Goal: Task Accomplishment & Management: Manage account settings

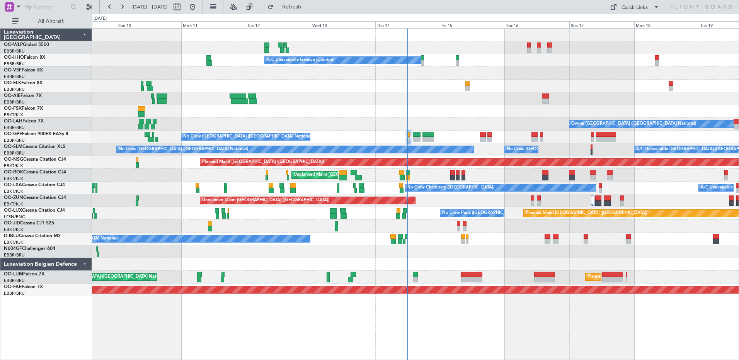
click at [470, 276] on div "Planned Maint Milan (Linate) Planned Maint [GEOGRAPHIC_DATA] ([GEOGRAPHIC_DATA]…" at bounding box center [415, 194] width 647 height 332
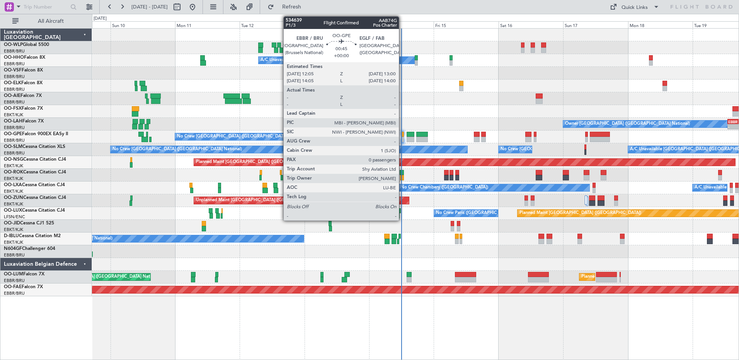
click at [402, 138] on div at bounding box center [402, 139] width 3 height 5
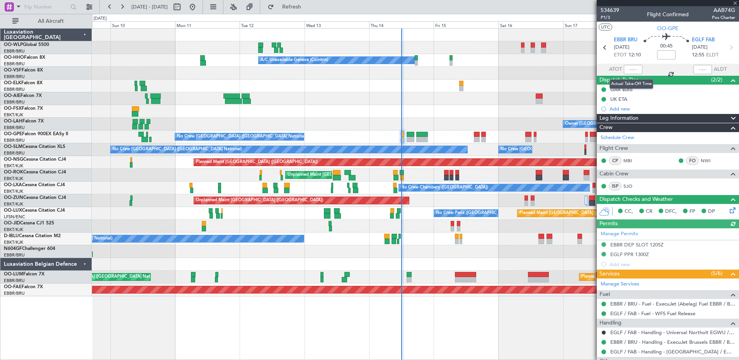
click at [590, 70] on div at bounding box center [633, 69] width 19 height 9
click at [590, 68] on input "text" at bounding box center [633, 69] width 19 height 9
type input "11:57"
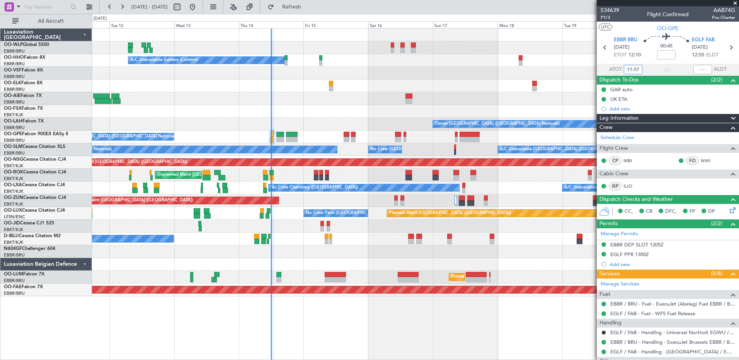
click at [404, 263] on div at bounding box center [415, 264] width 647 height 13
click at [308, 9] on span "Refresh" at bounding box center [292, 6] width 32 height 5
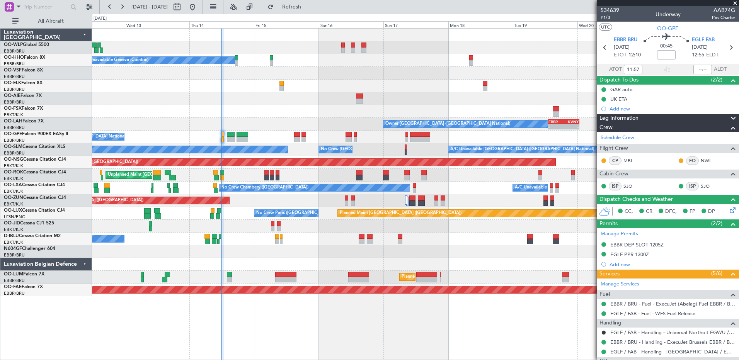
click at [463, 246] on div at bounding box center [415, 252] width 647 height 13
click at [308, 5] on span "Refresh" at bounding box center [292, 6] width 32 height 5
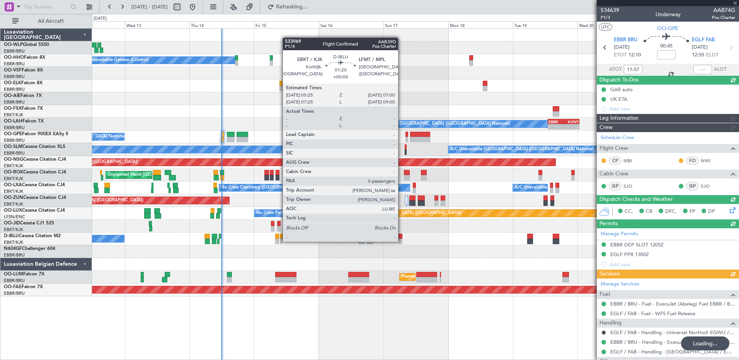
click at [402, 241] on div at bounding box center [400, 241] width 5 height 5
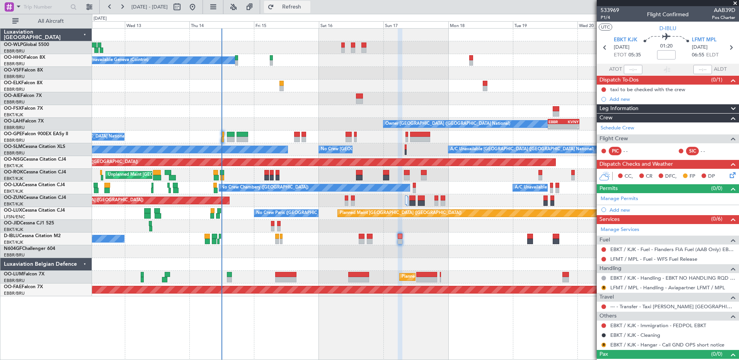
click at [308, 6] on span "Refresh" at bounding box center [292, 6] width 32 height 5
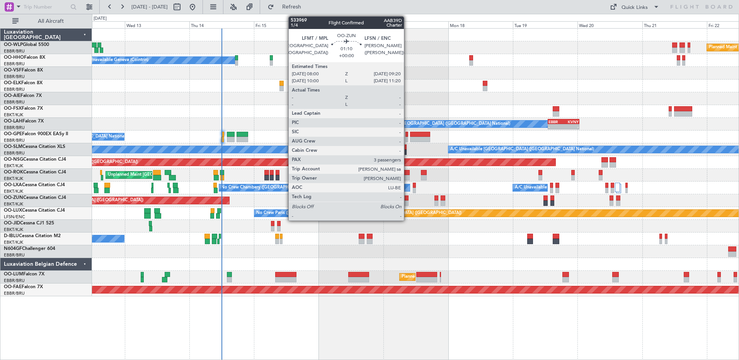
click at [408, 201] on div at bounding box center [407, 203] width 4 height 5
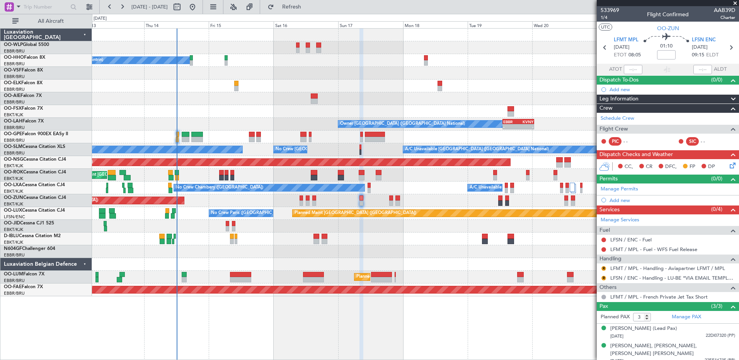
click at [375, 251] on div at bounding box center [415, 252] width 647 height 13
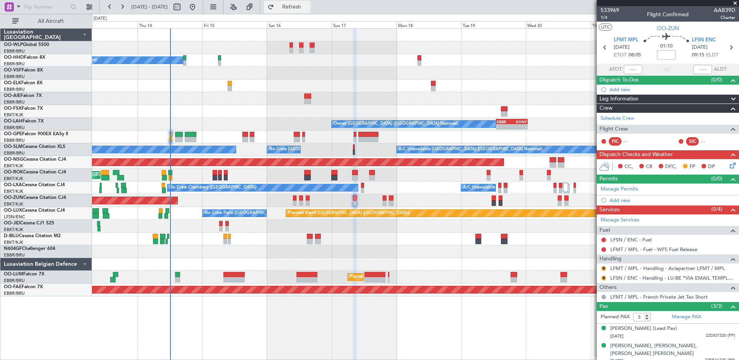
click at [308, 8] on span "Refresh" at bounding box center [292, 6] width 32 height 5
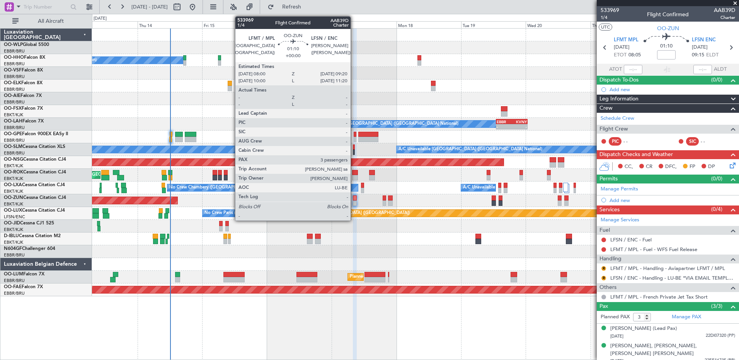
click at [354, 203] on div at bounding box center [355, 203] width 4 height 5
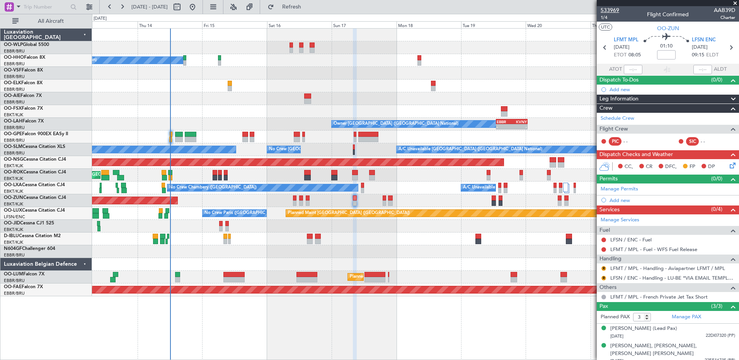
click at [590, 9] on span "533969" at bounding box center [610, 10] width 19 height 8
click at [308, 5] on span "Refresh" at bounding box center [292, 6] width 32 height 5
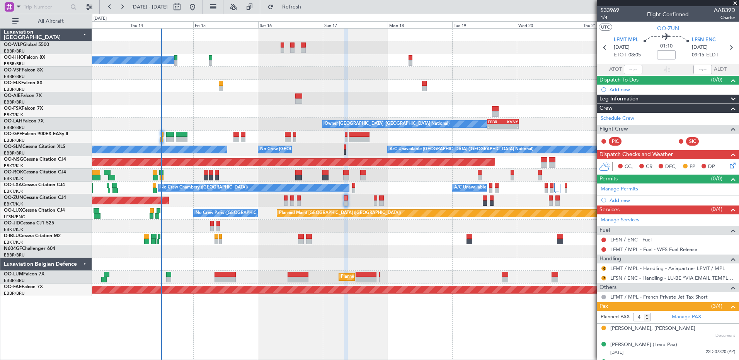
click at [372, 244] on div "No Crew [GEOGRAPHIC_DATA] ([GEOGRAPHIC_DATA] National)" at bounding box center [415, 239] width 647 height 13
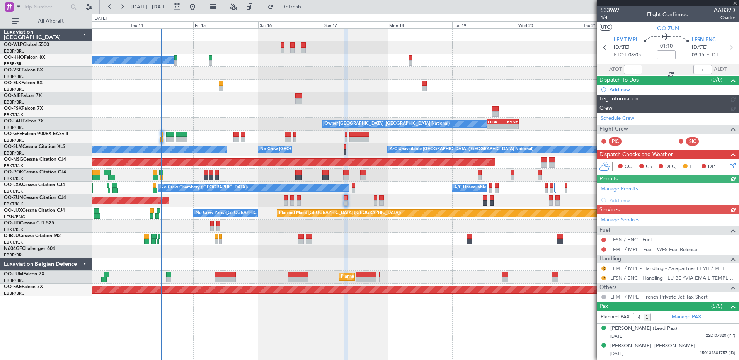
type input "5"
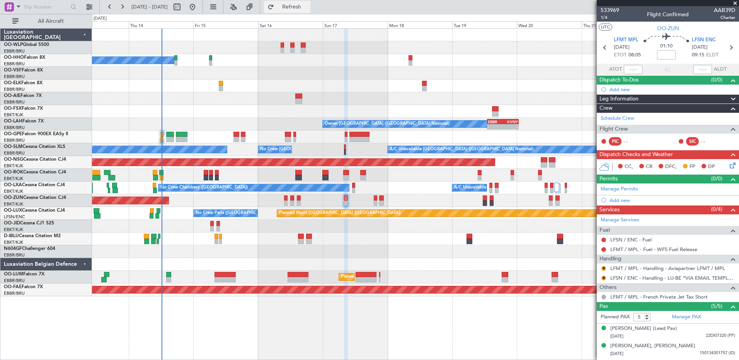
click at [308, 5] on span "Refresh" at bounding box center [292, 6] width 32 height 5
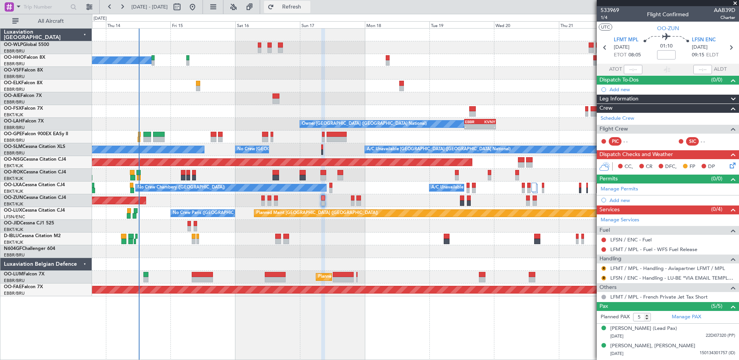
click at [310, 3] on button "Refresh" at bounding box center [287, 7] width 46 height 12
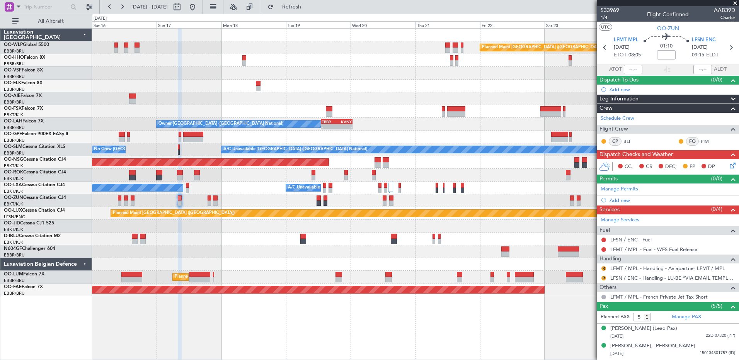
click at [242, 195] on div "Planned Maint Berlin (Brandenburg) A/C Unavailable Geneva (Cointrin) Owner Brus…" at bounding box center [415, 163] width 647 height 268
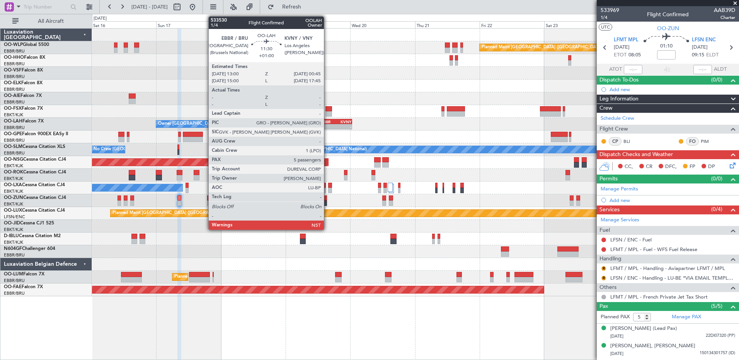
click at [327, 124] on div "- -" at bounding box center [337, 126] width 32 height 5
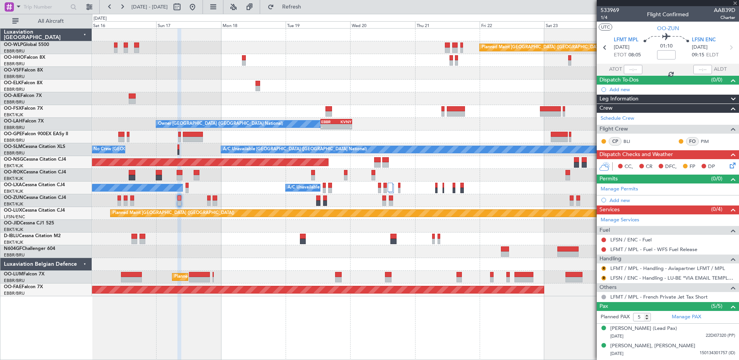
type input "+01:00"
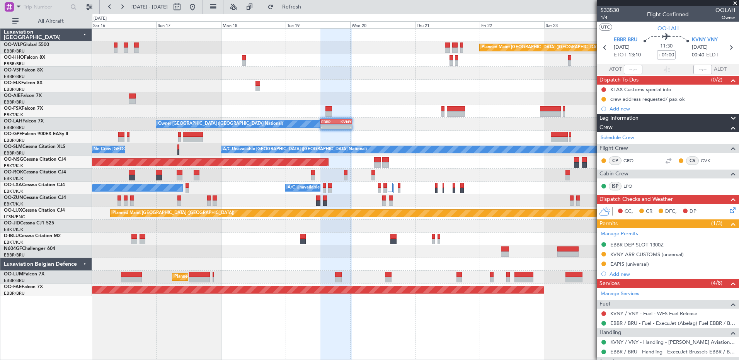
scroll to position [172, 0]
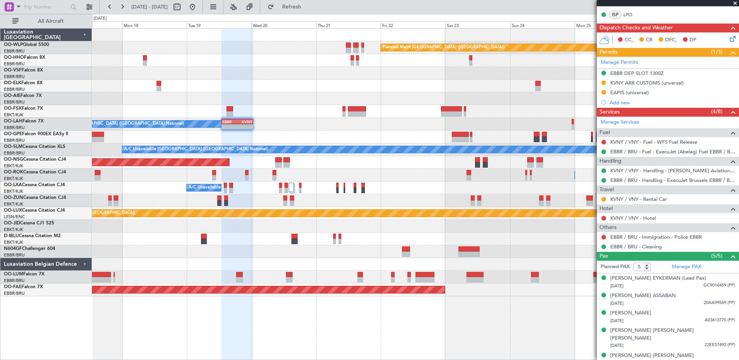
click at [361, 148] on div "Planned Maint Berlin (Brandenburg) Owner Brussels (Brussels National) - - EBBR …" at bounding box center [415, 163] width 647 height 268
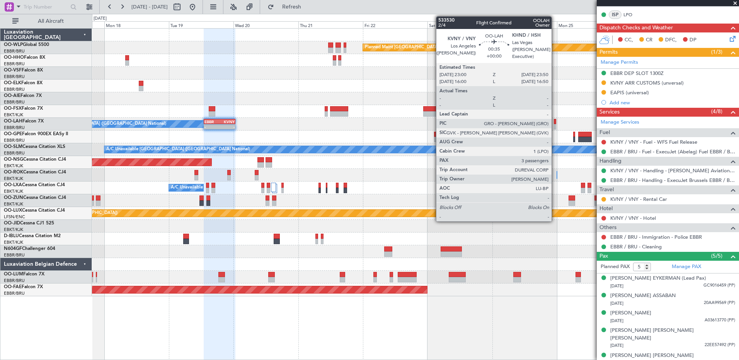
click at [555, 123] on div at bounding box center [555, 121] width 2 height 5
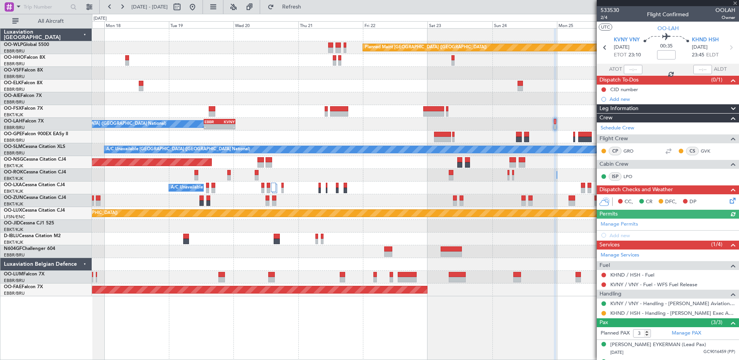
scroll to position [32, 0]
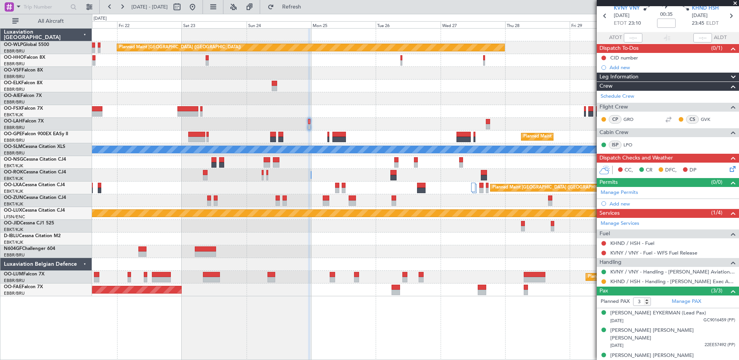
click at [305, 190] on div "Planned Maint Berlin (Brandenburg) Planned Maint London (Farnborough) EBBR 13:0…" at bounding box center [415, 163] width 647 height 268
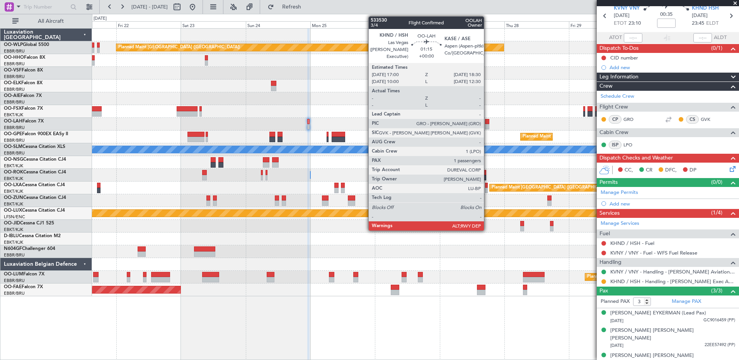
click at [488, 122] on div at bounding box center [487, 121] width 4 height 5
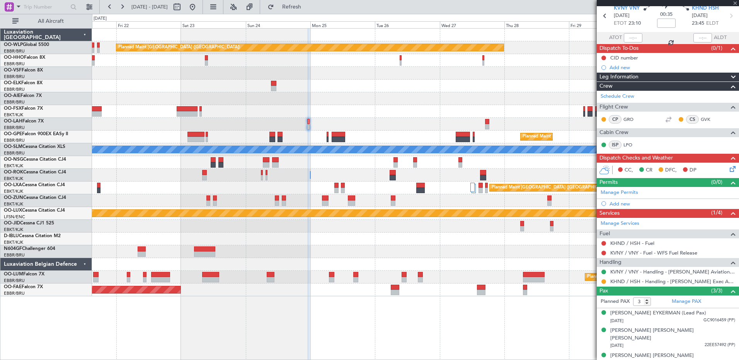
type input "1"
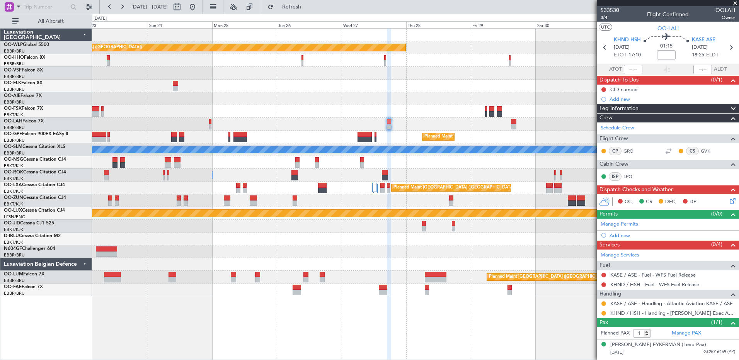
click at [340, 88] on div "Planned Maint Berlin (Brandenburg) Planned Maint London (Farnborough) Planned M…" at bounding box center [415, 163] width 647 height 268
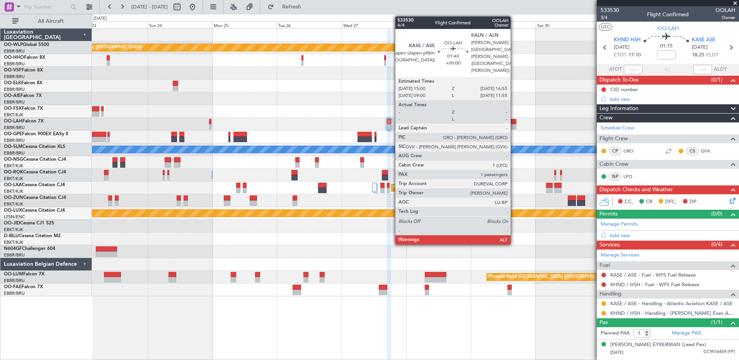
click at [514, 128] on div at bounding box center [513, 126] width 5 height 5
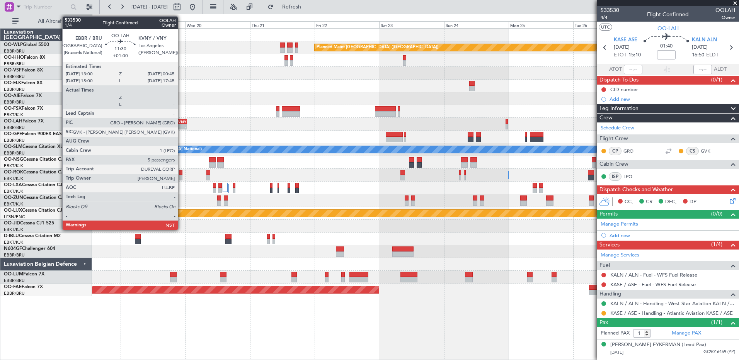
click at [181, 128] on div "-" at bounding box center [178, 126] width 15 height 5
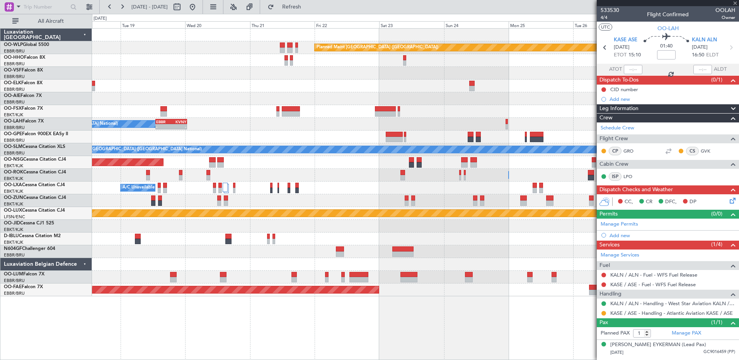
type input "+01:00"
type input "5"
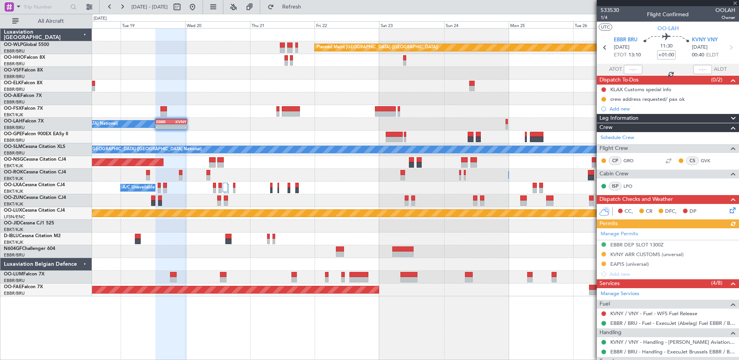
scroll to position [172, 0]
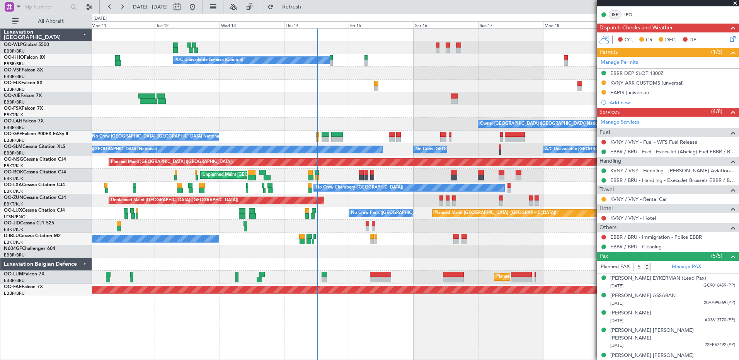
click at [437, 255] on div at bounding box center [415, 252] width 647 height 13
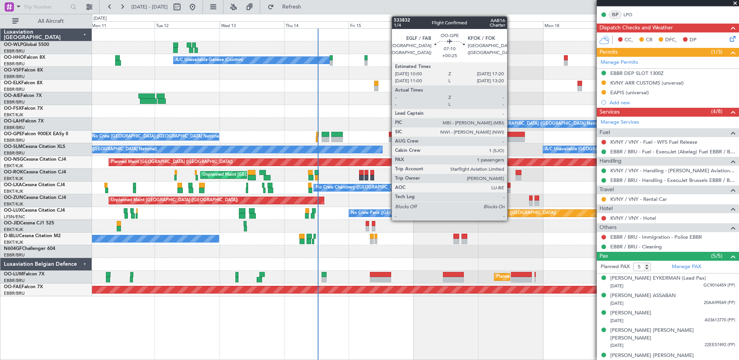
click at [511, 137] on div at bounding box center [515, 139] width 20 height 5
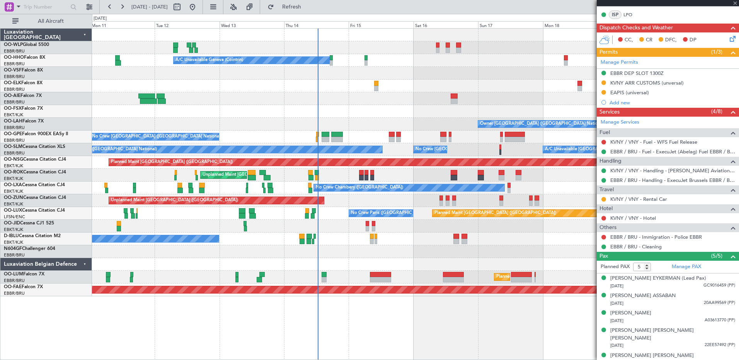
type input "+00:25"
type input "1"
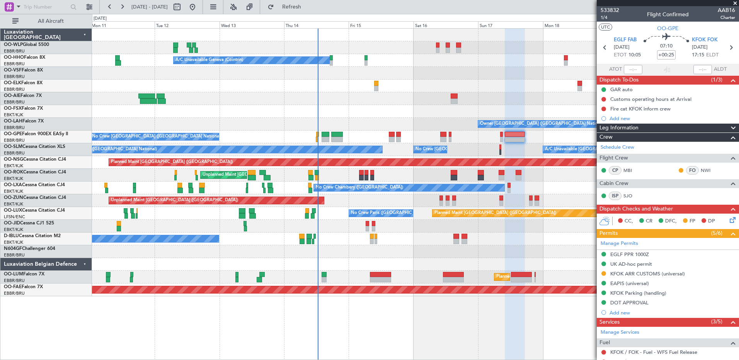
scroll to position [122, 0]
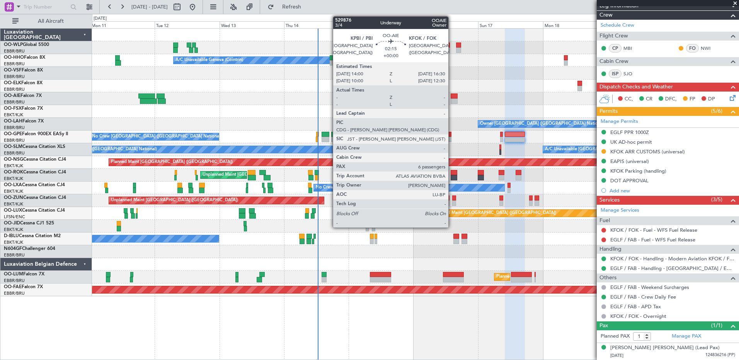
click at [452, 98] on div at bounding box center [454, 96] width 7 height 5
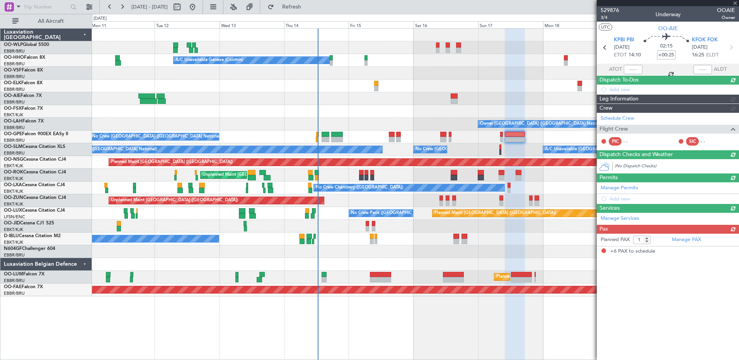
type input "6"
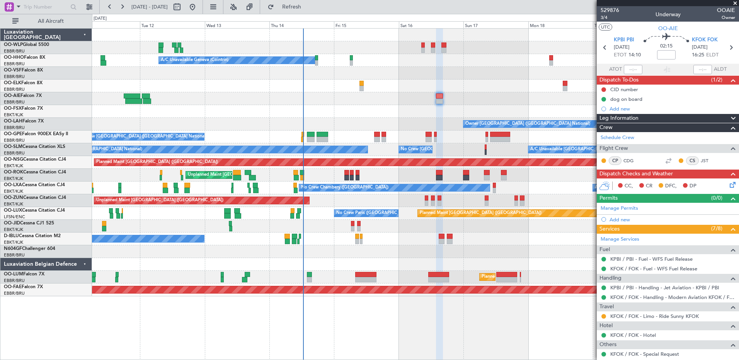
click at [384, 237] on div "Planned Maint Berlin (Brandenburg) A/C Unavailable Geneva (Cointrin) Owner Brus…" at bounding box center [415, 163] width 647 height 268
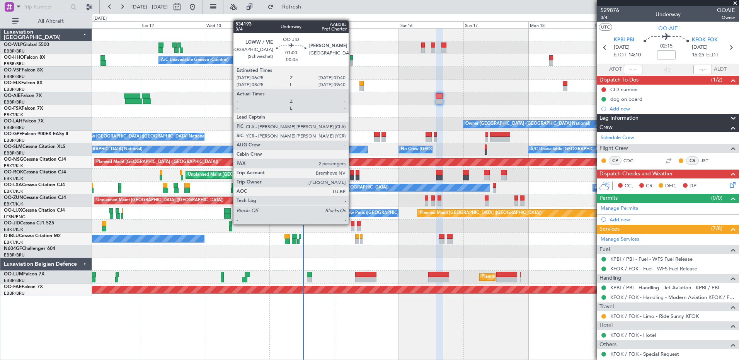
click at [352, 224] on div at bounding box center [352, 223] width 3 height 5
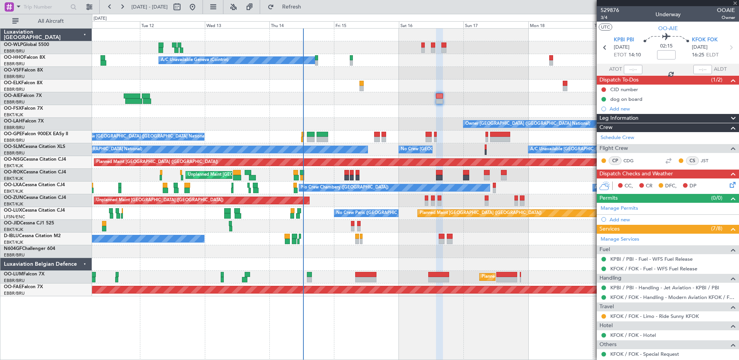
type input "-00:05"
type input "2"
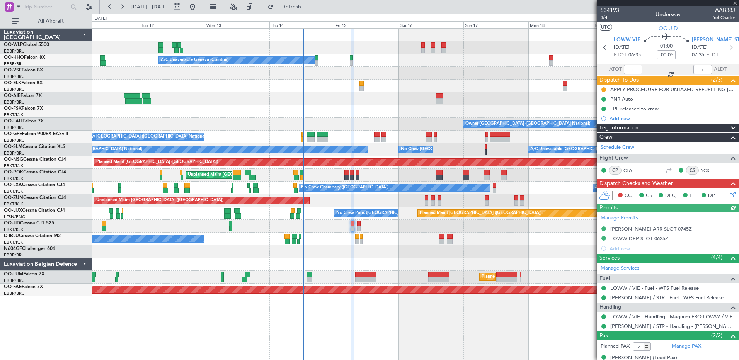
scroll to position [27, 0]
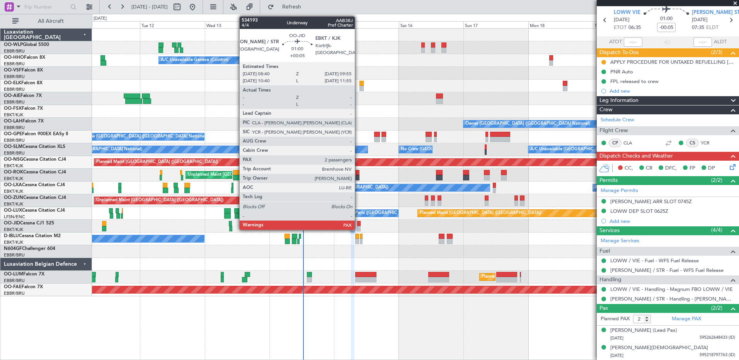
click at [358, 228] on div at bounding box center [358, 228] width 3 height 5
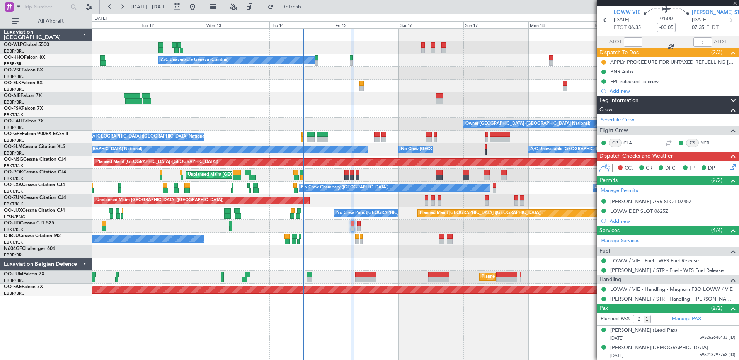
type input "+00:05"
type input "4"
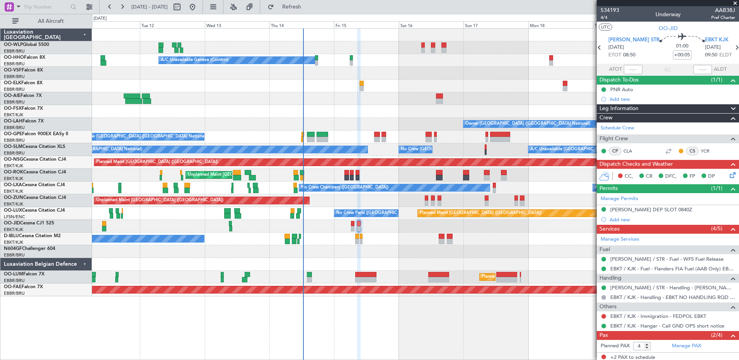
scroll to position [37, 0]
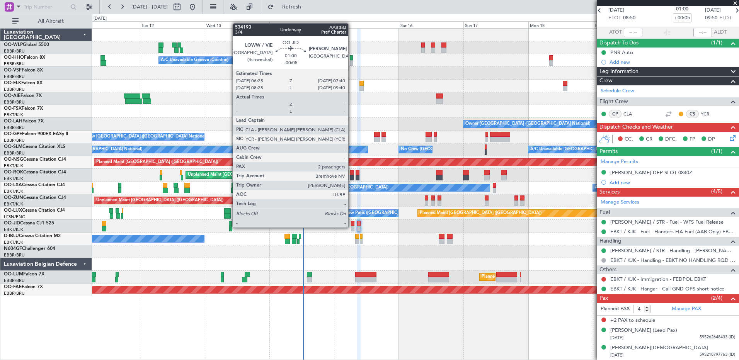
click at [352, 227] on div at bounding box center [352, 228] width 3 height 5
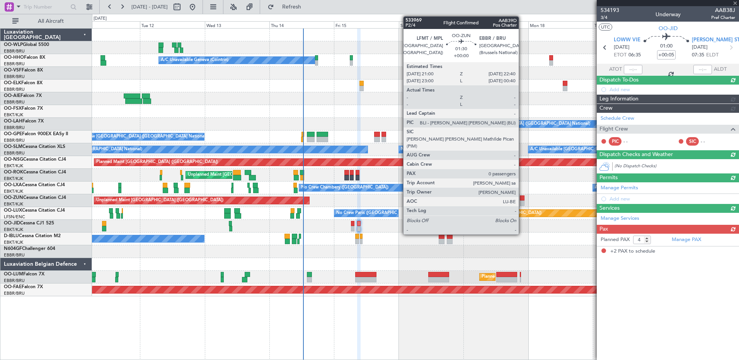
type input "-00:05"
type input "2"
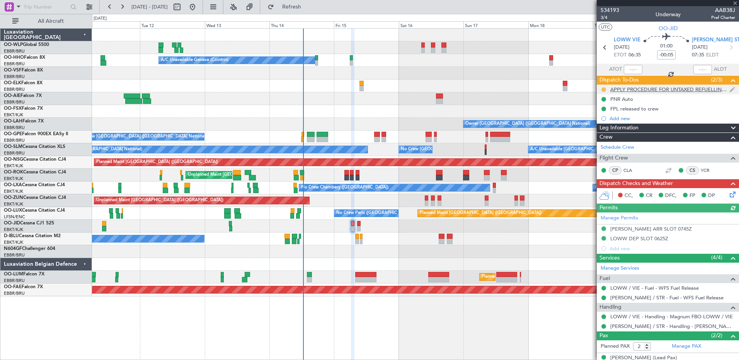
click at [590, 90] on button at bounding box center [604, 89] width 5 height 5
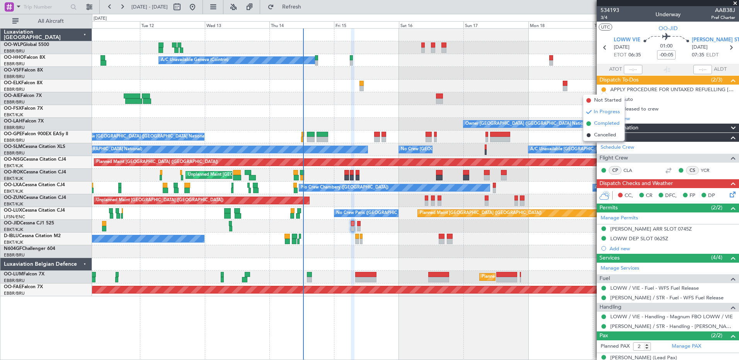
click at [590, 126] on span "Completed" at bounding box center [607, 124] width 26 height 8
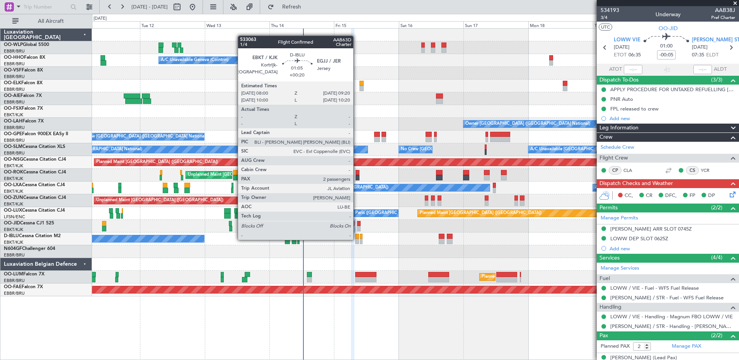
click at [357, 239] on div at bounding box center [357, 241] width 4 height 5
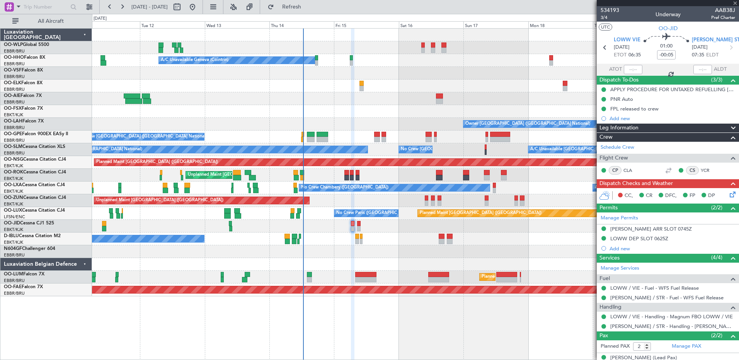
type input "+00:20"
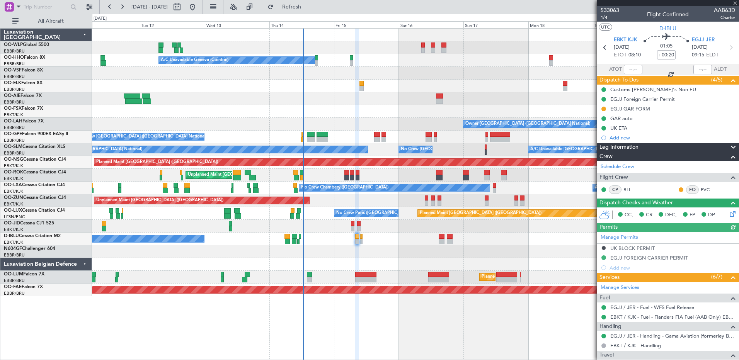
scroll to position [114, 0]
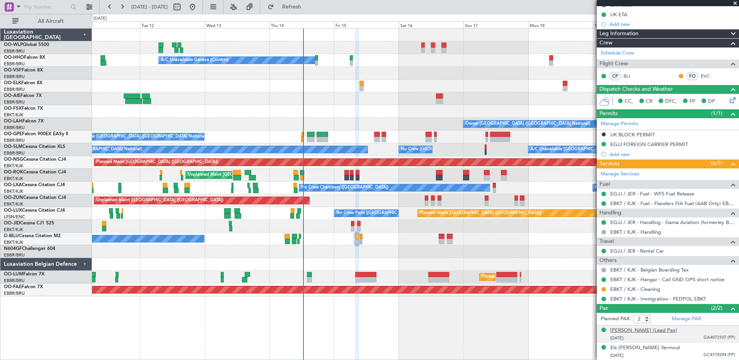
click at [590, 276] on div "Roger Marcel Grauwet (Lead Pax)" at bounding box center [643, 331] width 67 height 8
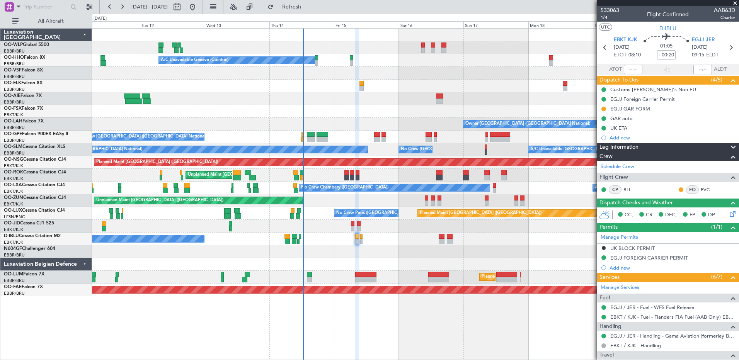
scroll to position [114, 0]
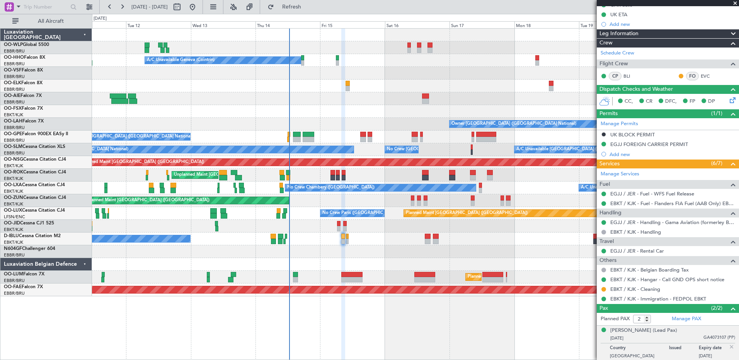
click at [370, 251] on div "Planned Maint Berlin (Brandenburg) A/C Unavailable Geneva (Cointrin) Owner Brus…" at bounding box center [415, 163] width 647 height 268
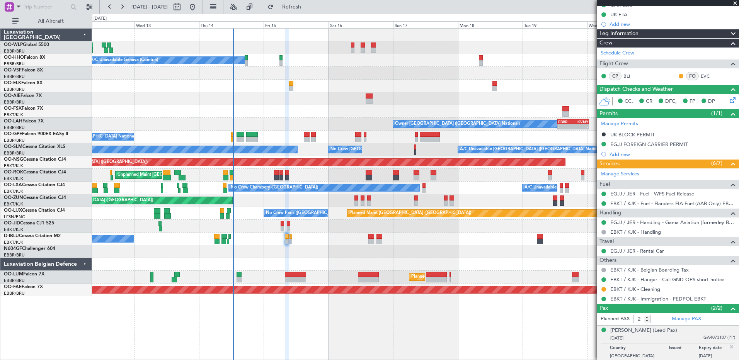
click at [203, 96] on div "Planned Maint Berlin (Brandenburg) A/C Unavailable Geneva (Cointrin) Owner Brus…" at bounding box center [415, 163] width 647 height 268
click at [308, 10] on span "Refresh" at bounding box center [292, 6] width 32 height 5
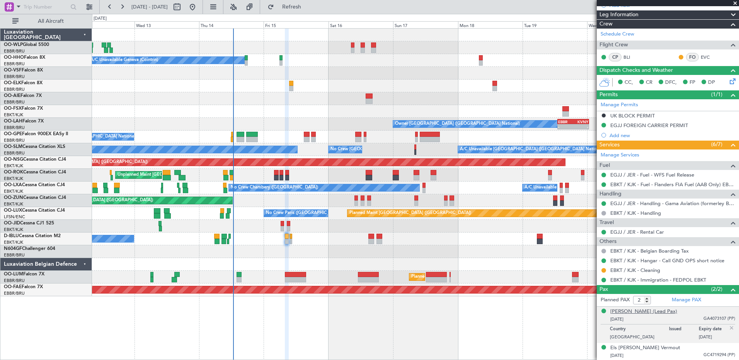
click at [626, 311] on div "Roger Marcel Grauwet (Lead Pax)" at bounding box center [643, 312] width 67 height 8
click at [646, 348] on div "Els Josina S. Vermout" at bounding box center [645, 348] width 70 height 8
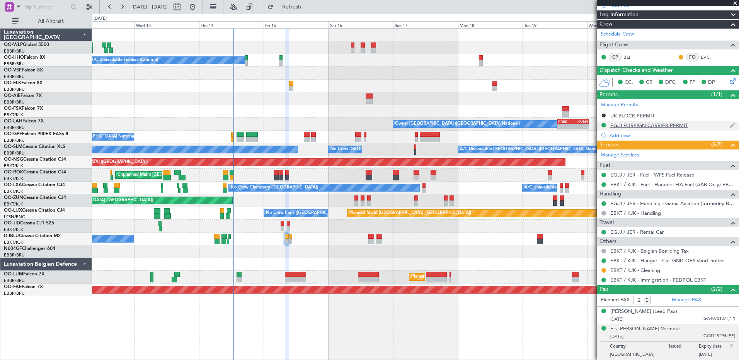
click at [665, 124] on div "EGJJ FOREIGN CARRIER PERMIT" at bounding box center [649, 125] width 78 height 7
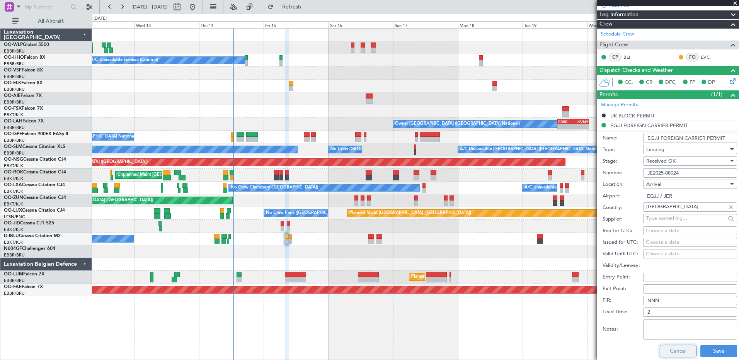
click at [679, 351] on button "Cancel" at bounding box center [678, 351] width 37 height 12
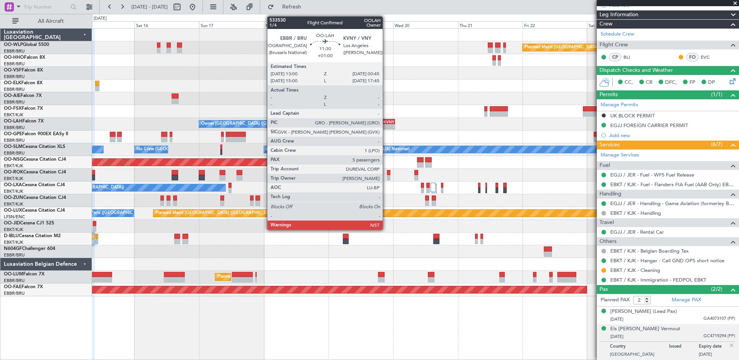
click at [386, 125] on div "-" at bounding box center [386, 126] width 15 height 5
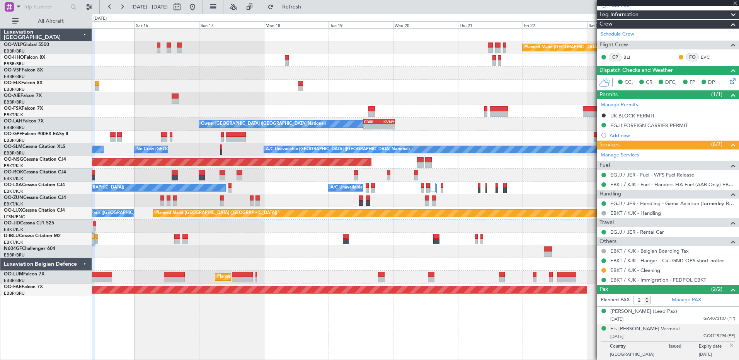
type input "+01:00"
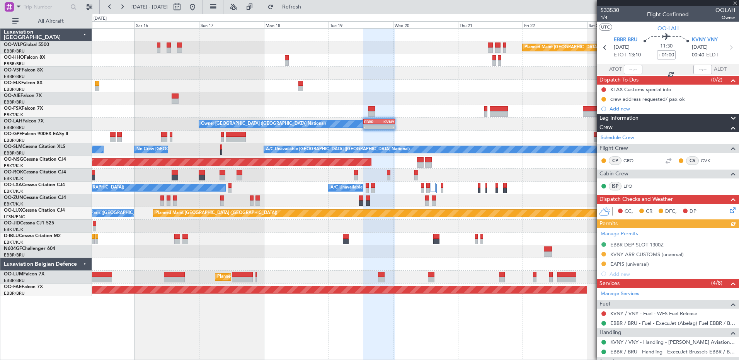
scroll to position [172, 0]
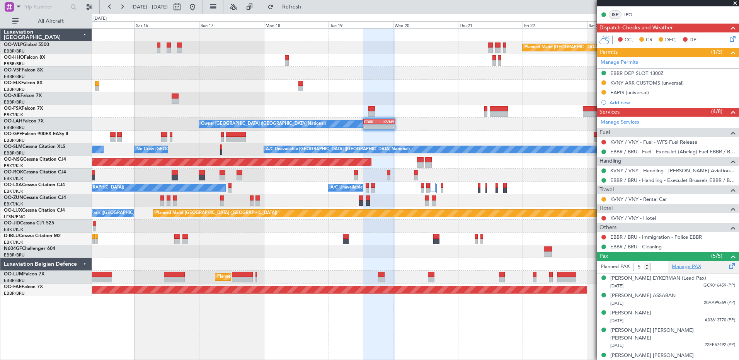
click at [689, 267] on link "Manage PAX" at bounding box center [686, 267] width 29 height 8
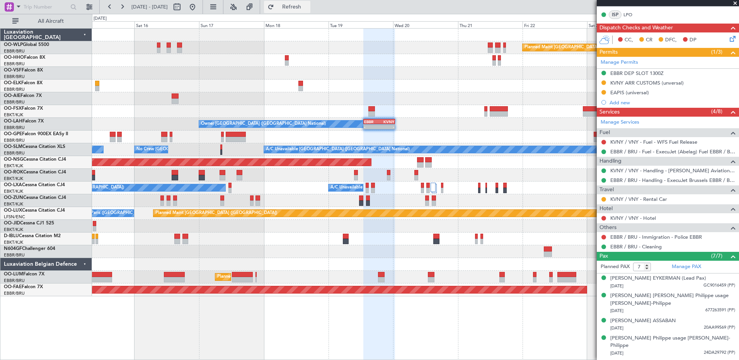
click at [308, 7] on span "Refresh" at bounding box center [292, 6] width 32 height 5
type input "8"
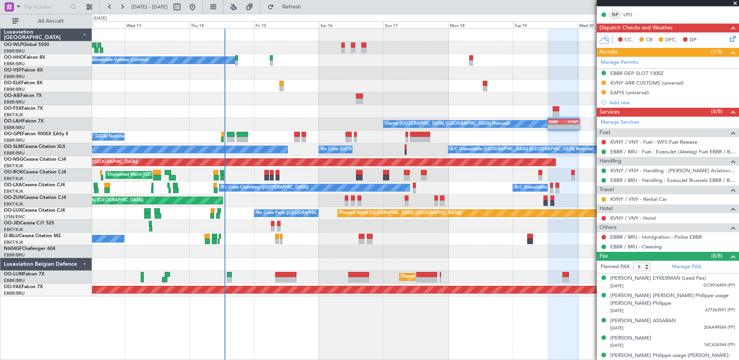
click at [450, 261] on div "Planned Maint Berlin (Brandenburg) A/C Unavailable Geneva (Cointrin) Owner Brus…" at bounding box center [415, 163] width 647 height 268
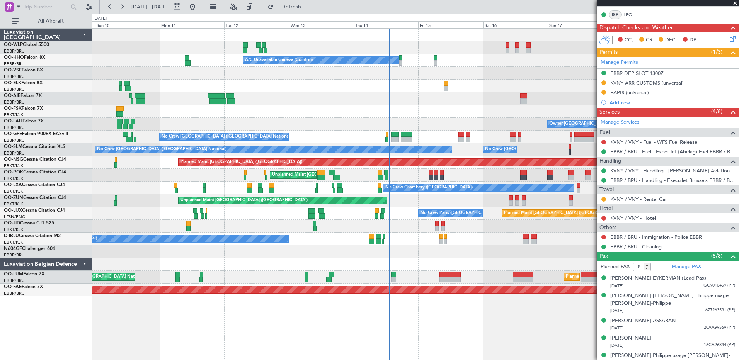
click at [275, 228] on div at bounding box center [415, 226] width 647 height 13
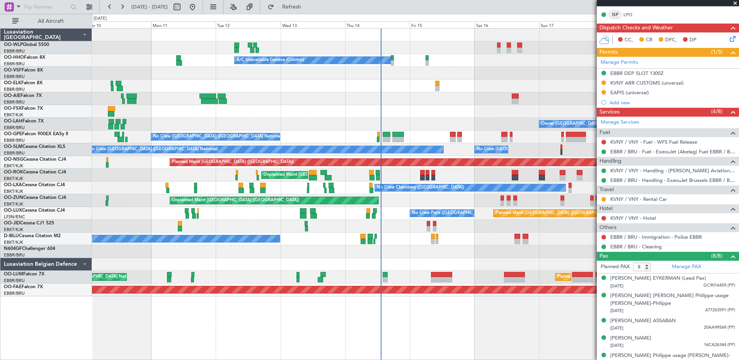
click at [392, 257] on div at bounding box center [415, 252] width 647 height 13
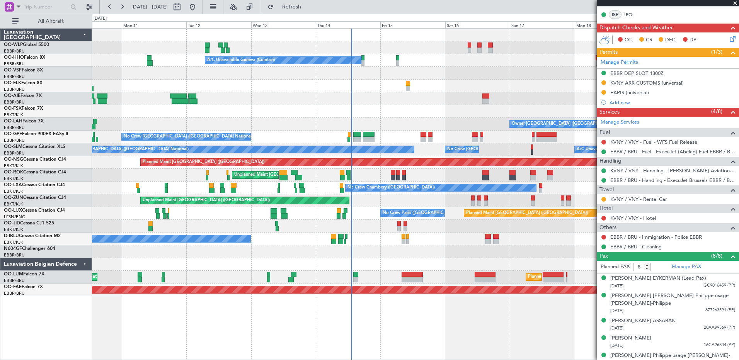
click at [348, 251] on div at bounding box center [415, 252] width 647 height 13
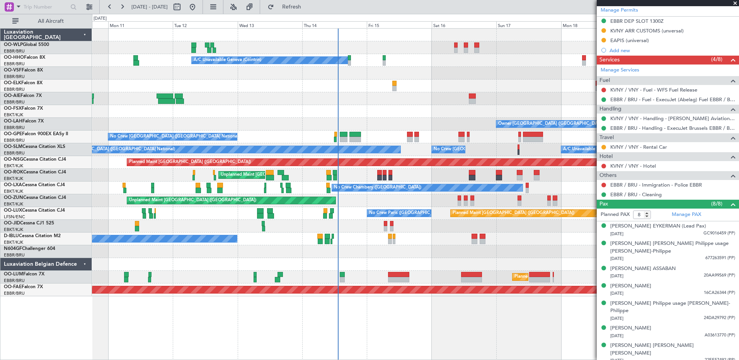
click at [432, 360] on html "10 Aug 2025 - 20 Aug 2025 Refresh Quick Links All Aircraft Planned Maint Berlin…" at bounding box center [369, 180] width 739 height 360
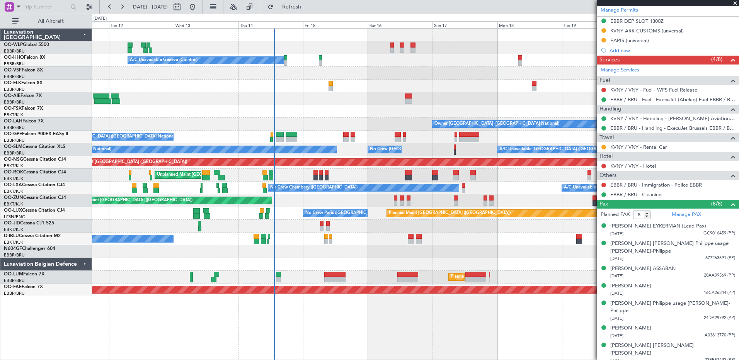
click at [332, 252] on div at bounding box center [415, 252] width 647 height 13
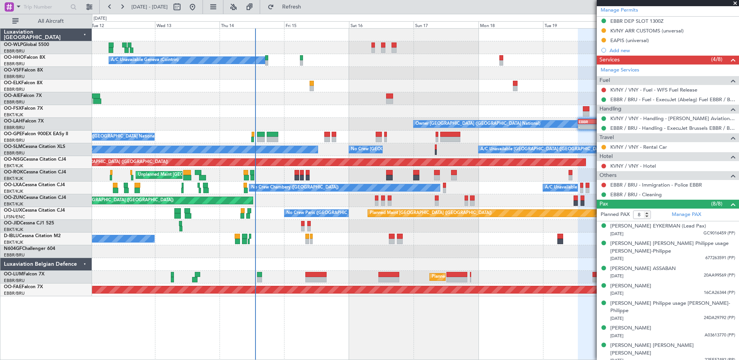
click at [310, 256] on div at bounding box center [415, 252] width 647 height 13
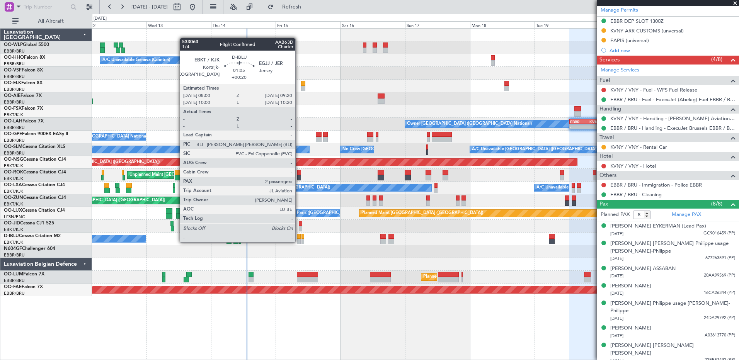
click at [299, 242] on div at bounding box center [299, 241] width 4 height 5
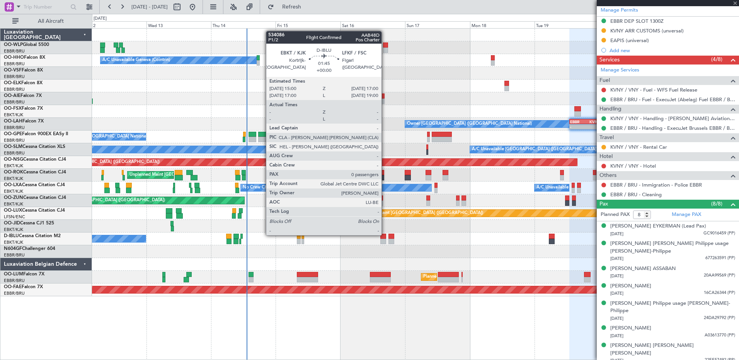
type input "+00:20"
type input "2"
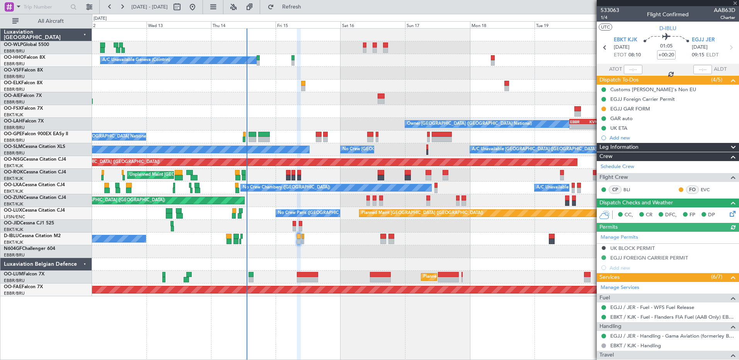
scroll to position [133, 0]
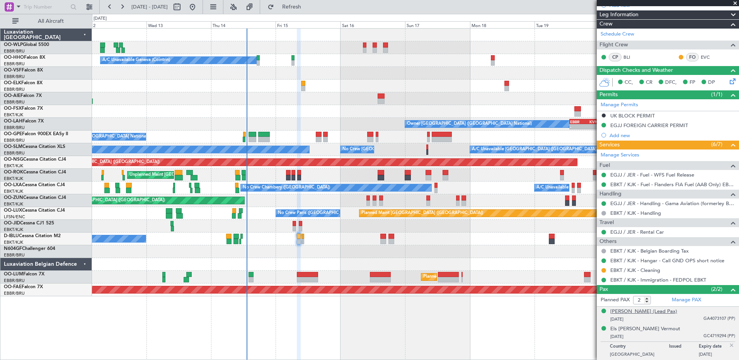
click at [659, 312] on div "Roger Marcel Grauwet (Lead Pax)" at bounding box center [643, 312] width 67 height 8
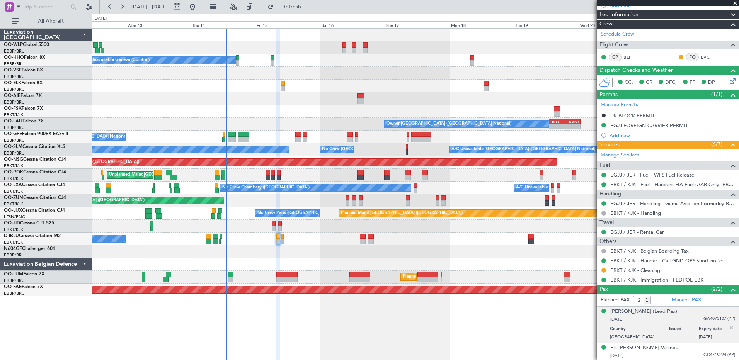
click at [390, 257] on div at bounding box center [415, 252] width 647 height 13
click at [308, 7] on span "Refresh" at bounding box center [292, 6] width 32 height 5
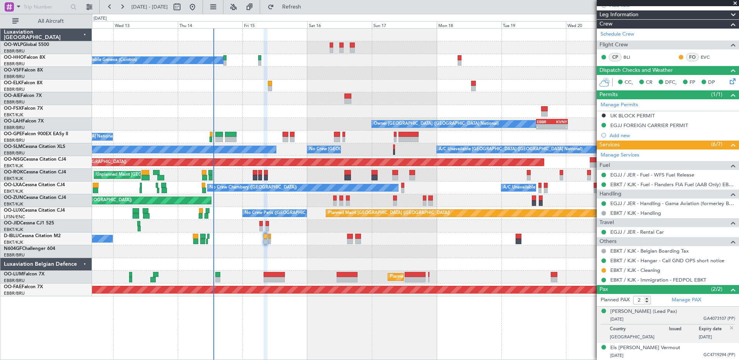
click at [331, 263] on div "Planned Maint Berlin (Brandenburg) A/C Unavailable Geneva (Cointrin) Owner Brus…" at bounding box center [415, 163] width 647 height 268
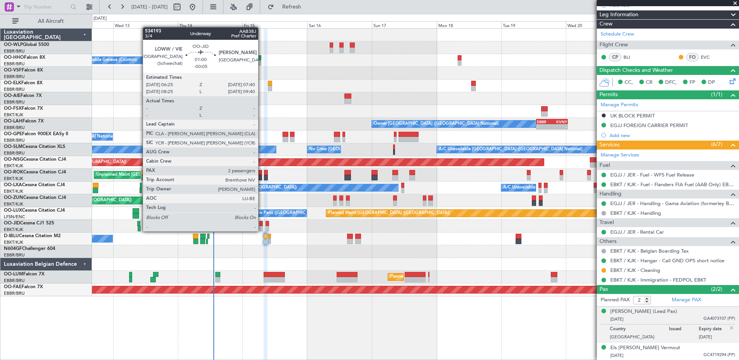
click at [262, 231] on div at bounding box center [260, 228] width 3 height 5
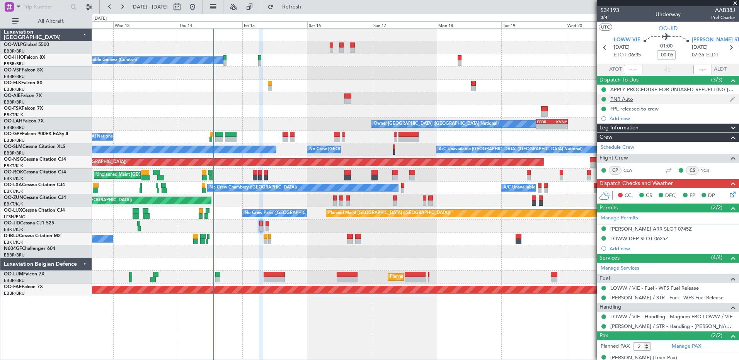
scroll to position [27, 0]
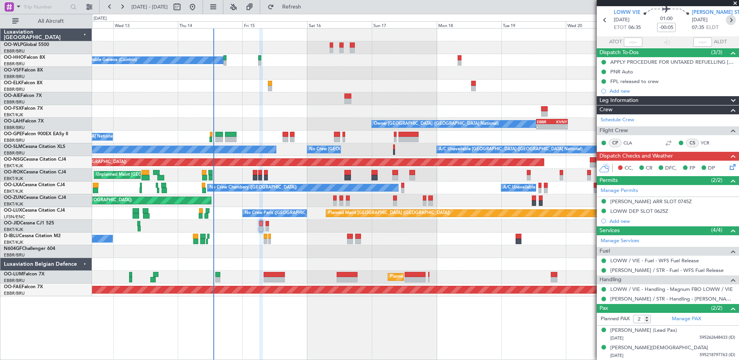
click at [726, 18] on icon at bounding box center [731, 20] width 10 height 10
type input "+00:05"
type input "4"
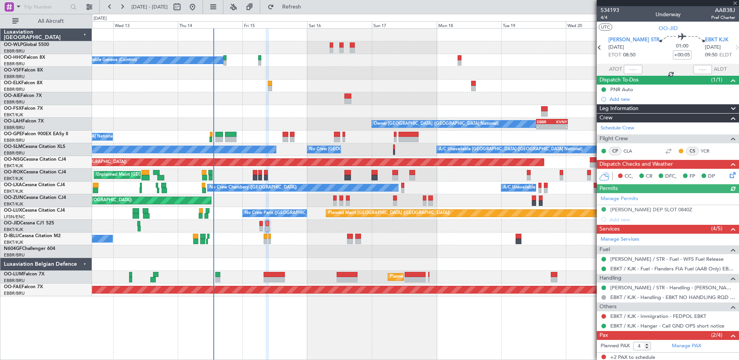
scroll to position [37, 0]
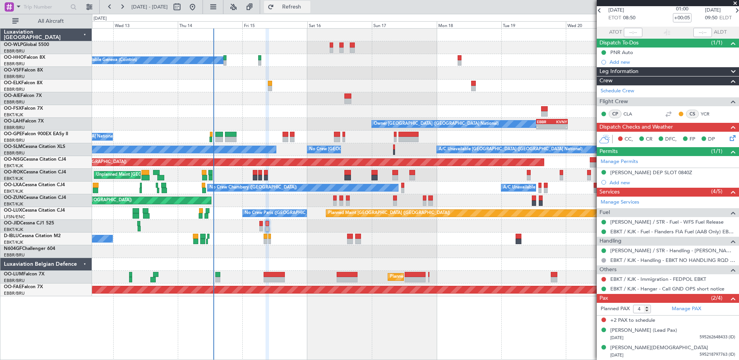
click at [308, 5] on span "Refresh" at bounding box center [292, 6] width 32 height 5
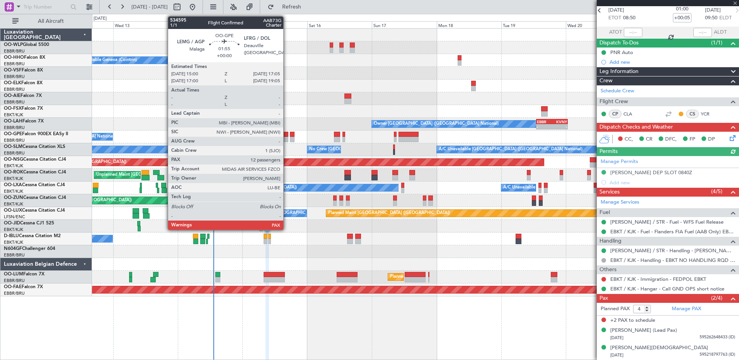
click at [287, 141] on div at bounding box center [286, 139] width 6 height 5
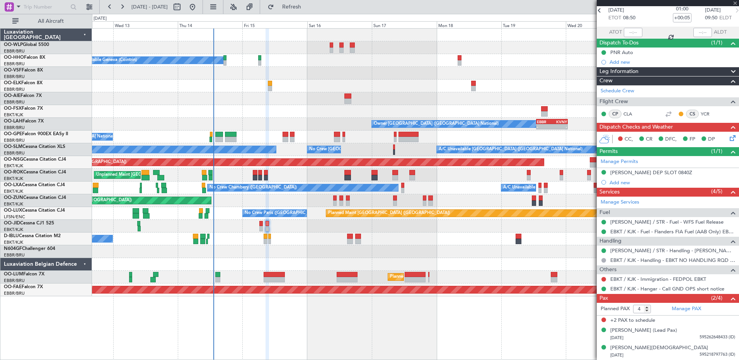
type input "12"
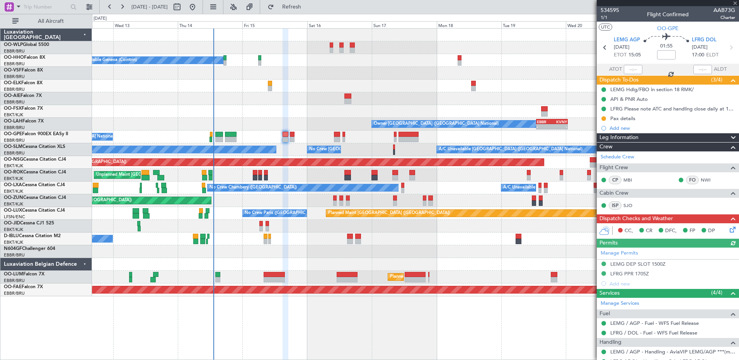
scroll to position [67, 0]
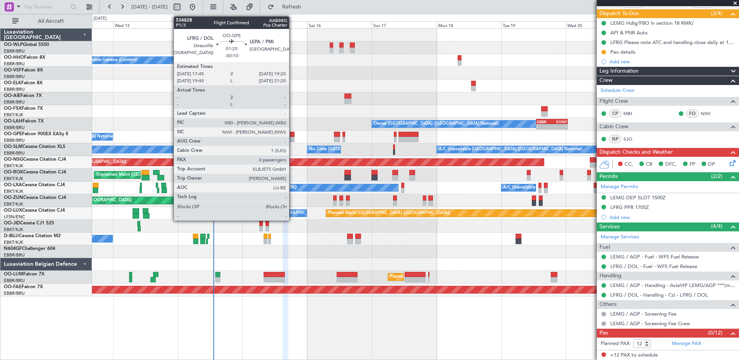
click at [293, 136] on div at bounding box center [292, 134] width 5 height 5
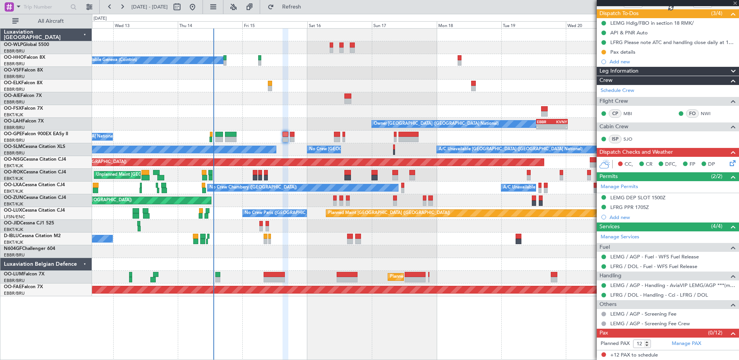
type input "-00:10"
type input "0"
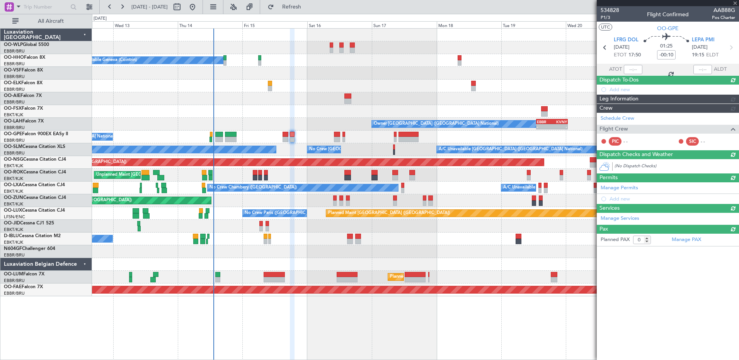
scroll to position [0, 0]
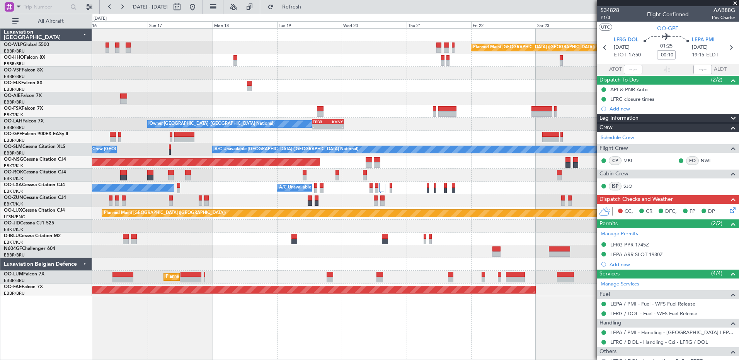
click at [239, 173] on div "Planned Maint Berlin (Brandenburg) A/C Unavailable Geneva (Cointrin) Owner Brus…" at bounding box center [415, 163] width 647 height 268
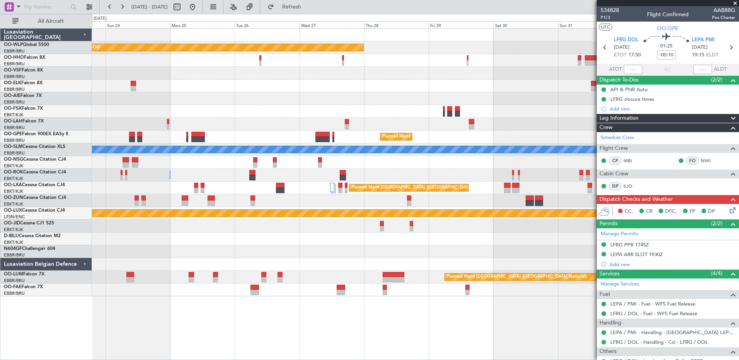
click at [247, 124] on div "Planned Maint Berlin (Brandenburg) Planned Maint London (Farnborough) Planned M…" at bounding box center [415, 163] width 647 height 268
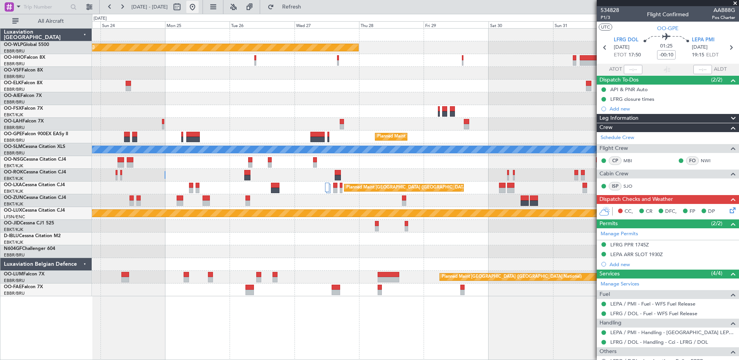
click at [199, 7] on button at bounding box center [192, 7] width 12 height 12
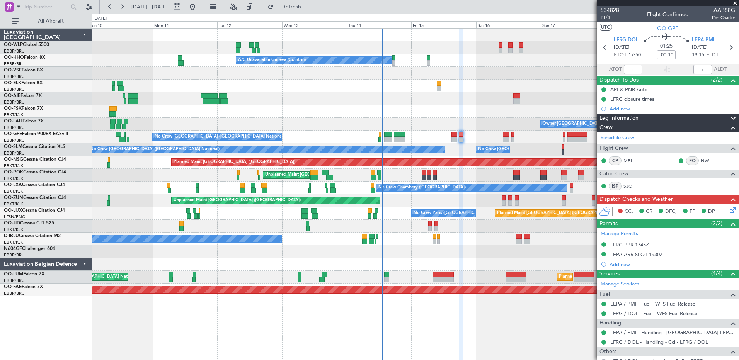
click at [404, 247] on div at bounding box center [415, 252] width 647 height 13
click at [308, 7] on span "Refresh" at bounding box center [292, 6] width 32 height 5
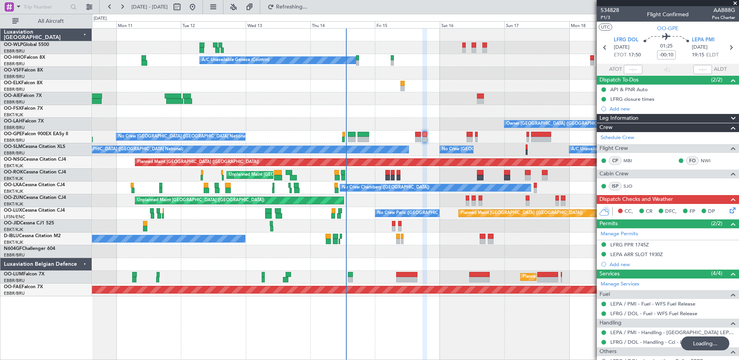
click at [428, 250] on div at bounding box center [415, 252] width 647 height 13
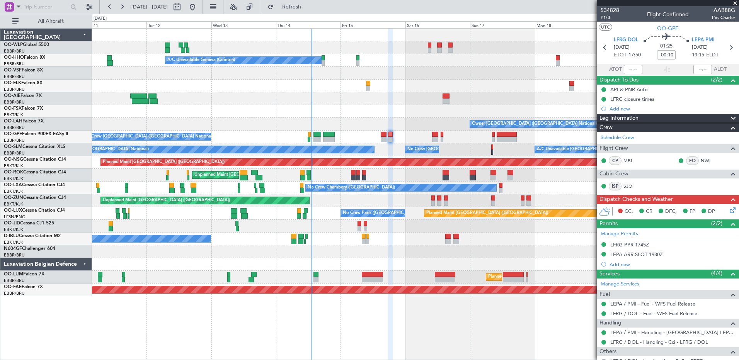
click at [409, 258] on div "Planned Maint Berlin (Brandenburg) A/C Unavailable Geneva (Cointrin) Planned Ma…" at bounding box center [415, 163] width 647 height 268
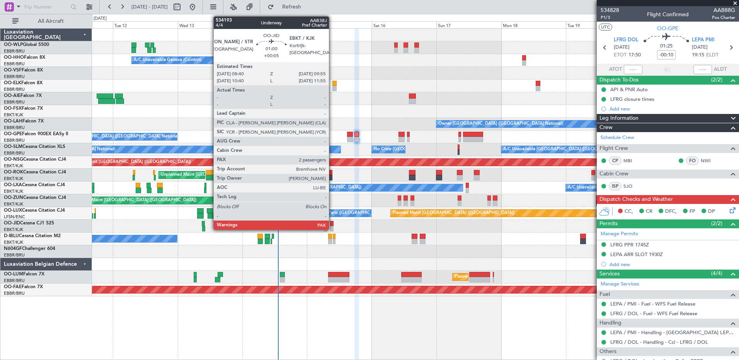
click at [333, 228] on div at bounding box center [331, 228] width 3 height 5
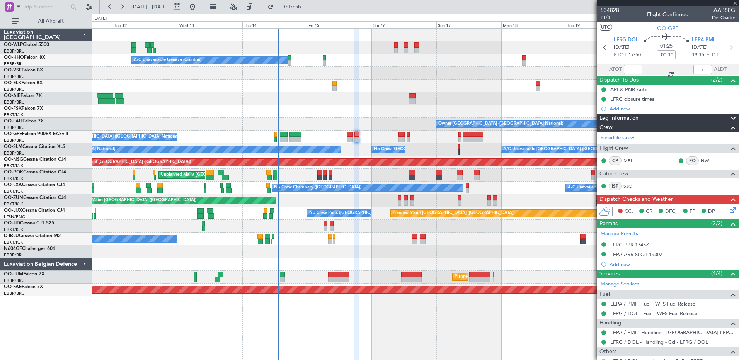
type input "+00:05"
type input "4"
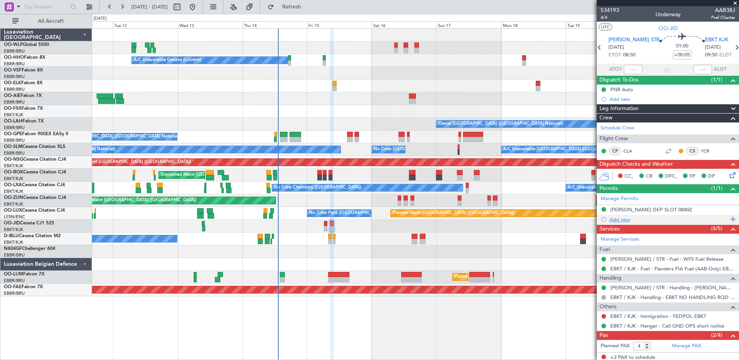
scroll to position [37, 0]
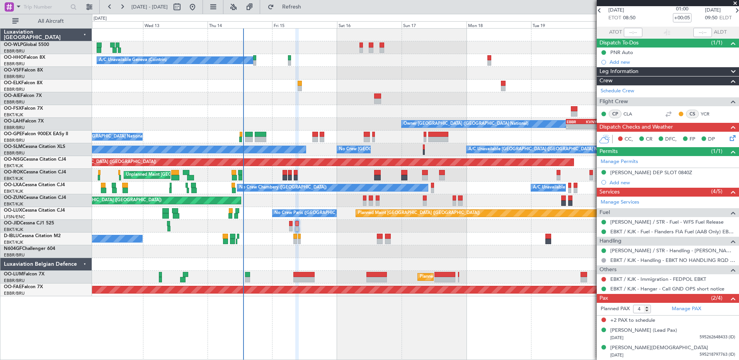
click at [416, 241] on div "No Crew [GEOGRAPHIC_DATA] ([GEOGRAPHIC_DATA] National)" at bounding box center [415, 239] width 647 height 13
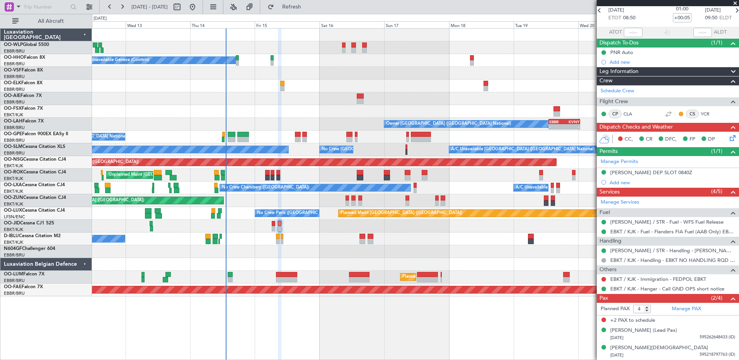
click at [389, 107] on div "Planned Maint Berlin (Brandenburg) A/C Unavailable Geneva (Cointrin) Owner Brus…" at bounding box center [415, 163] width 647 height 268
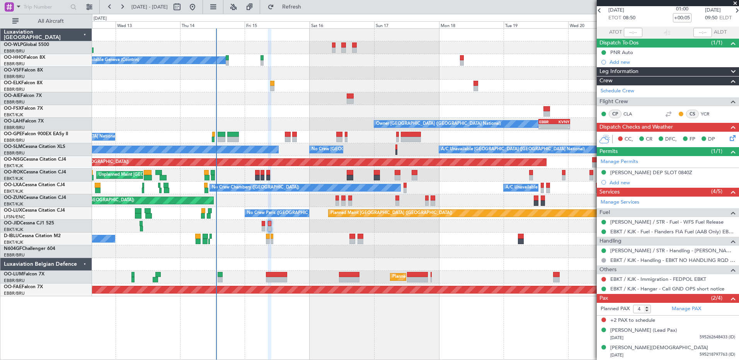
click at [492, 244] on div "No Crew [GEOGRAPHIC_DATA] ([GEOGRAPHIC_DATA] National)" at bounding box center [415, 239] width 647 height 13
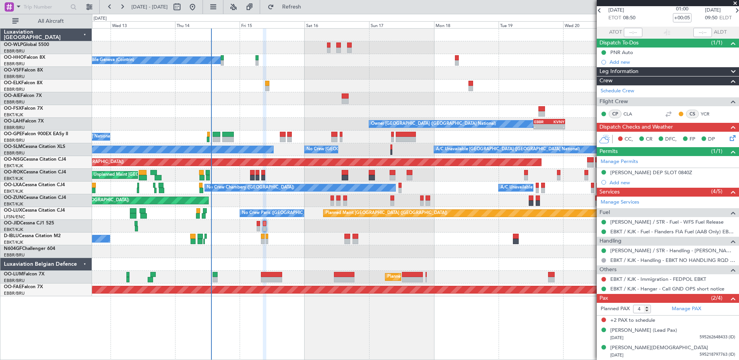
click at [450, 242] on div "No Crew [GEOGRAPHIC_DATA] ([GEOGRAPHIC_DATA] National)" at bounding box center [415, 239] width 647 height 13
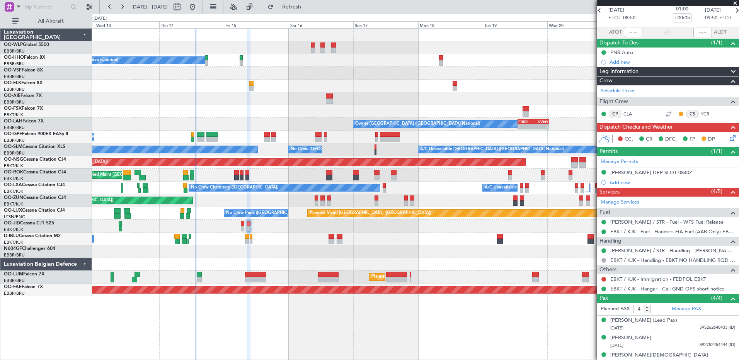
click at [393, 150] on div "No Crew Brussels (Brussels National) No Crew Brussels (Brussels National) A/C U…" at bounding box center [415, 149] width 647 height 13
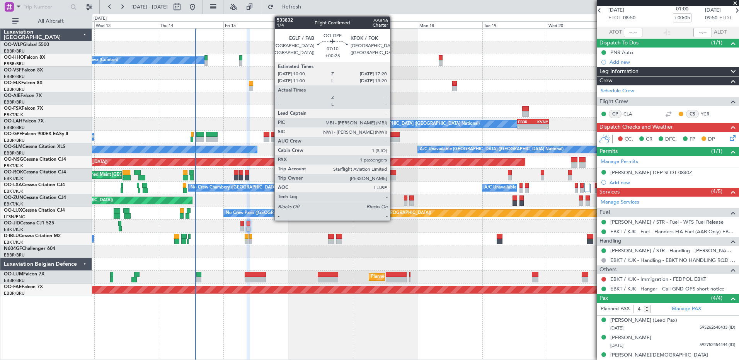
click at [394, 140] on div at bounding box center [390, 139] width 20 height 5
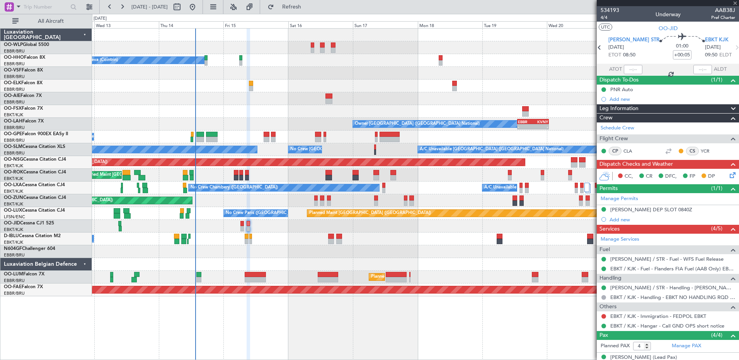
type input "+00:25"
type input "1"
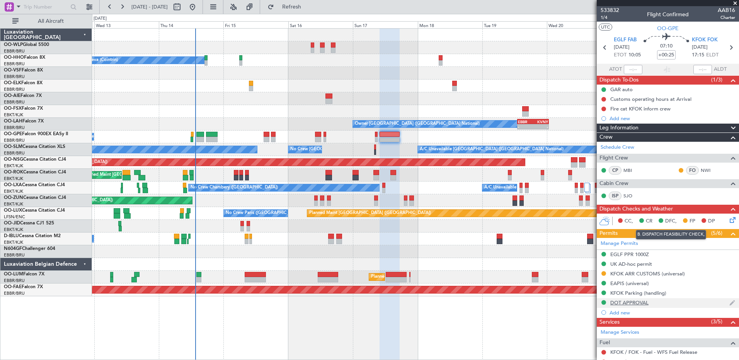
scroll to position [39, 0]
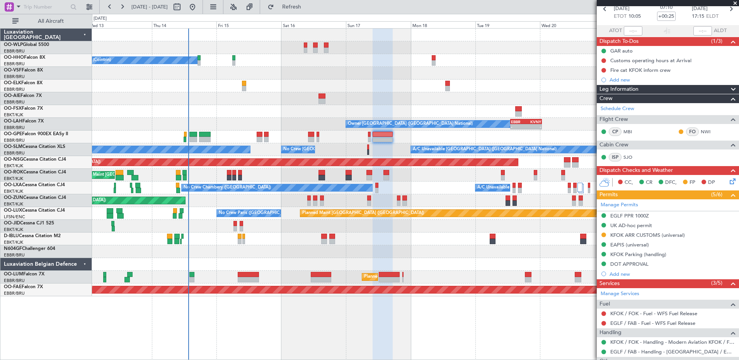
click at [384, 152] on div "No Crew [GEOGRAPHIC_DATA] ([GEOGRAPHIC_DATA] National) No Crew [GEOGRAPHIC_DATA…" at bounding box center [415, 149] width 647 height 13
click at [628, 79] on div "Add new" at bounding box center [669, 80] width 119 height 7
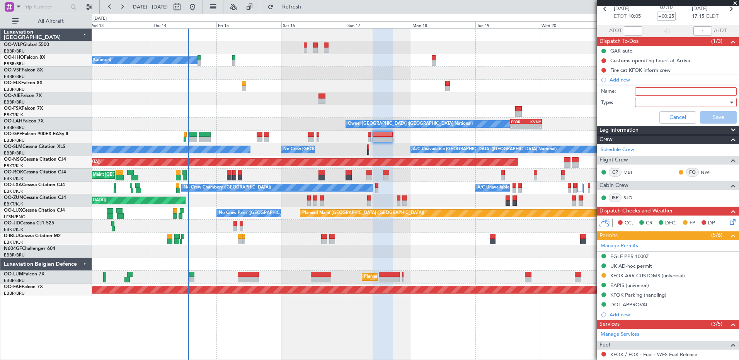
click at [653, 91] on input "Name:" at bounding box center [686, 91] width 102 height 9
type input "13000-1330z no flight in EGLF"
click at [679, 104] on div at bounding box center [683, 103] width 90 height 12
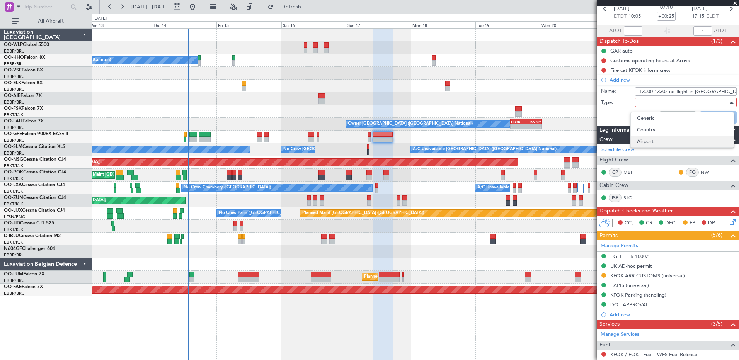
click at [656, 139] on span "Airport" at bounding box center [682, 142] width 90 height 12
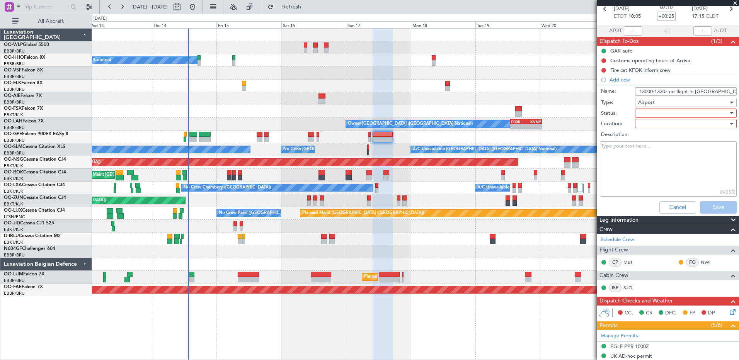
click at [660, 113] on div at bounding box center [683, 113] width 90 height 12
click at [663, 128] on span "Not Started" at bounding box center [682, 129] width 90 height 12
click at [662, 123] on div at bounding box center [683, 124] width 90 height 12
click at [660, 137] on span "Arrival" at bounding box center [682, 140] width 90 height 12
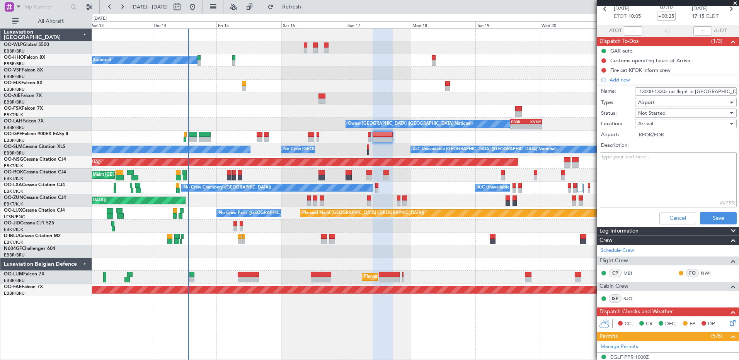
click at [672, 121] on div "Arrival" at bounding box center [683, 124] width 90 height 12
click at [665, 155] on span "Departure" at bounding box center [682, 151] width 90 height 12
type input "EGLF/FAB"
click at [715, 213] on button "Save" at bounding box center [718, 218] width 37 height 12
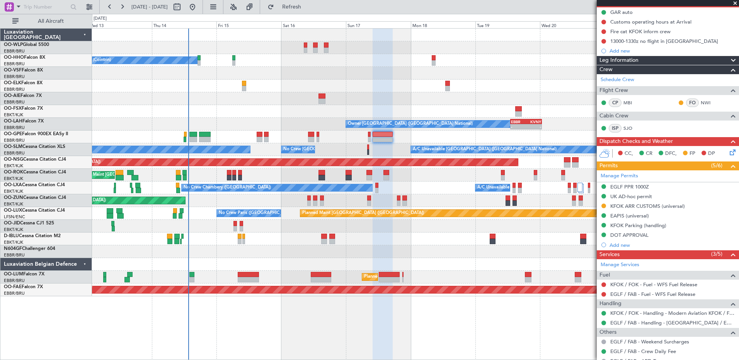
scroll to position [0, 0]
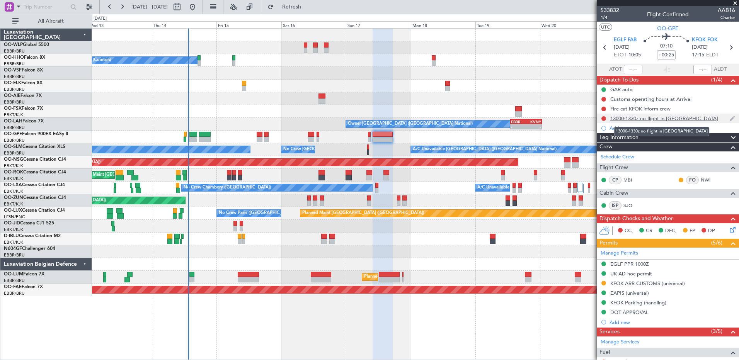
click at [667, 116] on div "13000-1330z no flight in [GEOGRAPHIC_DATA]" at bounding box center [664, 118] width 108 height 7
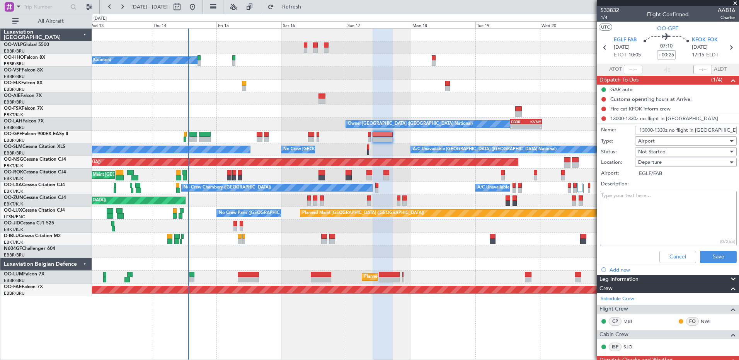
click at [628, 204] on textarea "Description:" at bounding box center [668, 218] width 137 height 55
type textarea "closure 1900Z"
click at [711, 254] on button "Save" at bounding box center [718, 257] width 37 height 12
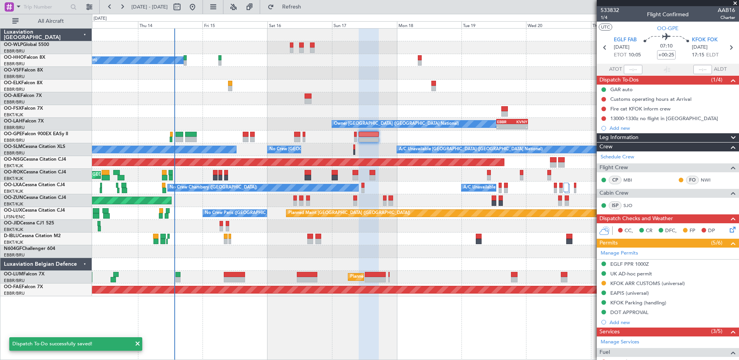
click at [542, 266] on div at bounding box center [415, 264] width 647 height 13
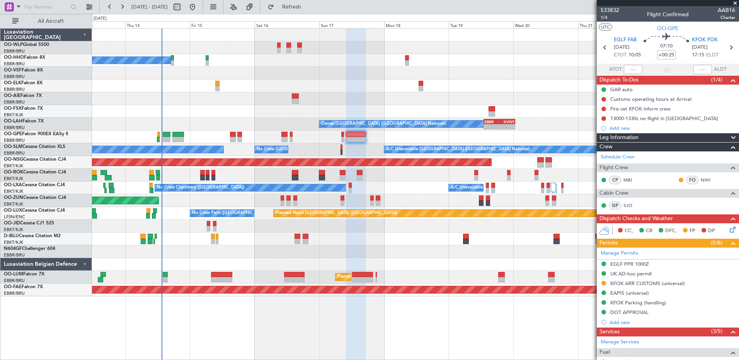
click at [514, 238] on div "No Crew [GEOGRAPHIC_DATA] ([GEOGRAPHIC_DATA] National)" at bounding box center [415, 239] width 647 height 13
click at [606, 17] on span "1/4" at bounding box center [610, 17] width 19 height 7
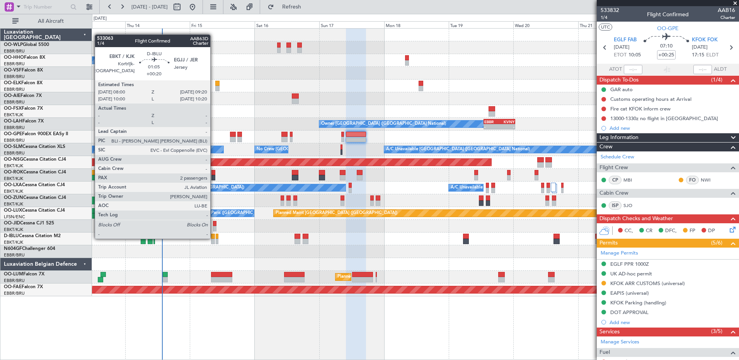
click at [213, 238] on div at bounding box center [213, 236] width 4 height 5
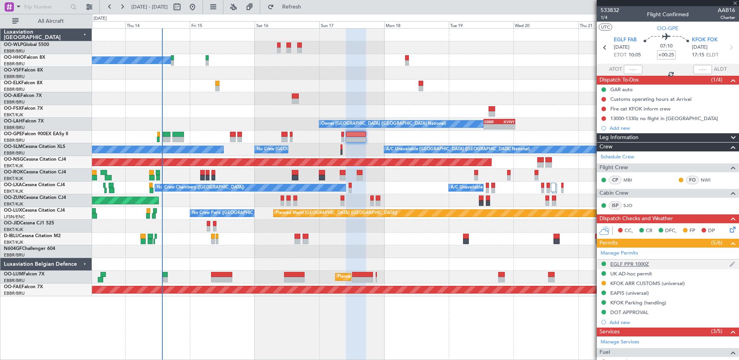
type input "+00:20"
type input "2"
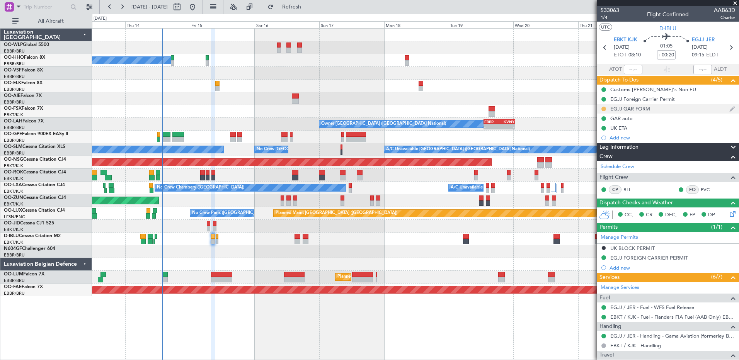
click at [605, 109] on button at bounding box center [604, 109] width 5 height 5
click at [605, 141] on span "Completed" at bounding box center [607, 143] width 26 height 8
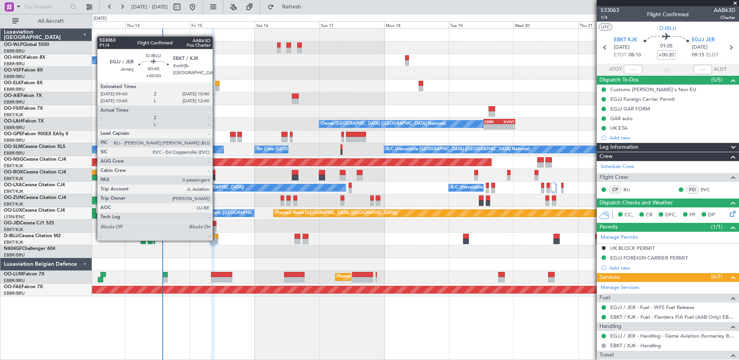
click at [216, 240] on div at bounding box center [217, 241] width 3 height 5
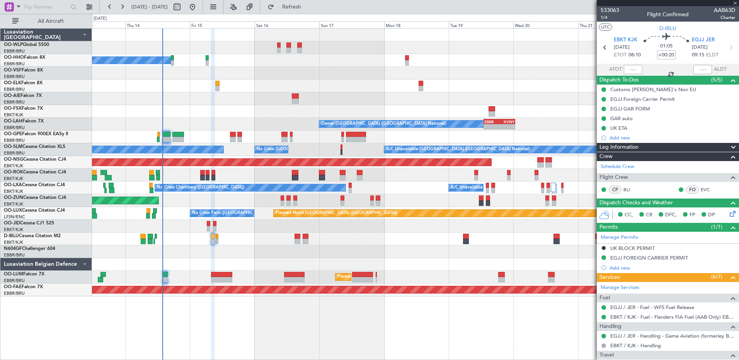
type input "0"
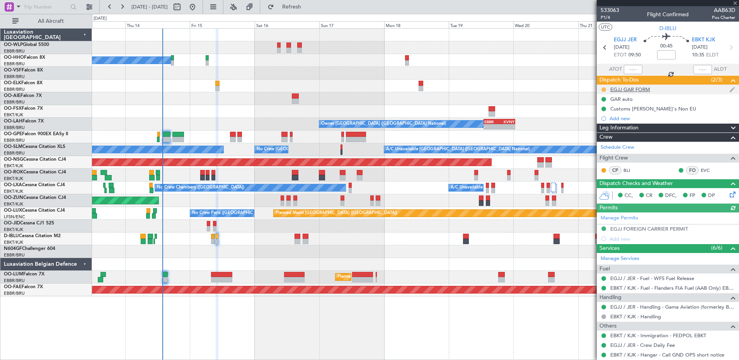
click at [602, 89] on button at bounding box center [604, 89] width 5 height 5
click at [609, 125] on span "Completed" at bounding box center [607, 124] width 26 height 8
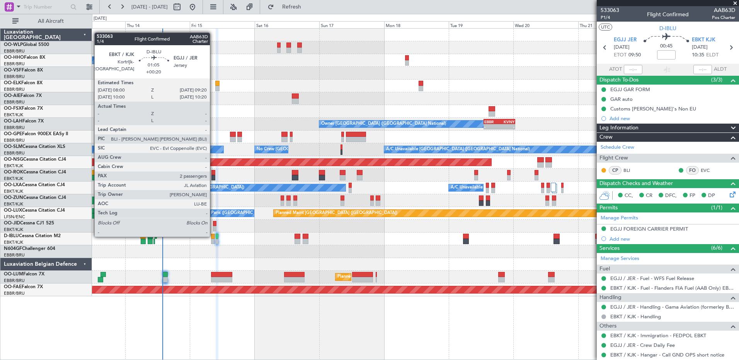
click at [213, 236] on div at bounding box center [213, 236] width 4 height 5
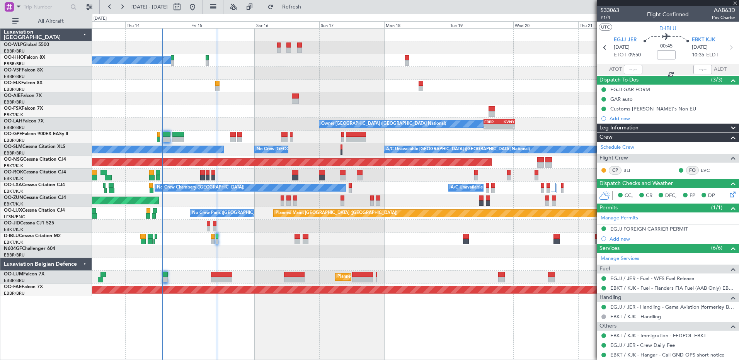
type input "+00:20"
type input "2"
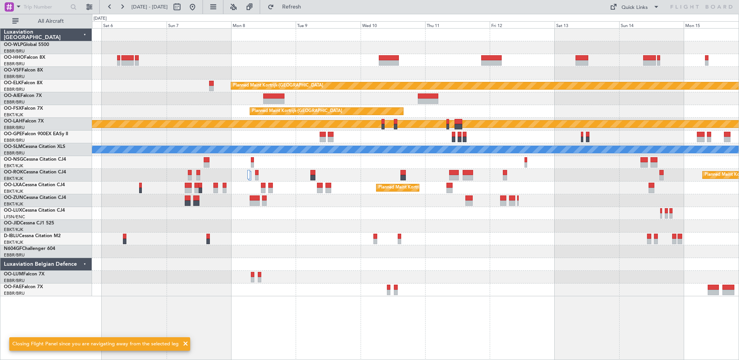
click at [397, 142] on div "Planned Maint [GEOGRAPHIC_DATA] ([GEOGRAPHIC_DATA] National)" at bounding box center [415, 137] width 647 height 13
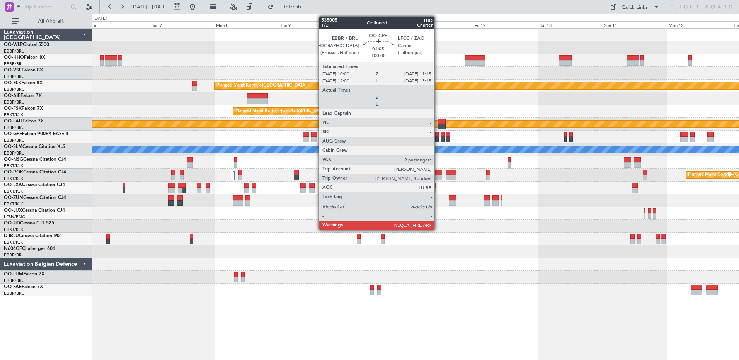
click at [438, 138] on div at bounding box center [436, 139] width 3 height 5
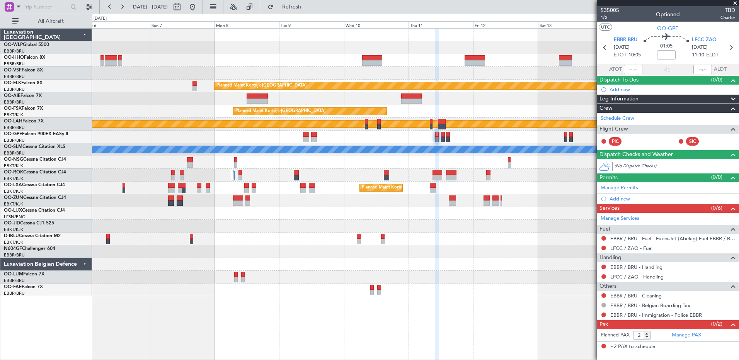
click at [704, 41] on span "LFCC ZAO" at bounding box center [704, 40] width 25 height 8
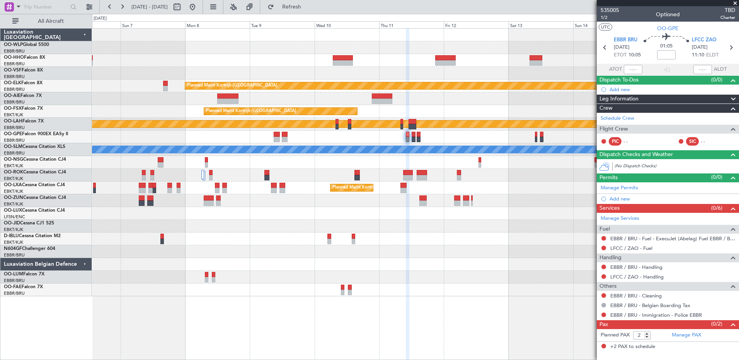
click at [447, 259] on div "Planned Maint Kortrijk-Wevelgem Planned Maint Kortrijk-Wevelgem EBKT 08:50 Z KL…" at bounding box center [415, 163] width 647 height 268
click at [528, 40] on div at bounding box center [415, 35] width 647 height 13
click at [704, 39] on span "LFCC ZAO" at bounding box center [704, 40] width 25 height 8
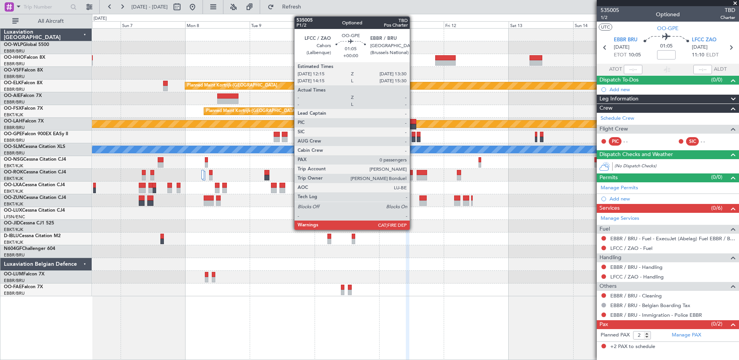
click at [413, 137] on div at bounding box center [413, 139] width 3 height 5
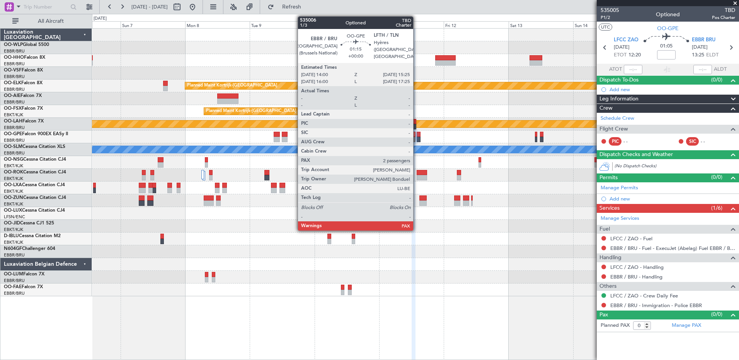
click at [417, 139] on div at bounding box center [419, 139] width 4 height 5
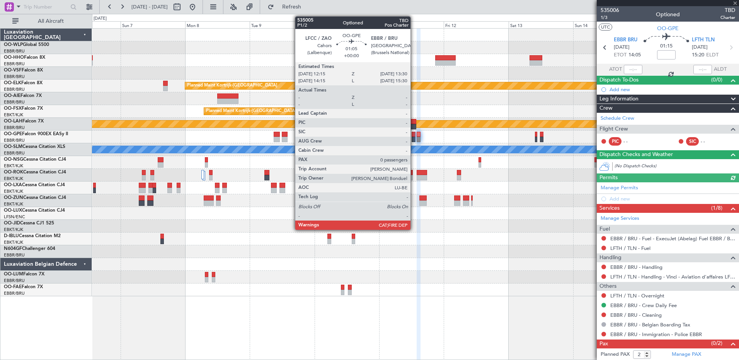
click at [414, 139] on div at bounding box center [413, 139] width 3 height 5
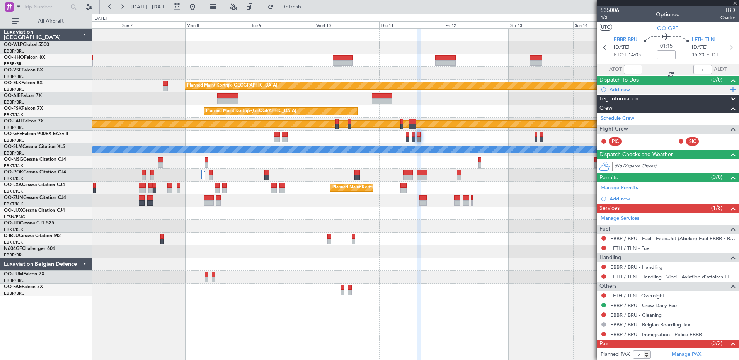
type input "0"
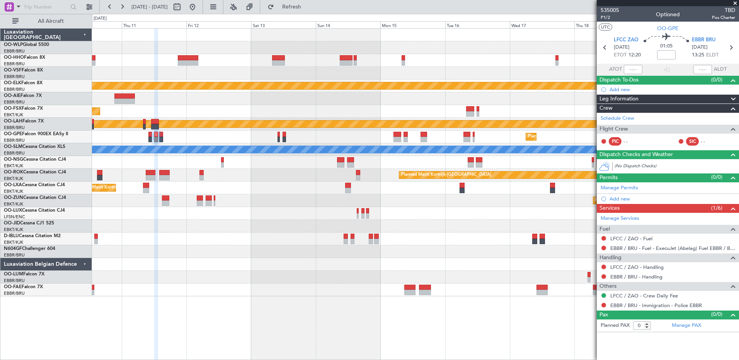
click at [0, 273] on html "08 Sep 2025 - 18 Sep 2025 Refresh Quick Links All Aircraft Planned Maint Kortri…" at bounding box center [369, 180] width 739 height 360
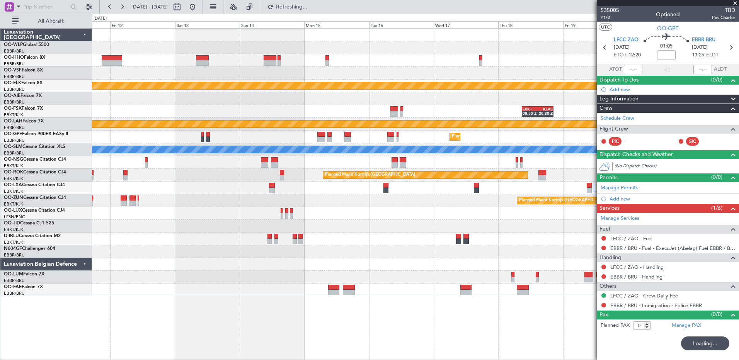
click at [335, 232] on div at bounding box center [415, 226] width 647 height 13
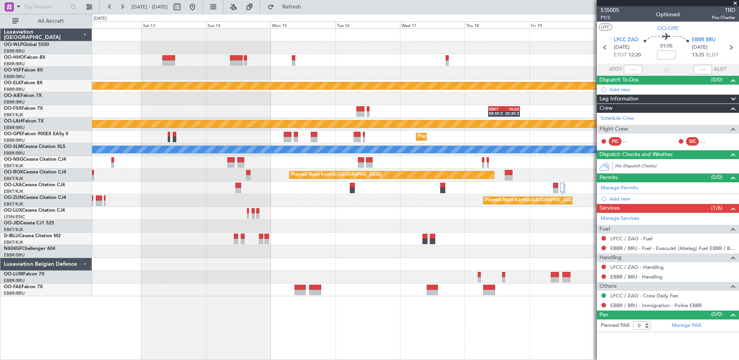
click at [490, 234] on div at bounding box center [415, 239] width 647 height 13
click at [308, 9] on span "Refresh" at bounding box center [292, 6] width 32 height 5
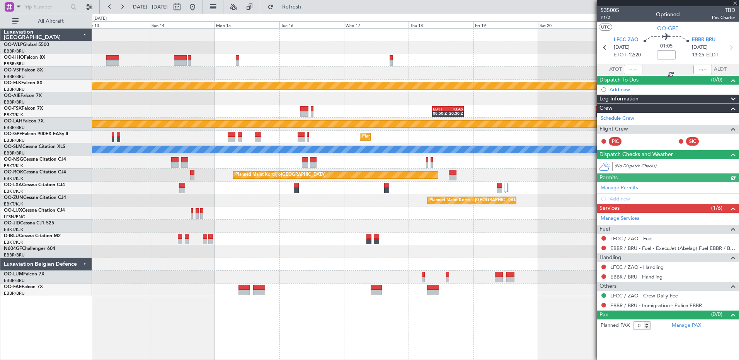
click at [464, 233] on div "Planned Maint Kortrijk-Wevelgem EBKT 08:50 Z KLAS 20:30 Z Planned Maint Kortrij…" at bounding box center [415, 163] width 647 height 268
click at [297, 7] on button "Refresh" at bounding box center [287, 7] width 46 height 12
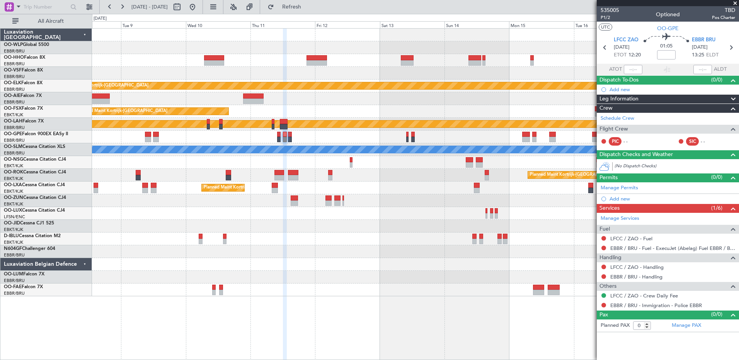
click at [566, 218] on div at bounding box center [415, 213] width 647 height 13
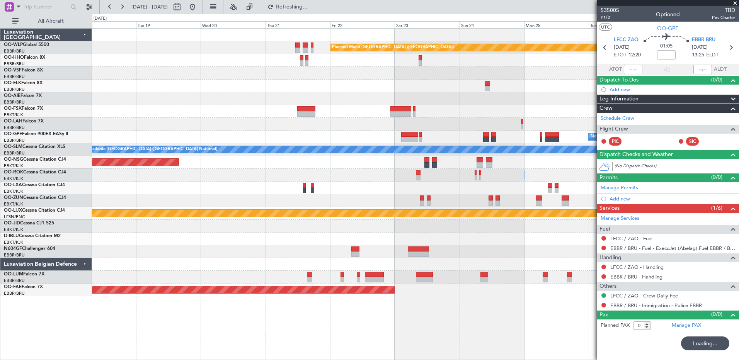
click at [666, 273] on body "24 Aug 2025 - 03 Sep 2025 Refreshing... Quick Links All Aircraft Planned Maint …" at bounding box center [369, 180] width 739 height 360
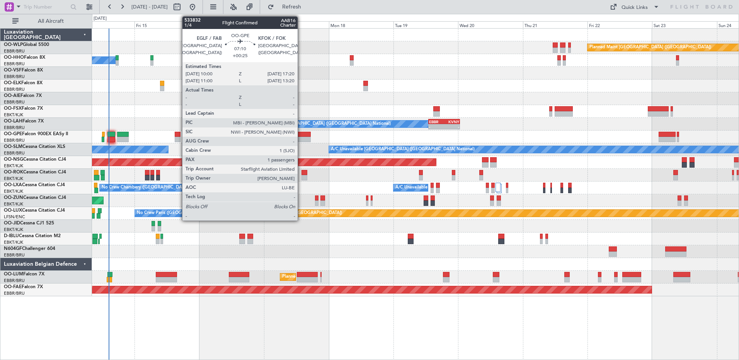
click at [301, 138] on div at bounding box center [301, 139] width 20 height 5
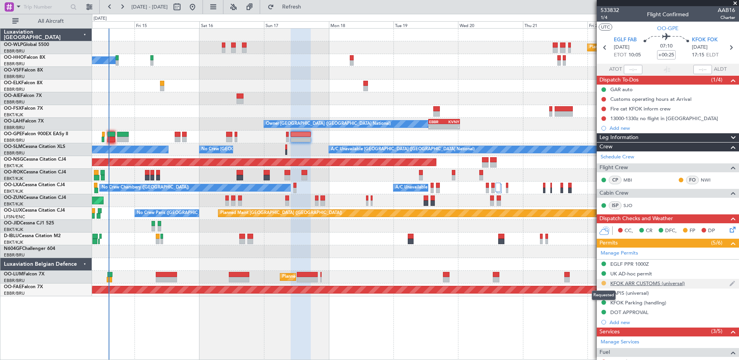
click at [604, 283] on button at bounding box center [604, 283] width 5 height 5
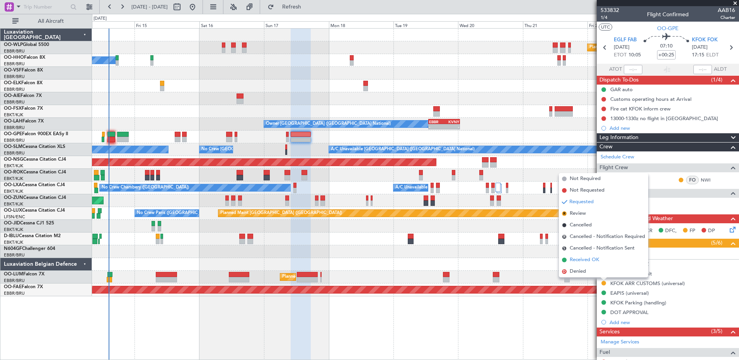
click at [581, 258] on span "Received OK" at bounding box center [584, 260] width 29 height 8
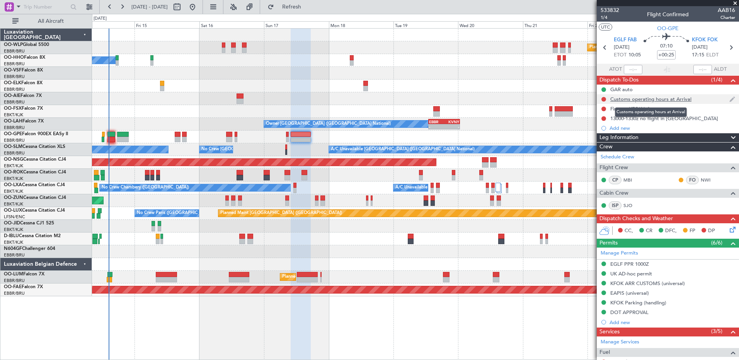
click at [639, 98] on div "Customs operating hours at Arrival" at bounding box center [650, 99] width 81 height 7
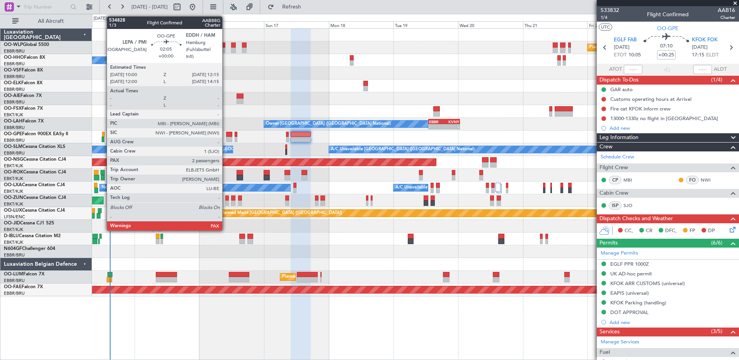
click at [226, 136] on div at bounding box center [229, 134] width 6 height 5
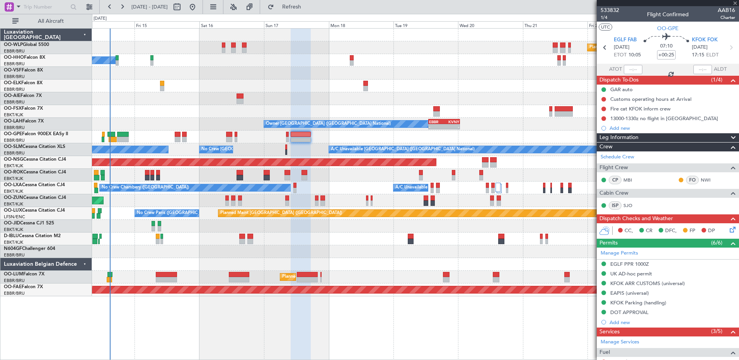
type input "7"
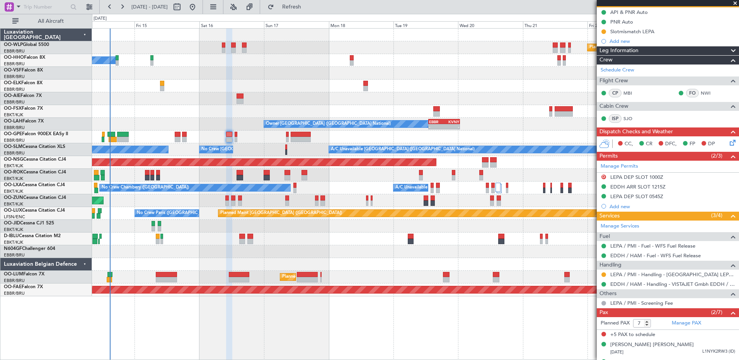
scroll to position [92, 0]
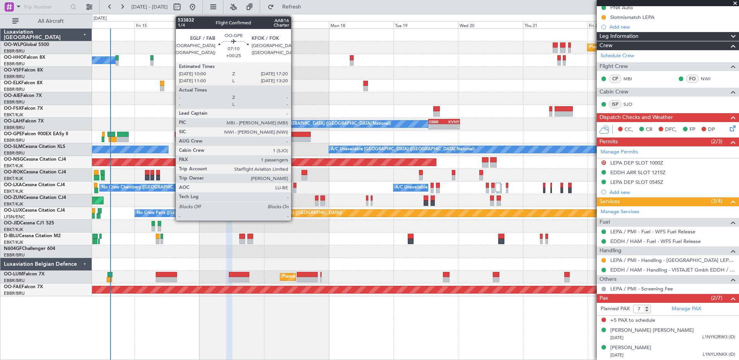
click at [295, 138] on div at bounding box center [301, 139] width 20 height 5
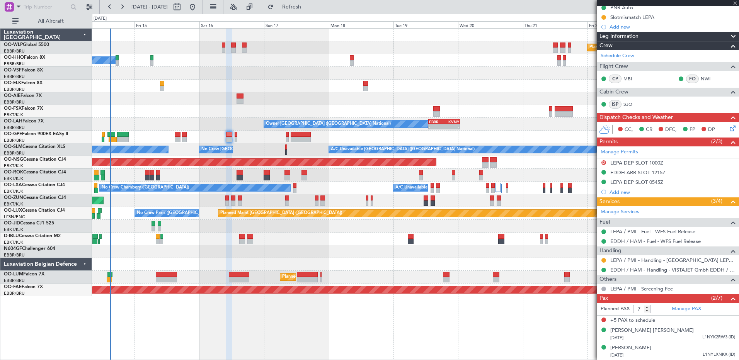
type input "+00:25"
type input "1"
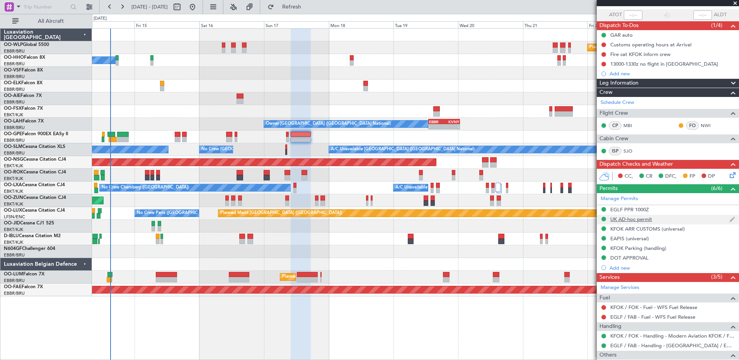
scroll to position [132, 0]
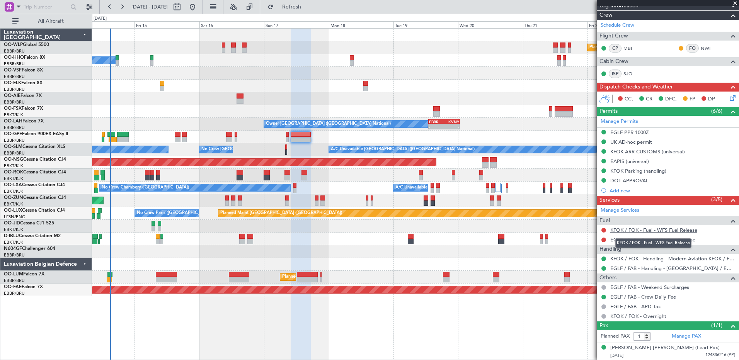
click at [665, 233] on link "KFOK / FOK - Fuel - WFS Fuel Release" at bounding box center [653, 230] width 87 height 7
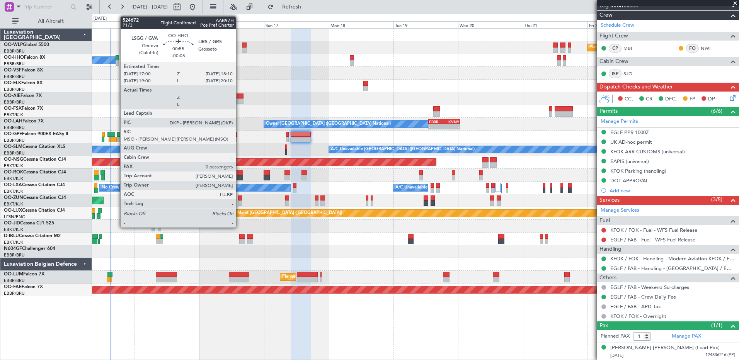
click at [116, 57] on div at bounding box center [117, 57] width 3 height 5
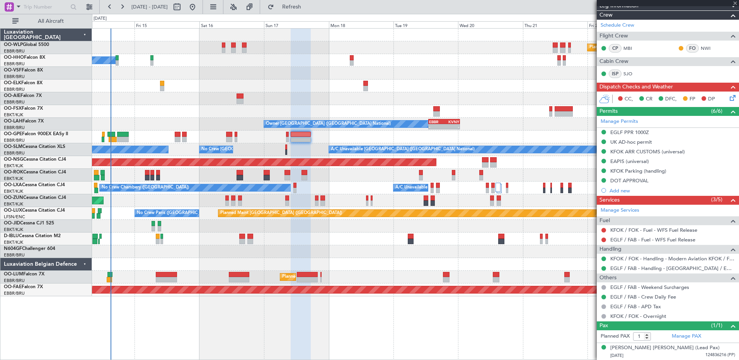
type input "-00:05"
type input "0"
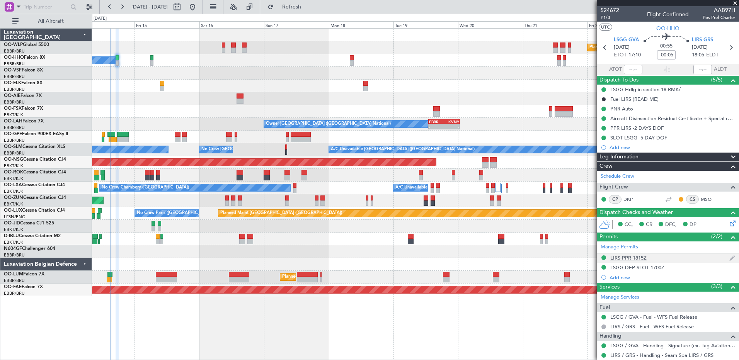
scroll to position [22, 0]
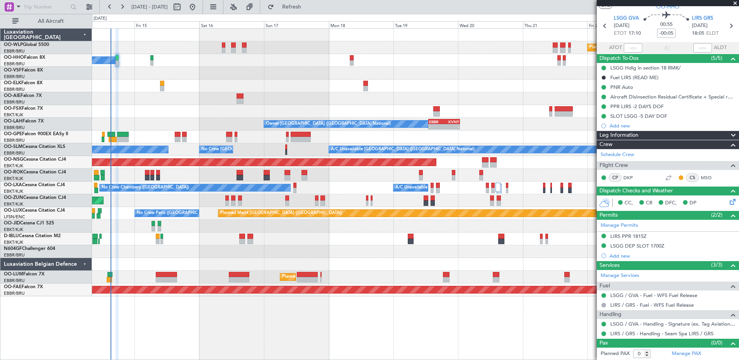
click at [133, 77] on div at bounding box center [415, 73] width 647 height 13
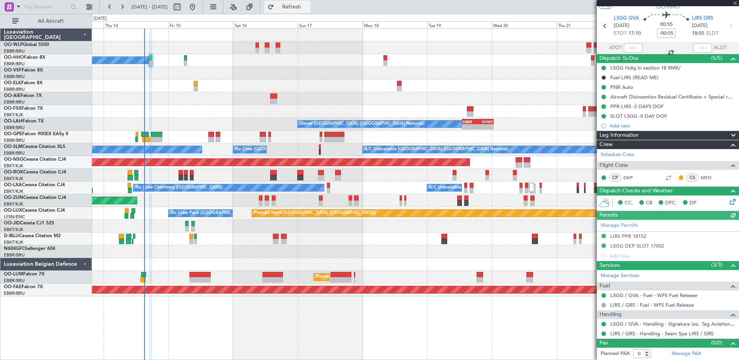
click at [308, 9] on span "Refresh" at bounding box center [292, 6] width 32 height 5
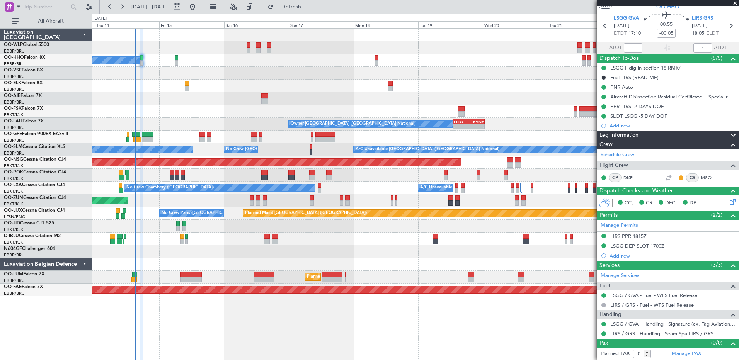
click at [165, 100] on div at bounding box center [415, 98] width 647 height 13
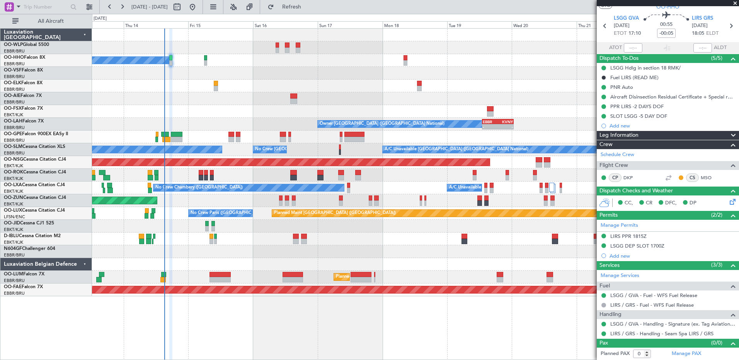
click at [453, 68] on div "Planned Maint Berlin (Brandenburg) A/C Unavailable Geneva (Cointrin) Owner Brus…" at bounding box center [415, 163] width 647 height 268
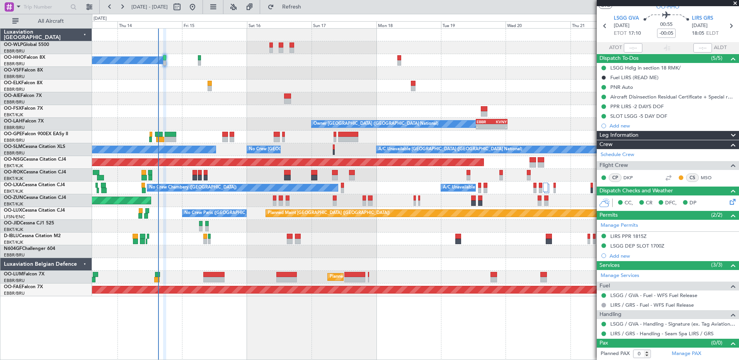
click at [287, 82] on div "Planned Maint Berlin (Brandenburg) A/C Unavailable Geneva (Cointrin) Owner Brus…" at bounding box center [415, 163] width 647 height 268
click at [184, 75] on div at bounding box center [415, 73] width 647 height 13
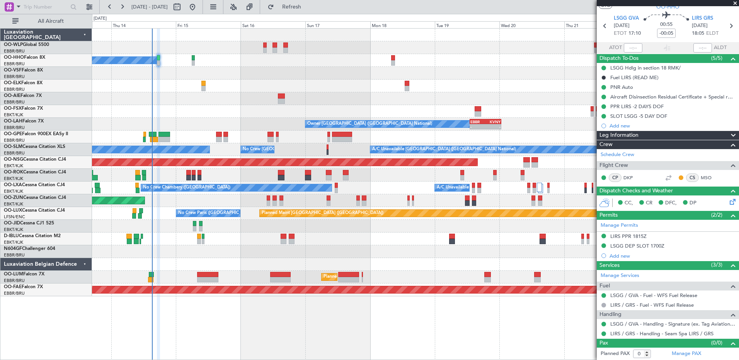
click at [454, 72] on div at bounding box center [415, 73] width 647 height 13
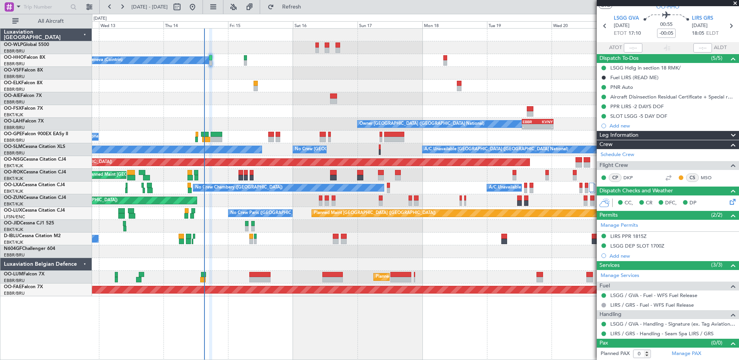
click at [269, 97] on div at bounding box center [415, 98] width 647 height 13
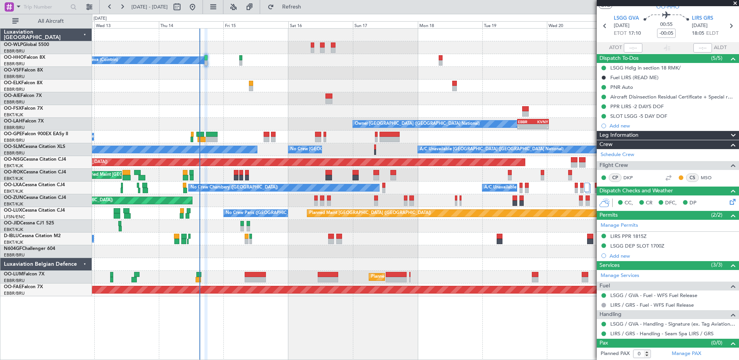
click at [268, 102] on div at bounding box center [415, 98] width 647 height 13
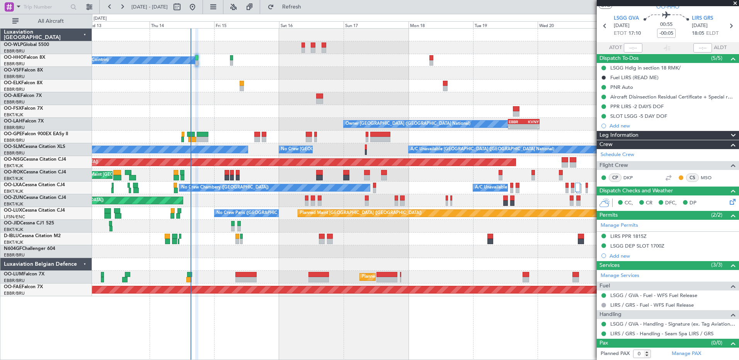
click at [259, 69] on div at bounding box center [415, 73] width 647 height 13
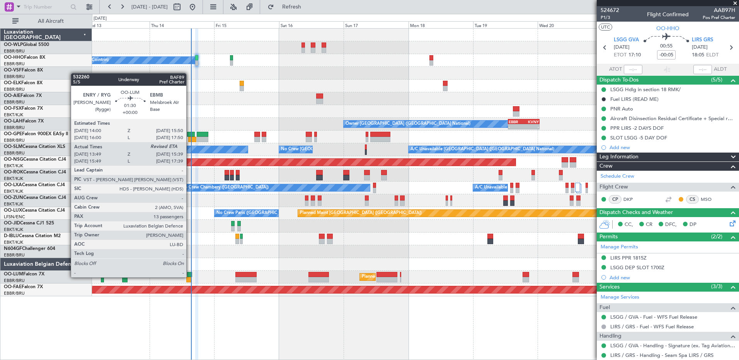
click at [190, 277] on div at bounding box center [189, 274] width 5 height 5
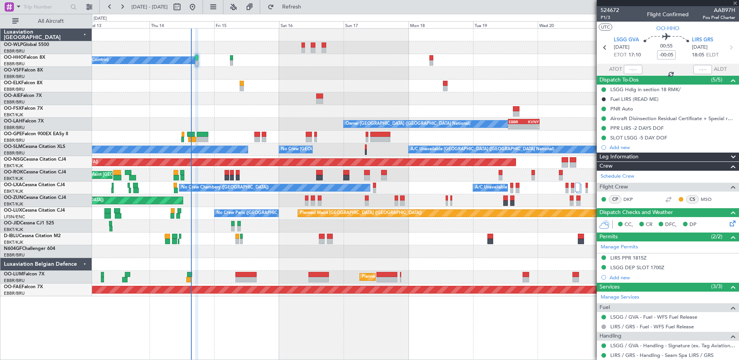
type input "13:59"
type input "13"
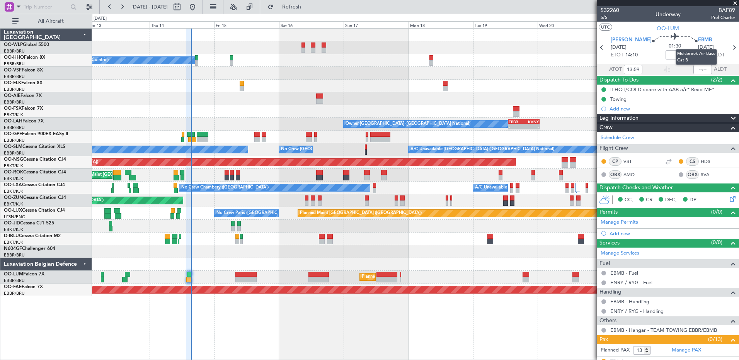
click at [697, 68] on mat-tooltip-component "Melsbroek Air Base Cat B" at bounding box center [696, 57] width 52 height 27
click at [694, 69] on input "text" at bounding box center [703, 69] width 19 height 9
type input "15:25"
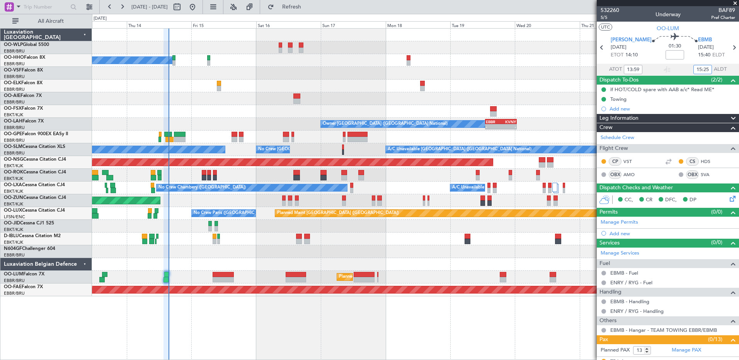
click at [415, 234] on div "No Crew [GEOGRAPHIC_DATA] ([GEOGRAPHIC_DATA] National)" at bounding box center [415, 239] width 647 height 13
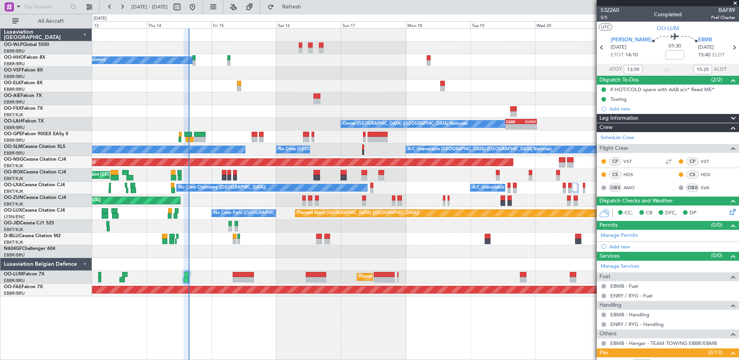
click at [204, 76] on div at bounding box center [415, 73] width 647 height 13
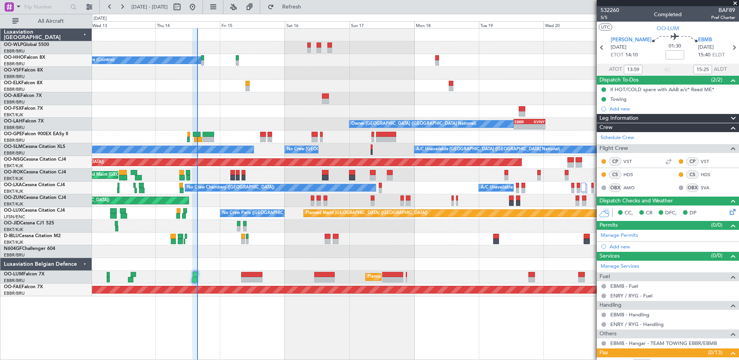
click at [210, 78] on div at bounding box center [415, 73] width 647 height 13
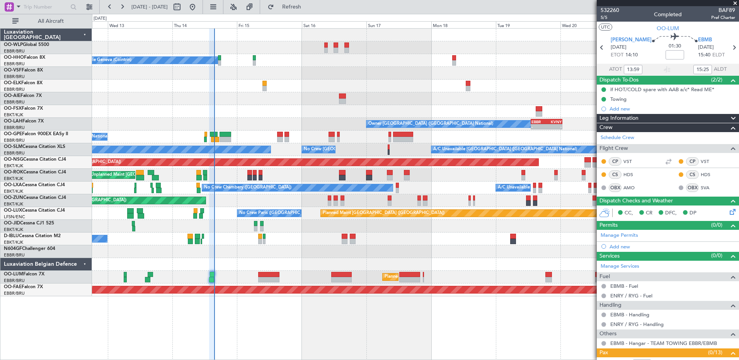
click at [225, 75] on div at bounding box center [415, 73] width 647 height 13
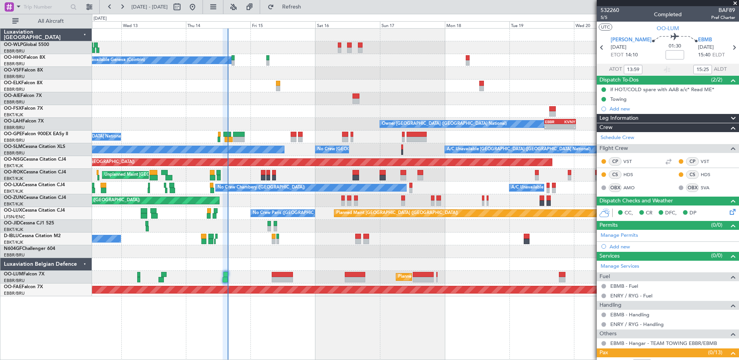
click at [236, 73] on div at bounding box center [415, 73] width 647 height 13
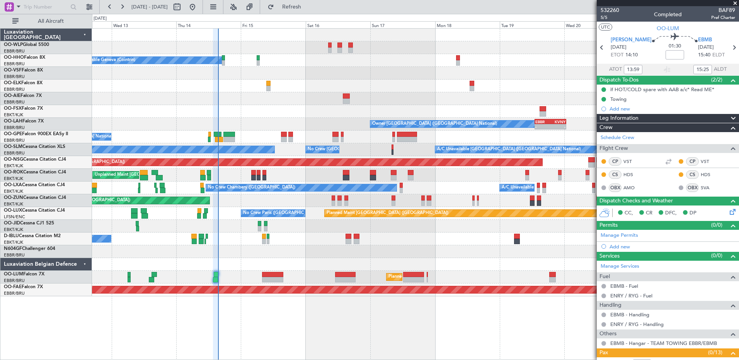
click at [247, 71] on div at bounding box center [415, 73] width 647 height 13
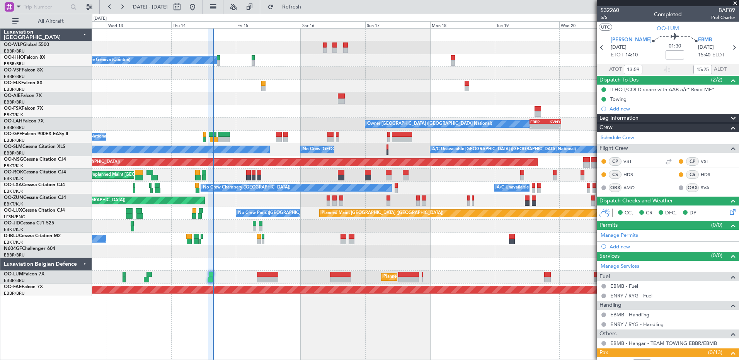
click at [225, 74] on div at bounding box center [415, 73] width 647 height 13
click at [239, 74] on div at bounding box center [415, 73] width 647 height 13
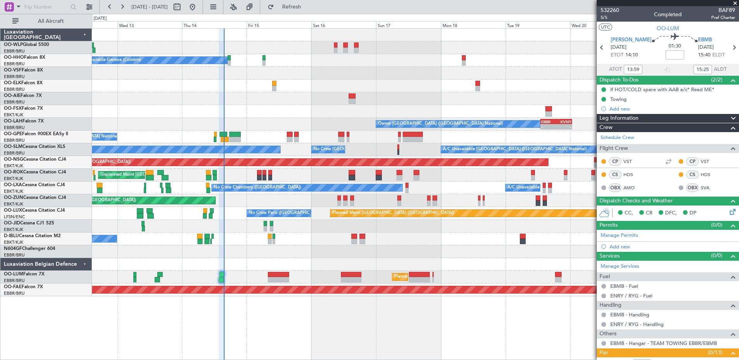
click at [230, 74] on div at bounding box center [415, 73] width 647 height 13
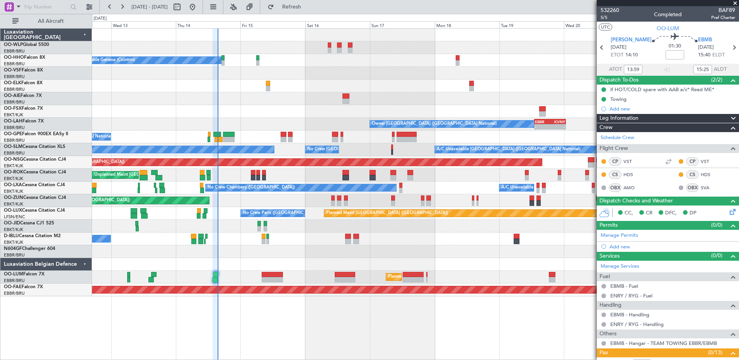
click at [233, 81] on div at bounding box center [415, 86] width 647 height 13
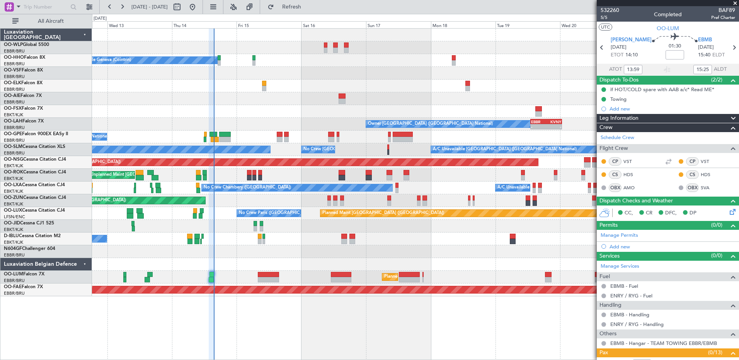
click at [221, 78] on div at bounding box center [415, 73] width 647 height 13
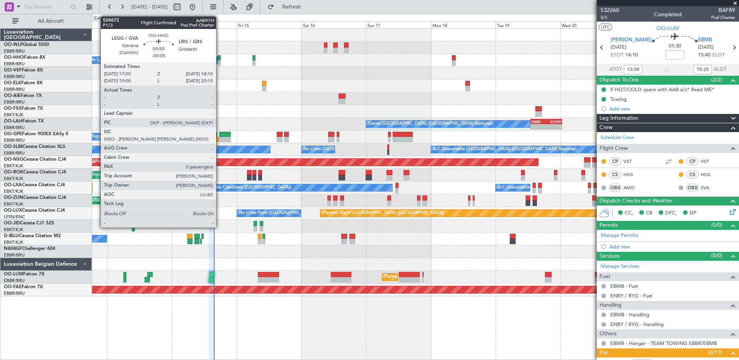
click at [220, 59] on div at bounding box center [219, 57] width 3 height 5
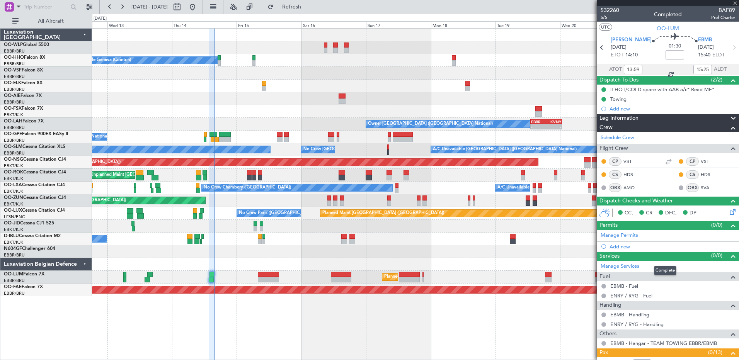
type input "-00:05"
type input "0"
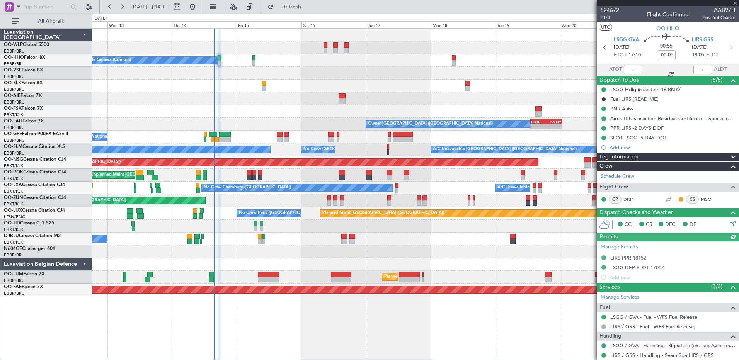
scroll to position [22, 0]
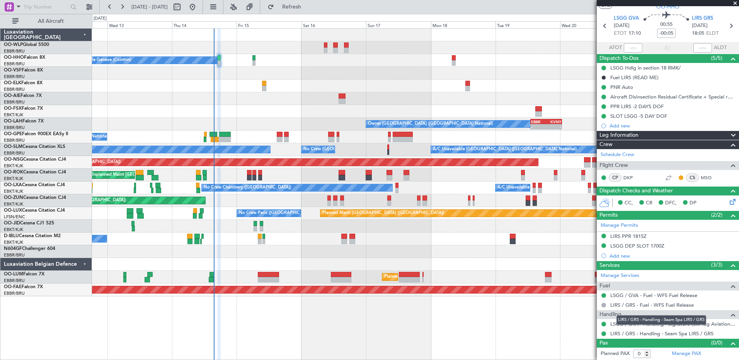
click at [672, 323] on div "LIRS / GRS - Handling - Seam Spa LIRS / GRS" at bounding box center [662, 320] width 90 height 10
click at [621, 324] on link "LSGG / GVA - Handling - Signature (ex. Tag Aviation) LSGG / GVA" at bounding box center [672, 324] width 125 height 7
click at [232, 86] on div at bounding box center [415, 86] width 647 height 13
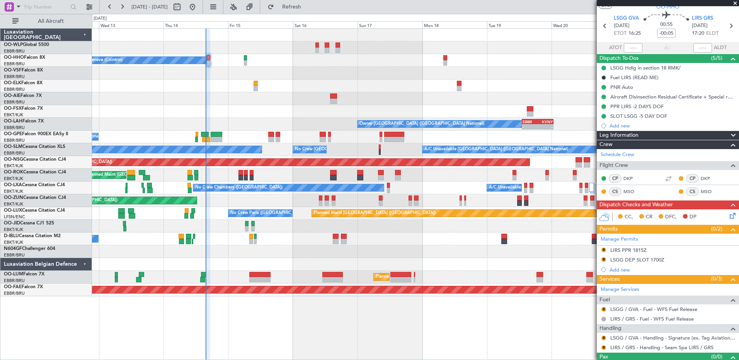
scroll to position [36, 0]
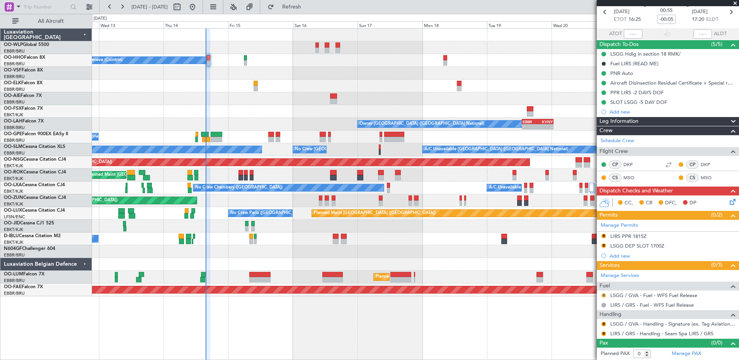
click at [605, 296] on button "R" at bounding box center [604, 295] width 5 height 5
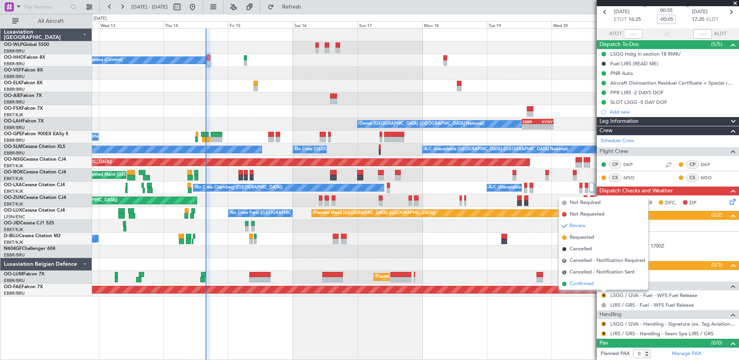
click at [580, 285] on span "Confirmed" at bounding box center [582, 284] width 24 height 8
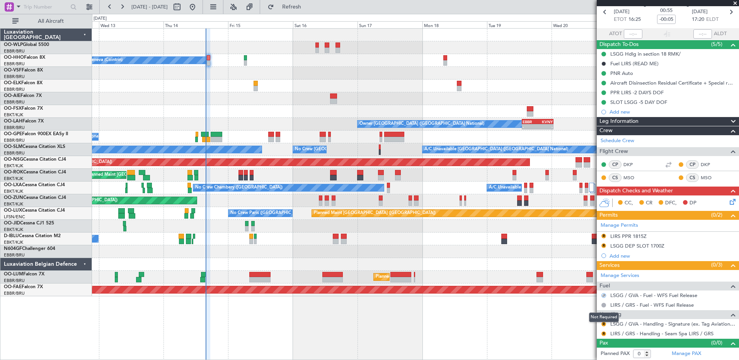
click at [604, 324] on mat-tooltip-component "Not Required" at bounding box center [604, 317] width 41 height 20
click at [603, 334] on button "R" at bounding box center [604, 334] width 5 height 5
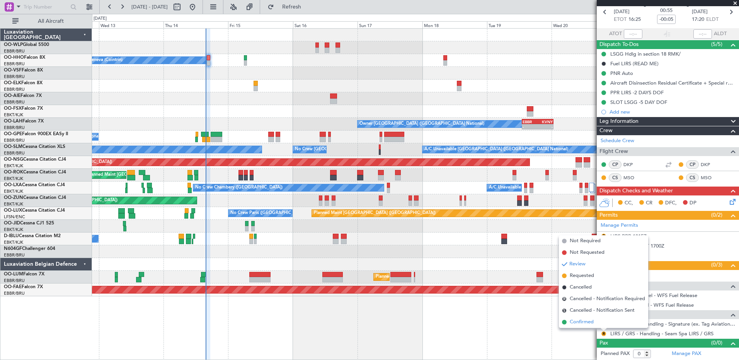
click at [587, 324] on span "Confirmed" at bounding box center [582, 323] width 24 height 8
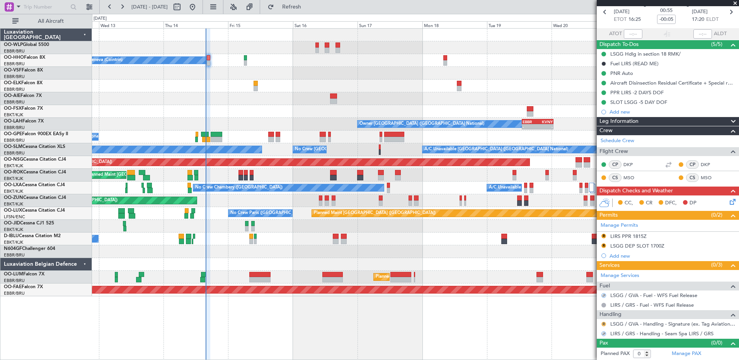
click at [604, 324] on button "R" at bounding box center [604, 324] width 5 height 5
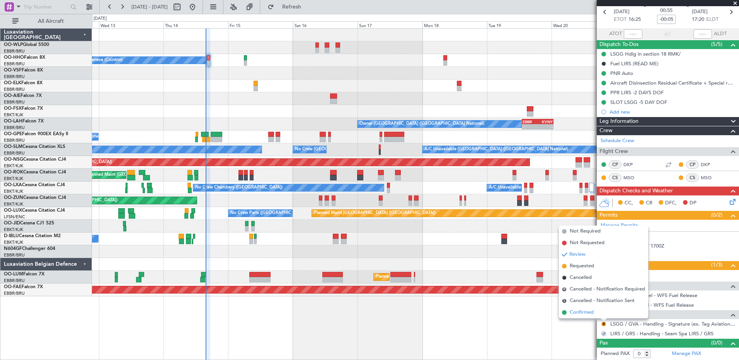
click at [581, 314] on span "Confirmed" at bounding box center [582, 313] width 24 height 8
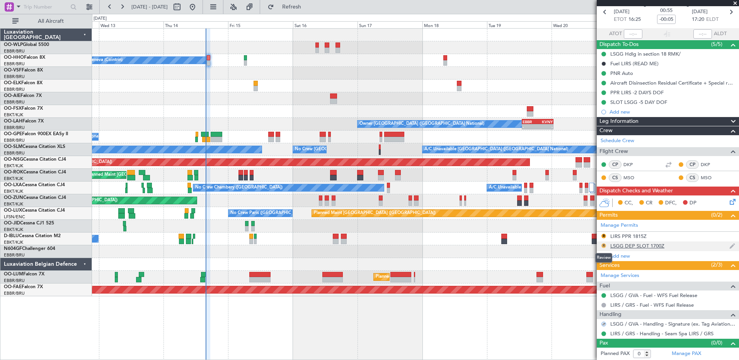
click at [604, 246] on button "R" at bounding box center [604, 246] width 5 height 5
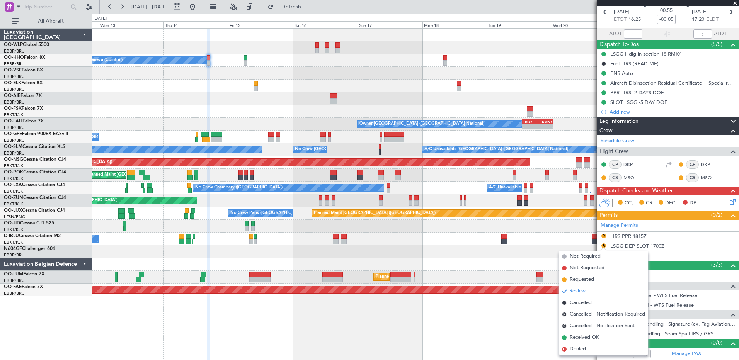
click at [515, 259] on div at bounding box center [415, 264] width 647 height 13
click at [653, 243] on div "LSGG DEP SLOT 1700Z" at bounding box center [637, 246] width 54 height 7
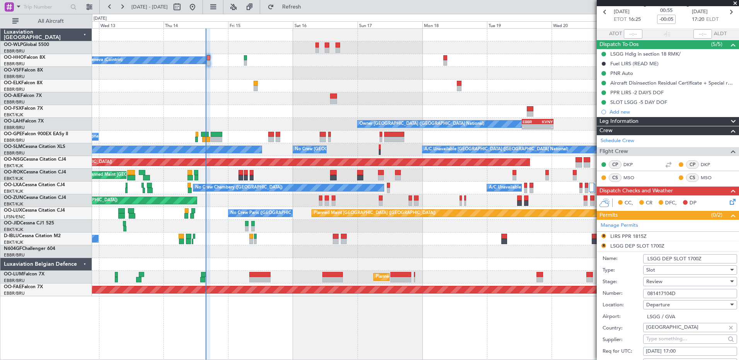
scroll to position [74, 0]
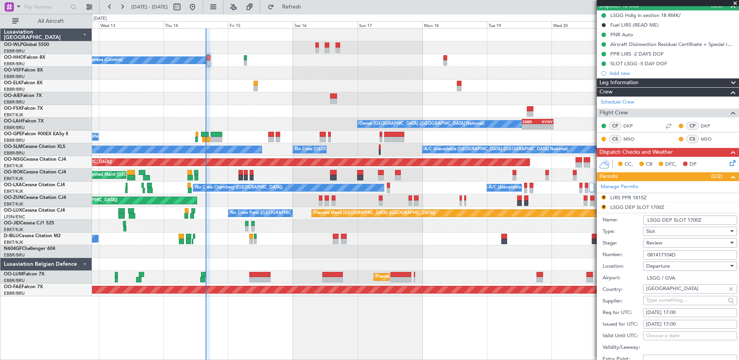
click at [688, 312] on div "14/08/2025 17:00" at bounding box center [690, 313] width 89 height 8
select select "8"
select select "2025"
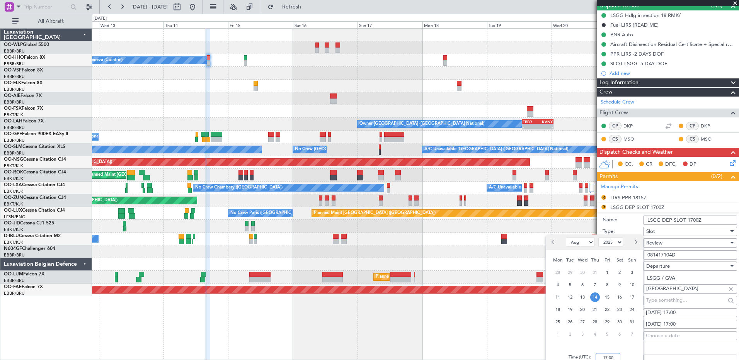
click at [606, 355] on input "17:00" at bounding box center [608, 357] width 25 height 9
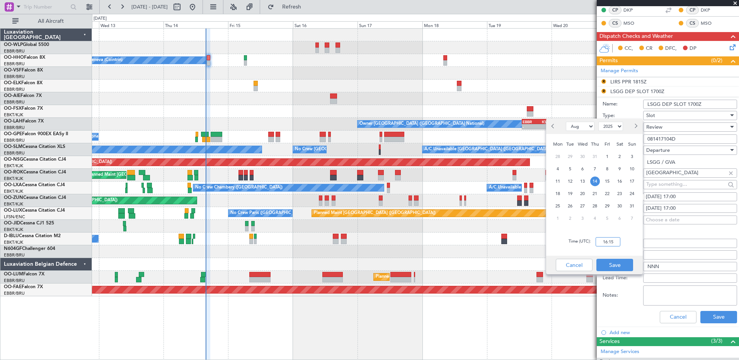
scroll to position [0, 0]
type input "16:15"
click at [617, 262] on button "Save" at bounding box center [615, 265] width 37 height 12
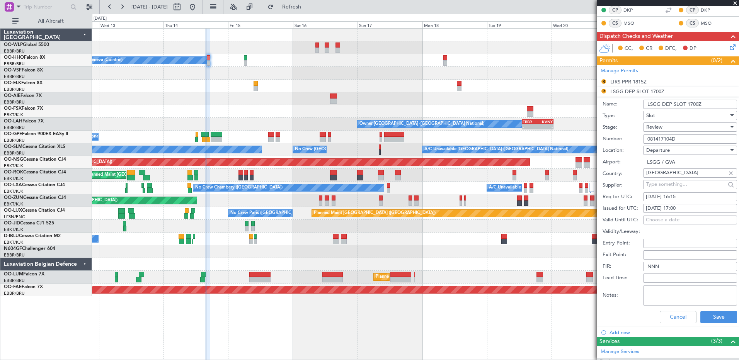
click at [678, 207] on div "14/08/2025 17:00" at bounding box center [690, 209] width 89 height 8
select select "8"
select select "2025"
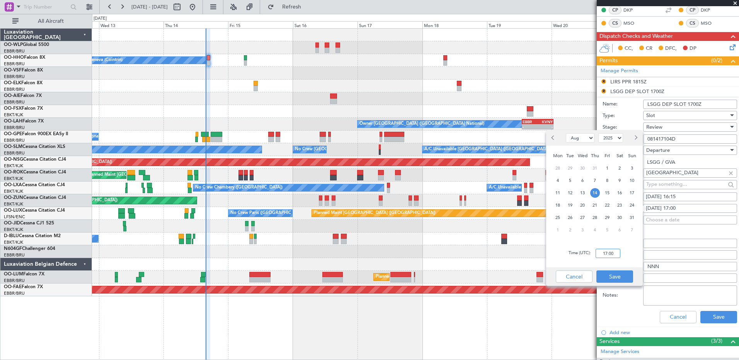
click at [604, 254] on input "17:00" at bounding box center [608, 253] width 25 height 9
type input "16:15"
click at [622, 276] on button "Save" at bounding box center [615, 277] width 37 height 12
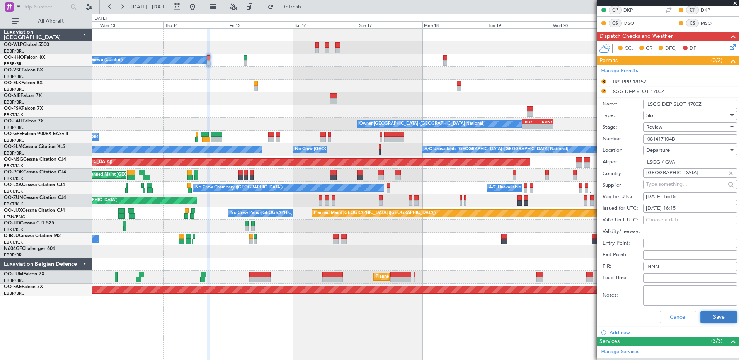
click at [718, 321] on button "Save" at bounding box center [719, 317] width 37 height 12
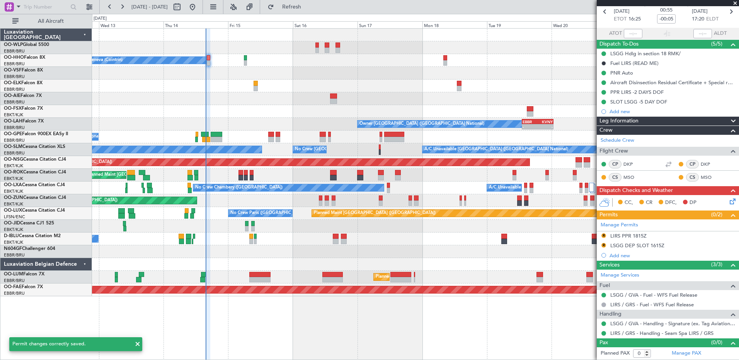
scroll to position [36, 0]
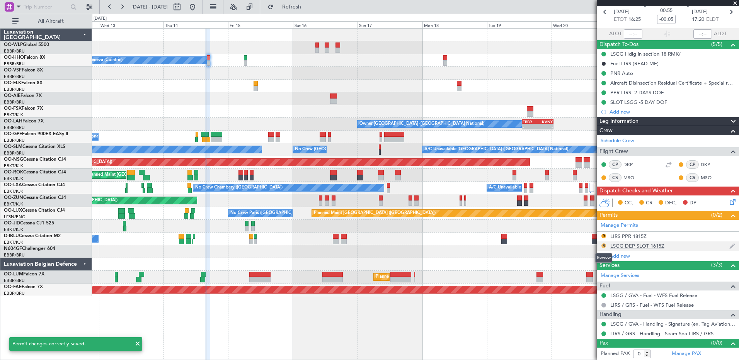
click at [604, 245] on button "R" at bounding box center [604, 246] width 5 height 5
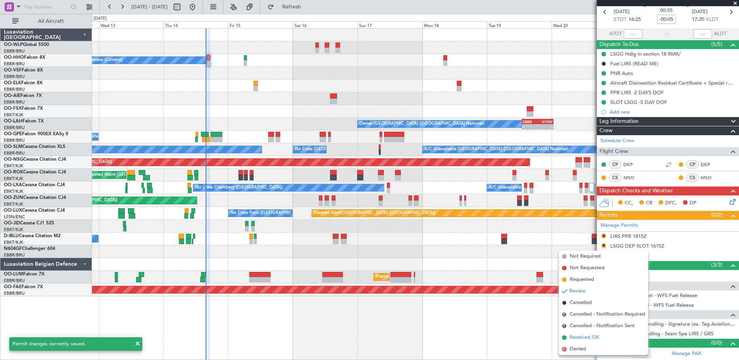
click at [584, 336] on span "Received OK" at bounding box center [584, 338] width 29 height 8
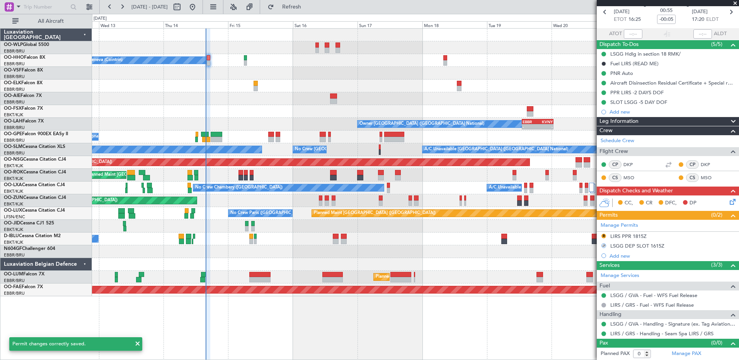
scroll to position [0, 0]
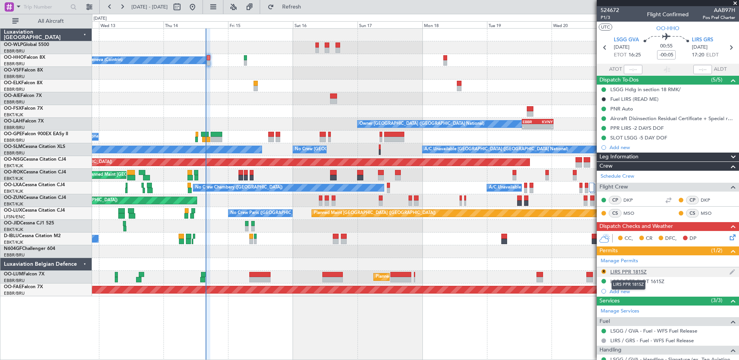
click at [619, 271] on div "LIRS PPR 1815Z" at bounding box center [628, 272] width 36 height 7
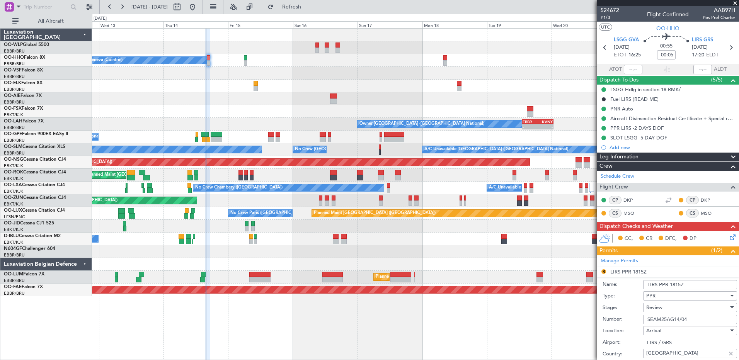
scroll to position [77, 0]
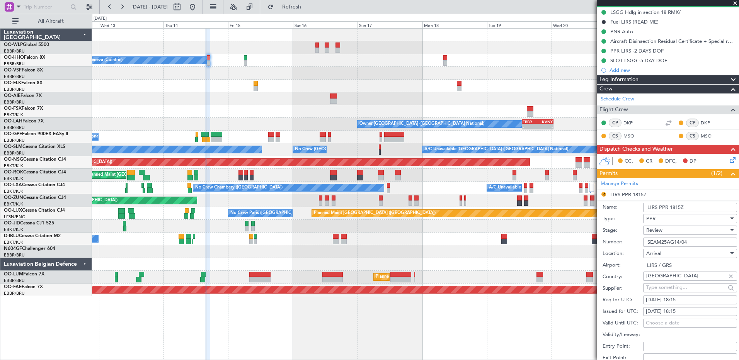
click at [688, 297] on div "14/08/2025 18:15" at bounding box center [690, 301] width 89 height 8
select select "8"
select select "2025"
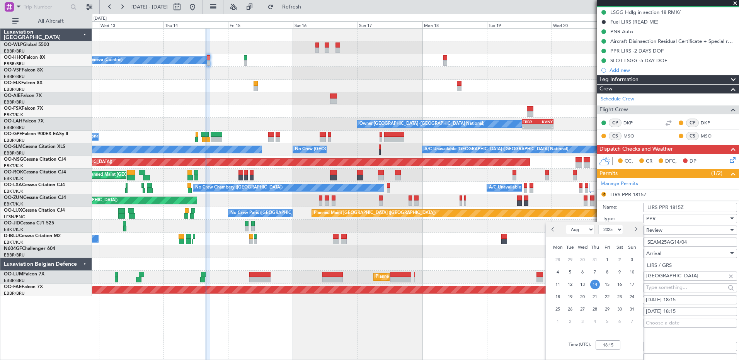
scroll to position [193, 0]
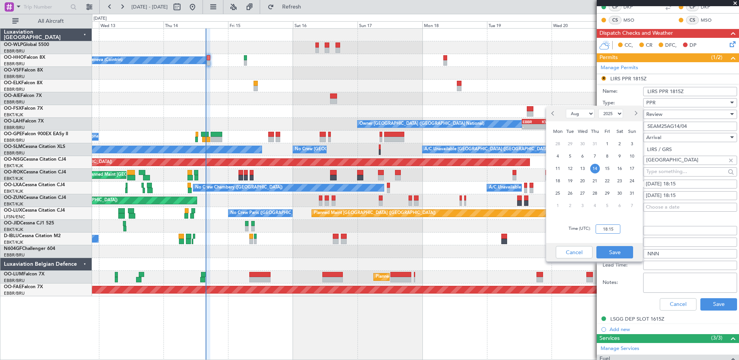
click at [606, 229] on input "18:15" at bounding box center [608, 229] width 25 height 9
type input "17:15"
click at [616, 254] on button "Save" at bounding box center [615, 252] width 37 height 12
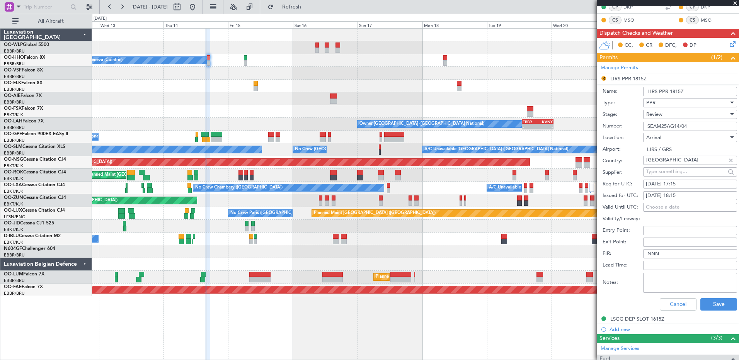
click at [677, 195] on div "14/08/2025 18:15" at bounding box center [690, 196] width 89 height 8
select select "8"
select select "2025"
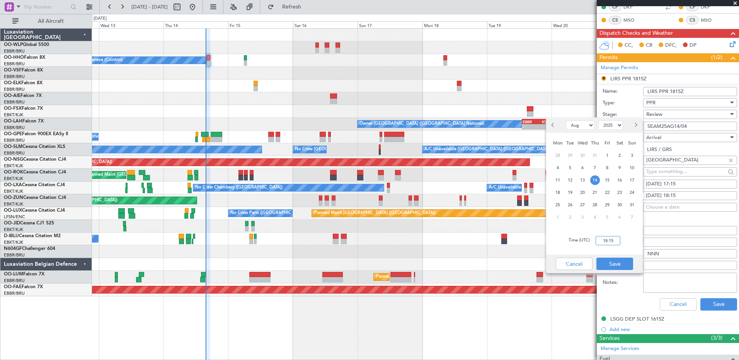
click at [606, 239] on input "18:15" at bounding box center [608, 240] width 25 height 9
type input "17:15"
click at [618, 264] on button "Save" at bounding box center [615, 264] width 37 height 12
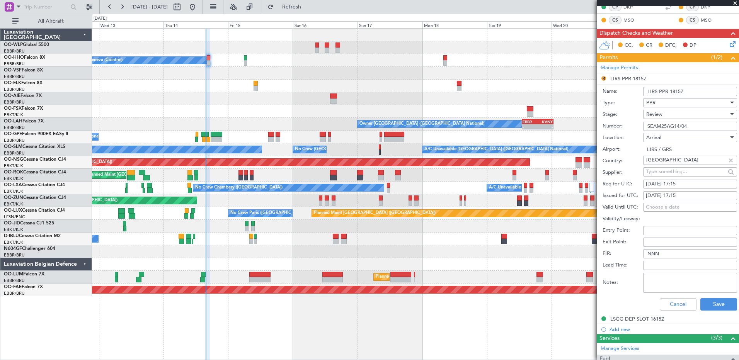
click at [690, 118] on div "Review" at bounding box center [687, 115] width 82 height 12
click at [688, 178] on span "Received OK" at bounding box center [687, 177] width 81 height 12
click at [719, 302] on button "Save" at bounding box center [719, 304] width 37 height 12
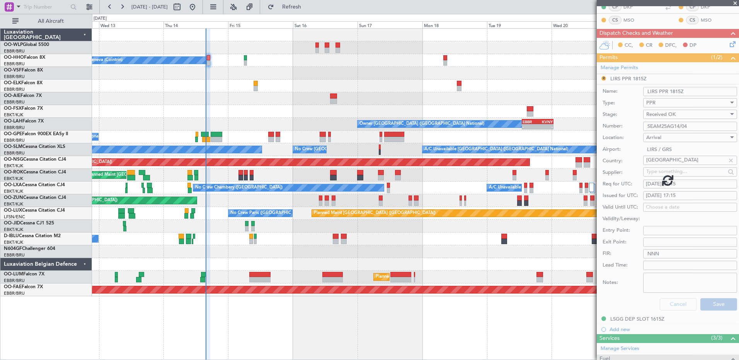
scroll to position [36, 0]
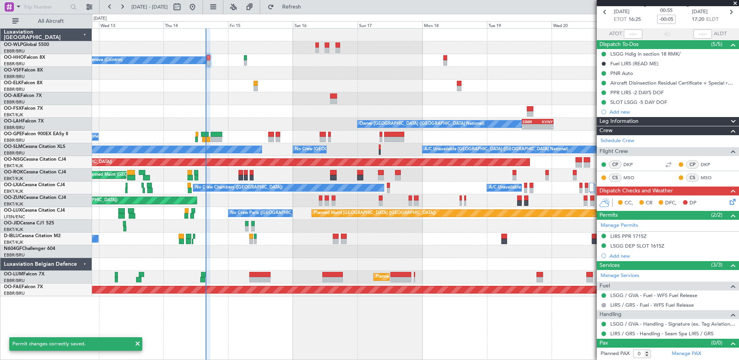
click at [728, 203] on icon at bounding box center [731, 201] width 6 height 6
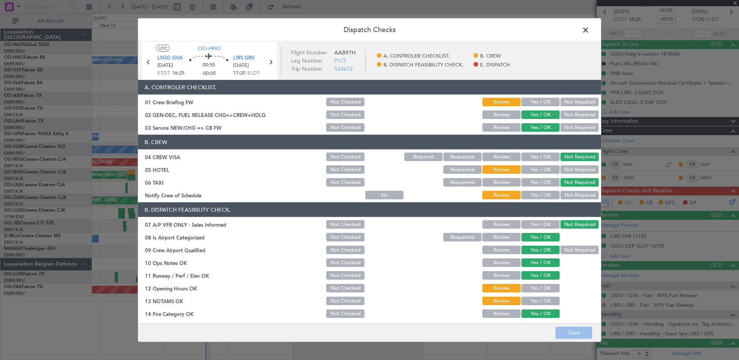
click at [575, 195] on button "Not Required" at bounding box center [580, 195] width 38 height 9
drag, startPoint x: 573, startPoint y: 171, endPoint x: 573, endPoint y: 165, distance: 5.4
click at [573, 170] on button "Not Required" at bounding box center [580, 169] width 38 height 9
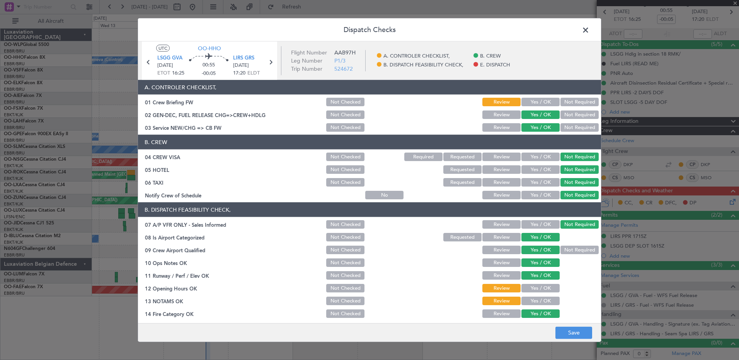
click at [544, 102] on button "Yes / OK" at bounding box center [541, 102] width 38 height 9
click at [536, 284] on button "Yes / OK" at bounding box center [541, 288] width 38 height 9
click at [537, 299] on button "Yes / OK" at bounding box center [541, 301] width 38 height 9
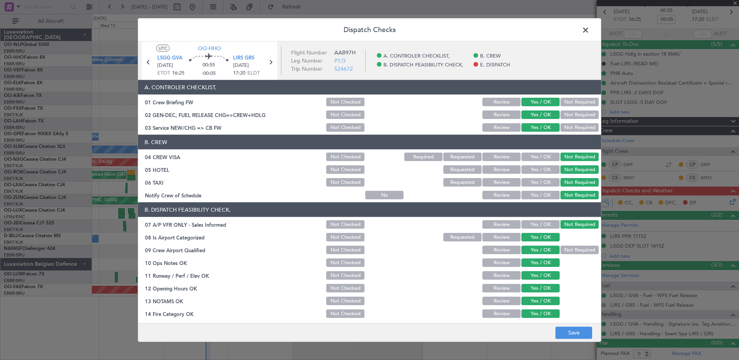
scroll to position [121, 0]
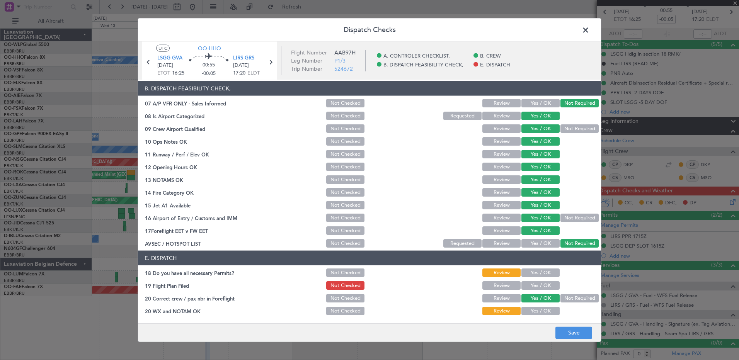
click at [545, 273] on button "Yes / OK" at bounding box center [541, 273] width 38 height 9
click at [546, 286] on button "Yes / OK" at bounding box center [541, 285] width 38 height 9
drag, startPoint x: 543, startPoint y: 308, endPoint x: 546, endPoint y: 311, distance: 4.7
click at [545, 309] on button "Yes / OK" at bounding box center [541, 311] width 38 height 9
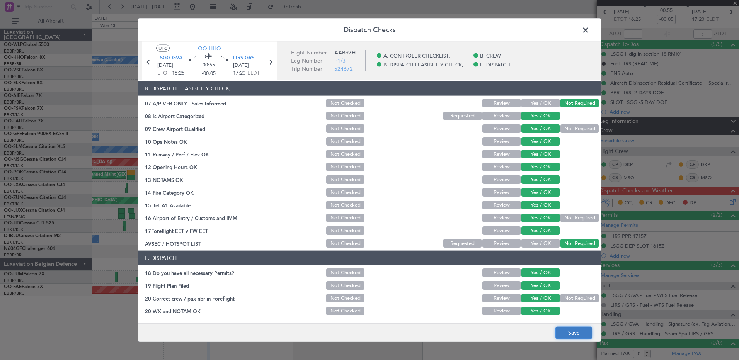
click at [568, 328] on button "Save" at bounding box center [574, 333] width 37 height 12
click at [590, 31] on span at bounding box center [590, 31] width 0 height 15
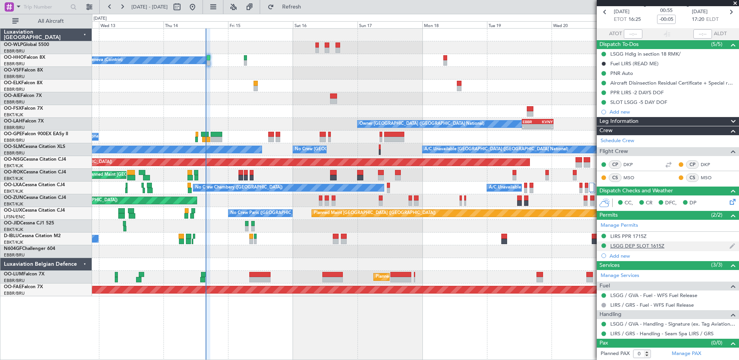
click at [647, 245] on div "LSGG DEP SLOT 1615Z" at bounding box center [637, 246] width 54 height 7
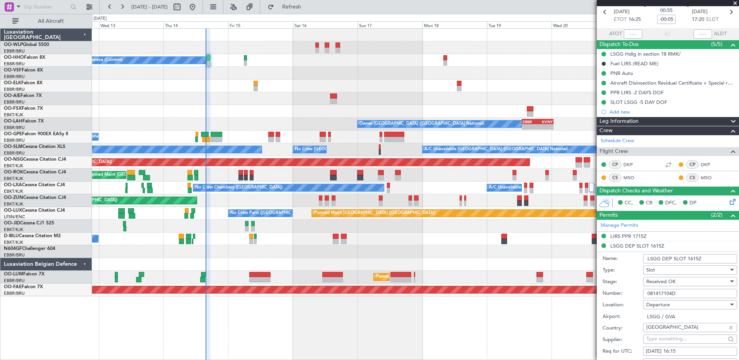
click at [477, 49] on div "Planned Maint [GEOGRAPHIC_DATA] ([GEOGRAPHIC_DATA])" at bounding box center [415, 47] width 647 height 13
drag, startPoint x: 682, startPoint y: 290, endPoint x: 647, endPoint y: 290, distance: 35.2
click at [647, 290] on input "081417104D" at bounding box center [690, 293] width 94 height 9
paste input "78318742"
click at [521, 42] on div "Planned Maint [GEOGRAPHIC_DATA] ([GEOGRAPHIC_DATA])" at bounding box center [415, 47] width 647 height 13
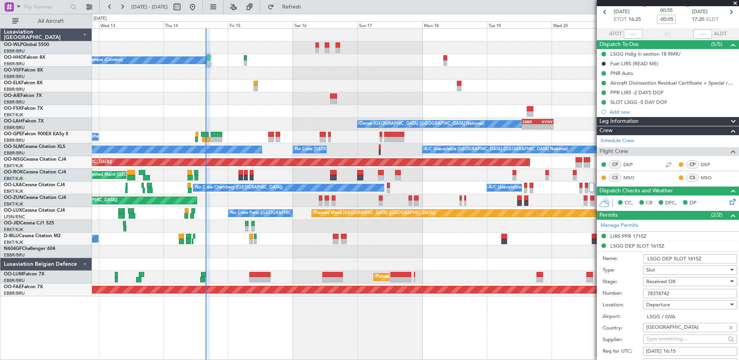
drag, startPoint x: 664, startPoint y: 294, endPoint x: 629, endPoint y: 294, distance: 35.2
click at [629, 294] on div "Number: 78318742" at bounding box center [670, 294] width 135 height 12
paste input "081416107D"
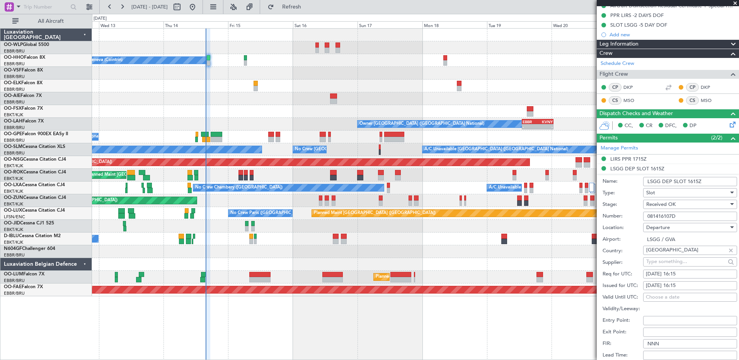
scroll to position [229, 0]
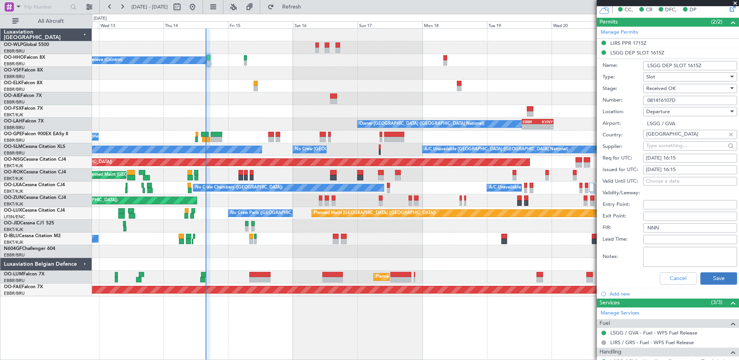
type input "081416107D"
click at [713, 275] on button "Save" at bounding box center [719, 279] width 37 height 12
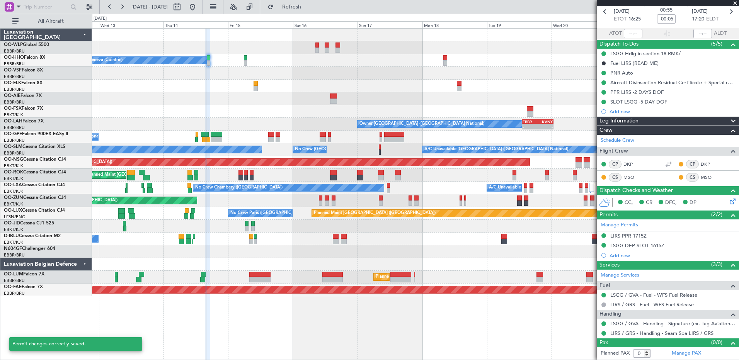
scroll to position [36, 0]
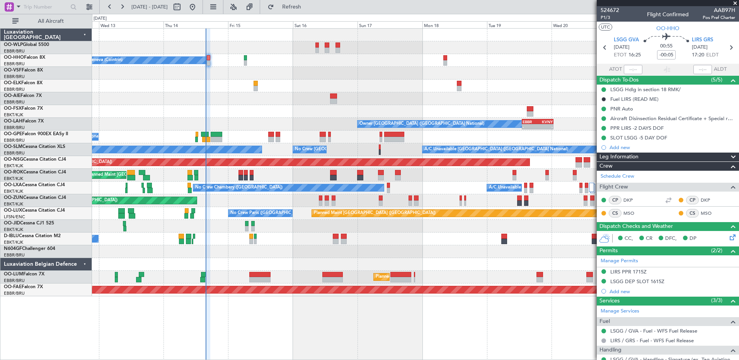
scroll to position [36, 0]
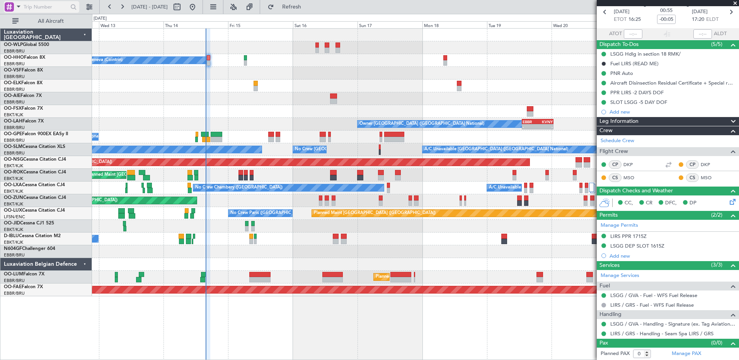
click at [11, 3] on div at bounding box center [9, 6] width 9 height 9
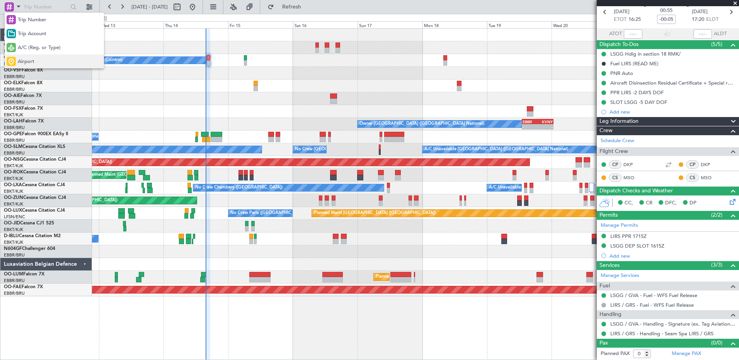
click at [24, 62] on span "Airport" at bounding box center [26, 62] width 17 height 8
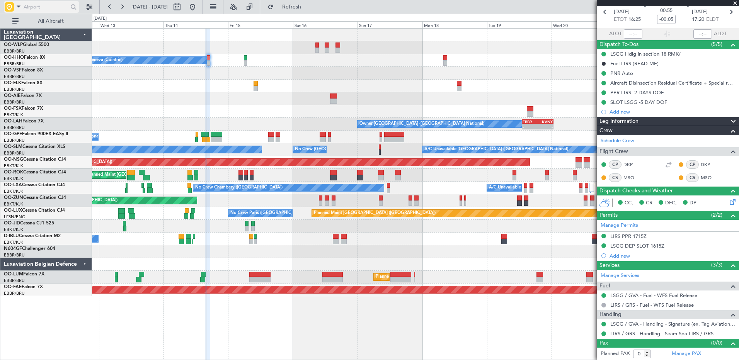
click at [35, 8] on input "text" at bounding box center [46, 7] width 44 height 12
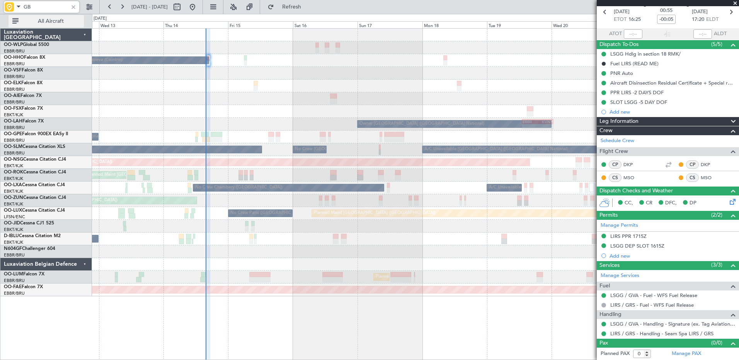
type input "G"
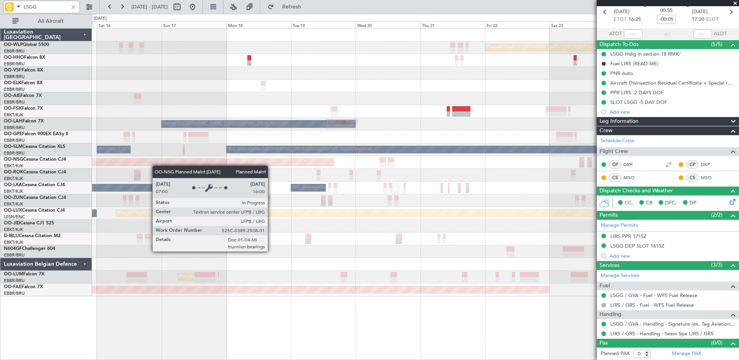
click at [101, 165] on div "Planned Maint [GEOGRAPHIC_DATA] ([GEOGRAPHIC_DATA]) A/C Unavailable Geneva (Coi…" at bounding box center [415, 163] width 647 height 268
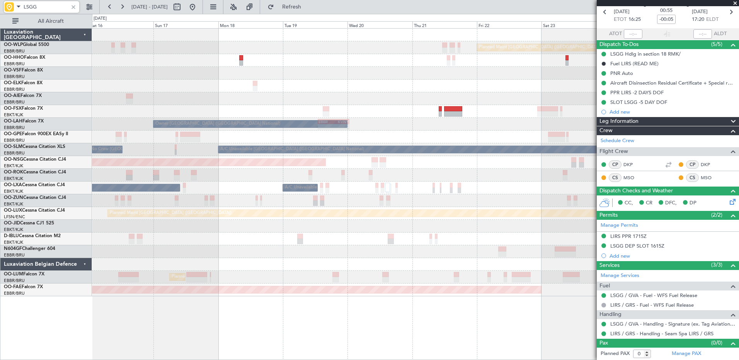
click at [402, 123] on div "Owner Brussels (Brussels National) - - EBBR 13:00 Z KVNY 00:45 Z" at bounding box center [415, 124] width 647 height 13
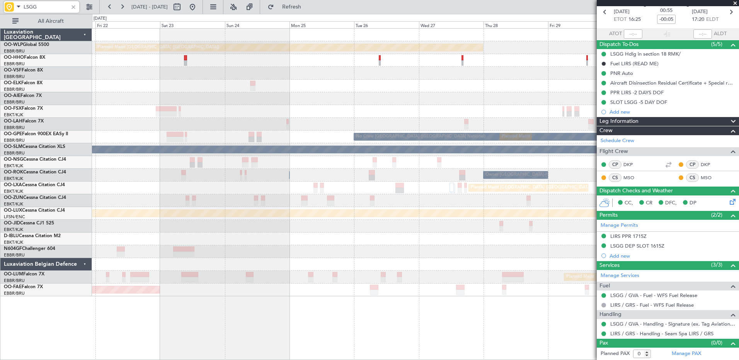
click at [101, 178] on div "Planned Maint Berlin (Brandenburg) Planned Maint London (Farnborough) EBBR 13:0…" at bounding box center [415, 163] width 647 height 268
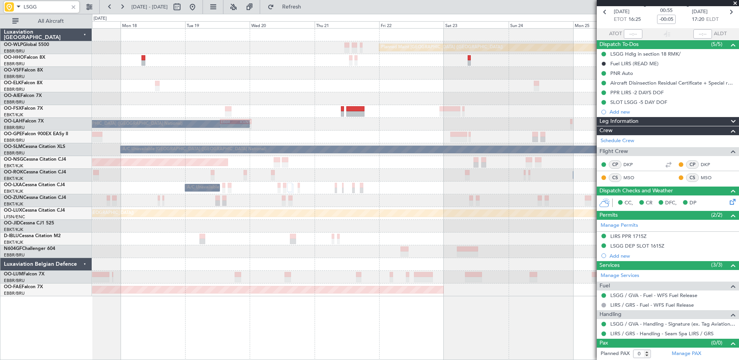
click at [737, 114] on fb-app "LSGG 22 Aug 2025 - 01 Sep 2025 Refresh Quick Links All Aircraft Planned Maint B…" at bounding box center [369, 183] width 739 height 355
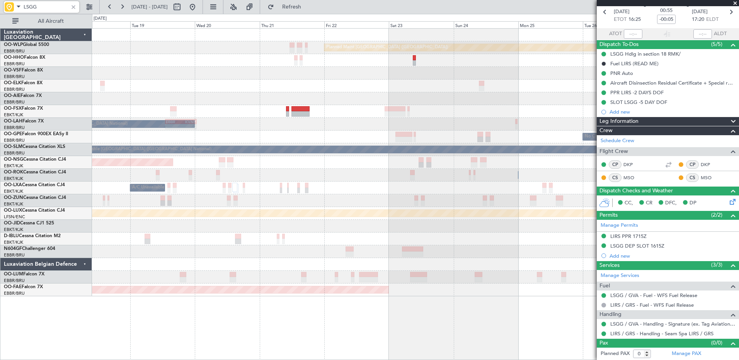
click at [176, 100] on div "Planned Maint Berlin (Brandenburg) EBBR 13:00 Z KVNY 00:45 Z - - Owner Brussels…" at bounding box center [415, 163] width 647 height 268
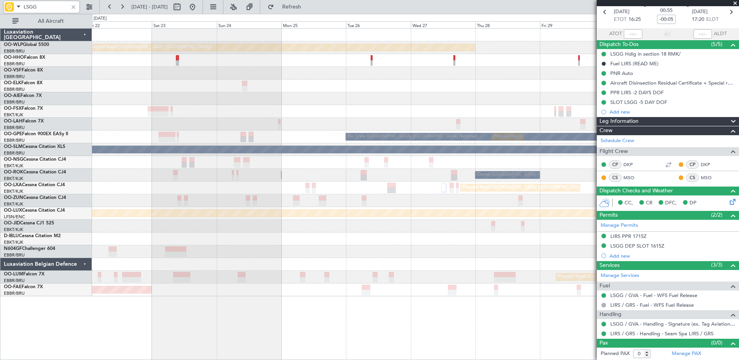
click at [283, 108] on div "Planned Maint Berlin (Brandenburg) Planned Maint London (Farnborough) Planned M…" at bounding box center [415, 163] width 647 height 268
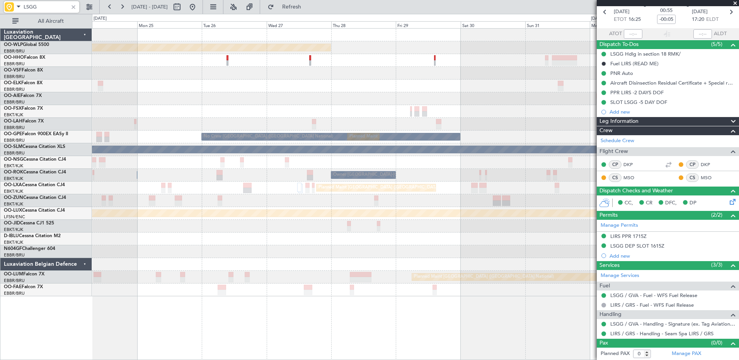
click at [345, 97] on div "Planned Maint Berlin (Brandenburg) Planned Maint London (Farnborough) Planned M…" at bounding box center [415, 163] width 647 height 268
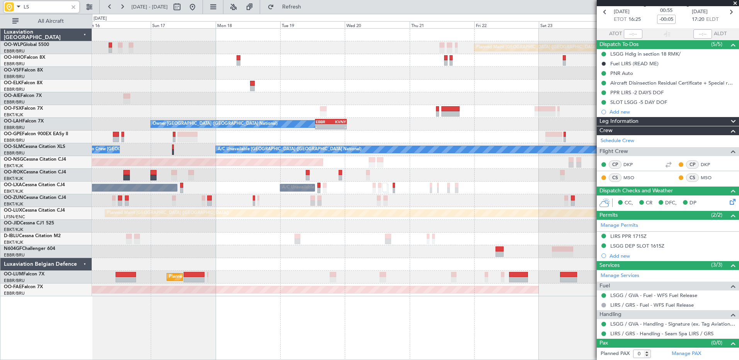
type input "LS"
click at [74, 5] on div at bounding box center [73, 7] width 9 height 9
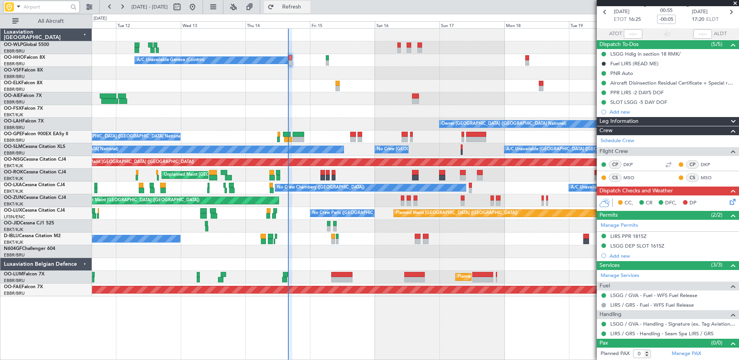
click at [308, 4] on span "Refresh" at bounding box center [292, 6] width 32 height 5
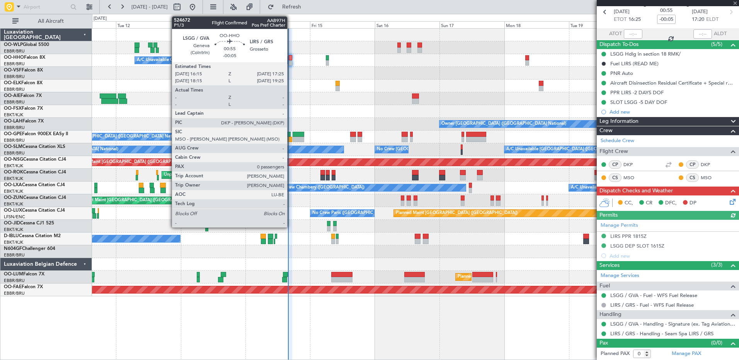
click at [291, 62] on div at bounding box center [290, 62] width 3 height 5
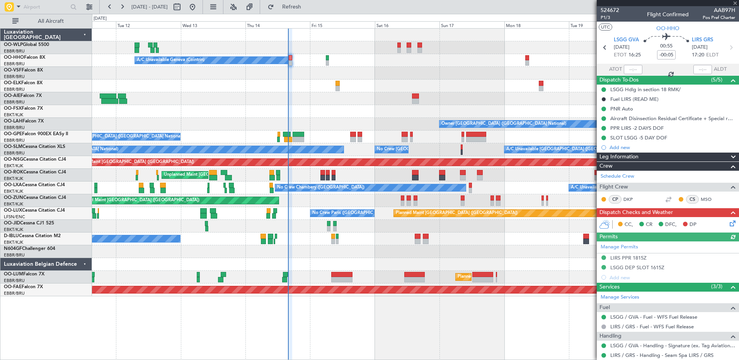
scroll to position [22, 0]
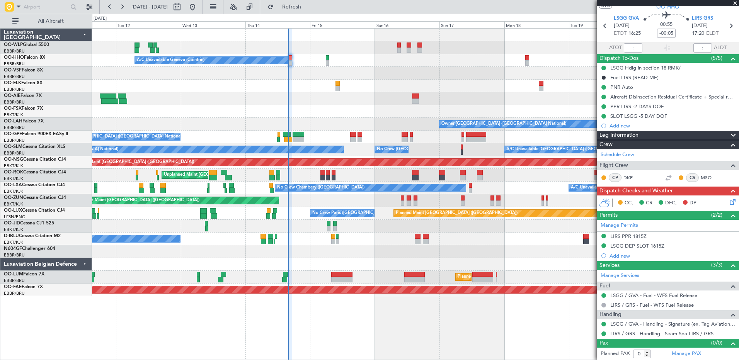
click at [728, 203] on icon at bounding box center [731, 201] width 6 height 6
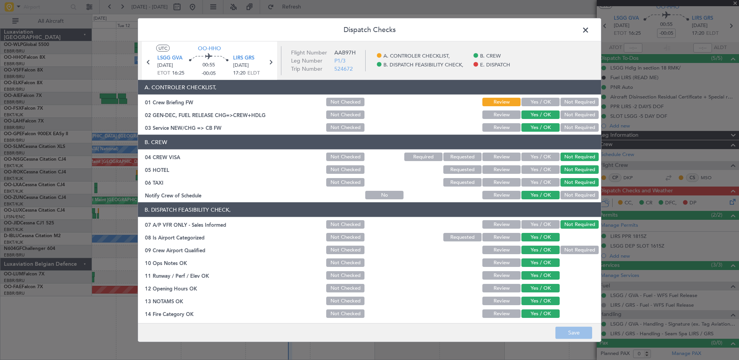
click at [532, 99] on button "Yes / OK" at bounding box center [541, 102] width 38 height 9
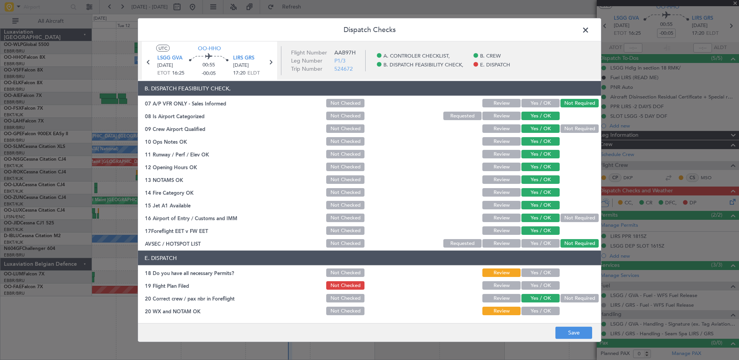
click at [540, 271] on button "Yes / OK" at bounding box center [541, 273] width 38 height 9
click at [539, 282] on button "Yes / OK" at bounding box center [541, 285] width 38 height 9
click at [543, 313] on button "Yes / OK" at bounding box center [541, 311] width 38 height 9
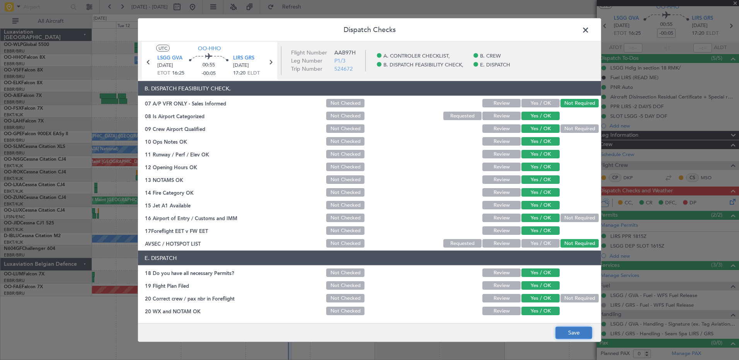
click at [558, 327] on button "Save" at bounding box center [574, 333] width 37 height 12
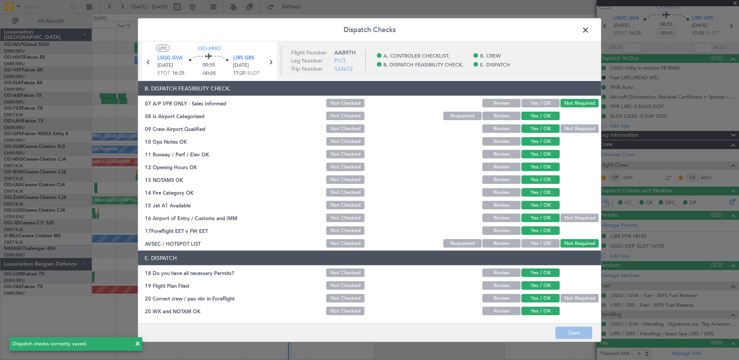
click at [590, 29] on span at bounding box center [590, 31] width 0 height 15
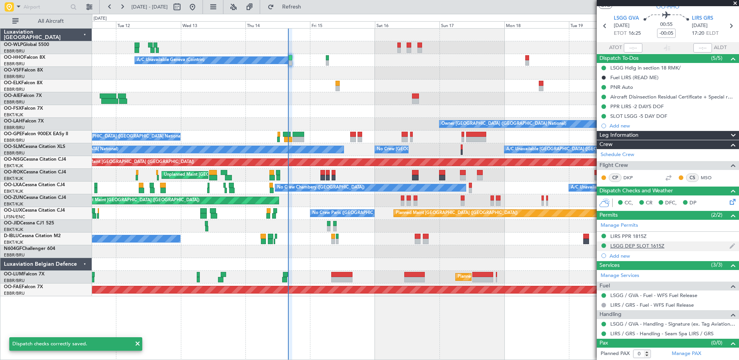
click at [651, 242] on div "LSGG DEP SLOT 1615Z" at bounding box center [668, 247] width 142 height 10
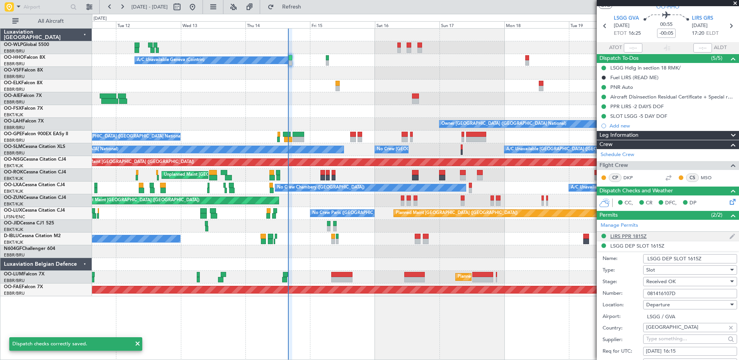
scroll to position [99, 0]
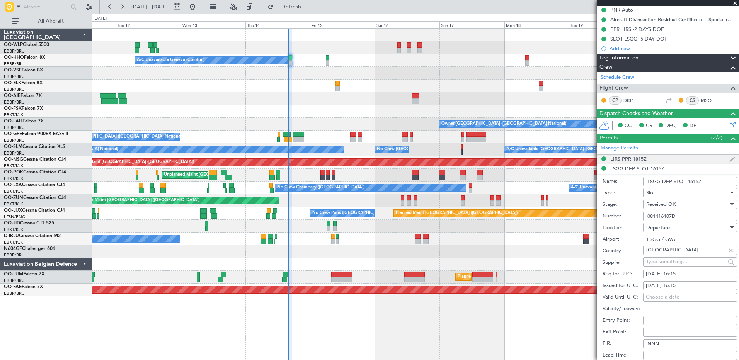
click at [626, 157] on div "LIRS PPR 1815Z" at bounding box center [628, 159] width 36 height 7
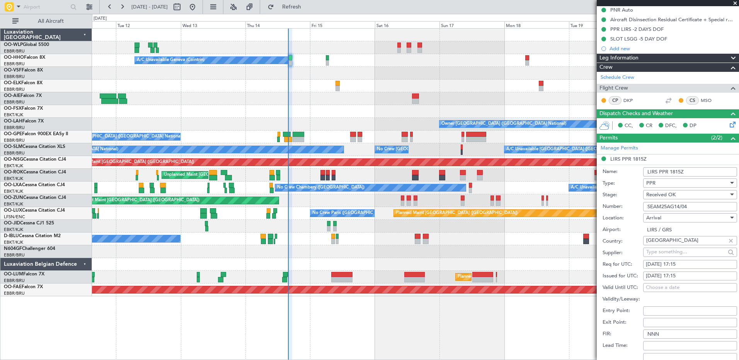
click at [675, 171] on input "LIRS PPR 1815Z" at bounding box center [690, 171] width 94 height 9
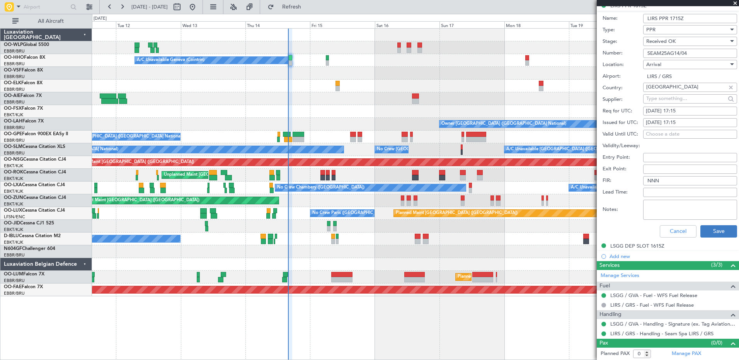
type input "LIRS PPR 1715Z"
click at [717, 234] on button "Save" at bounding box center [719, 231] width 37 height 12
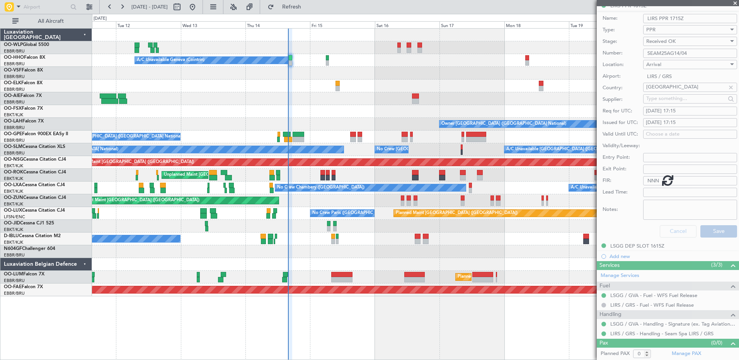
scroll to position [22, 0]
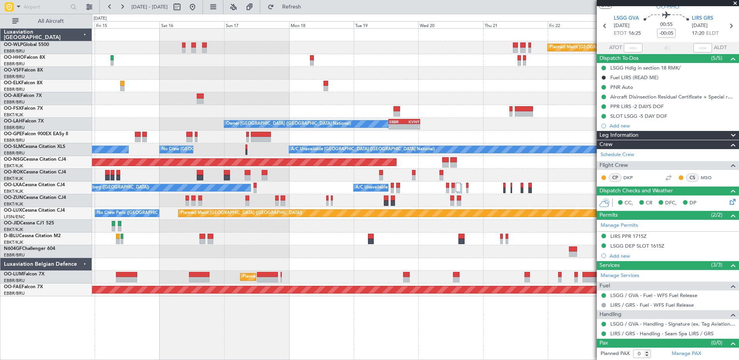
click at [257, 102] on div "Planned Maint Berlin (Brandenburg) A/C Unavailable Geneva (Cointrin) Owner Brus…" at bounding box center [415, 163] width 647 height 268
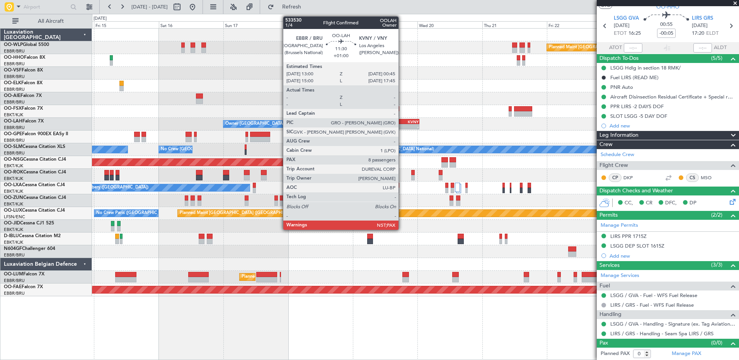
click at [402, 122] on div "EBBR" at bounding box center [396, 121] width 15 height 5
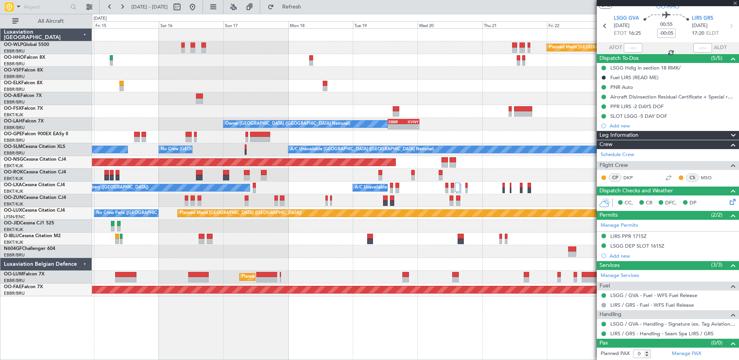
type input "+01:00"
type input "8"
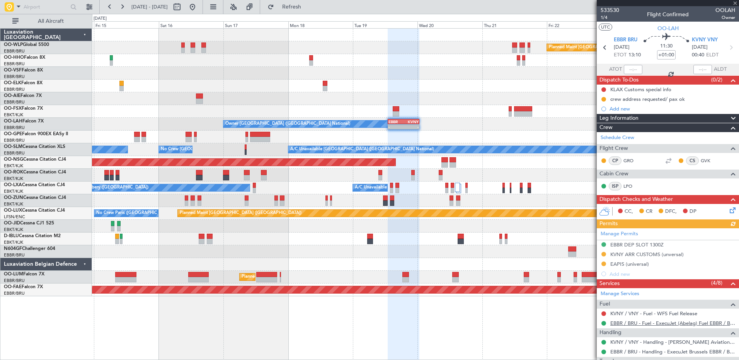
scroll to position [155, 0]
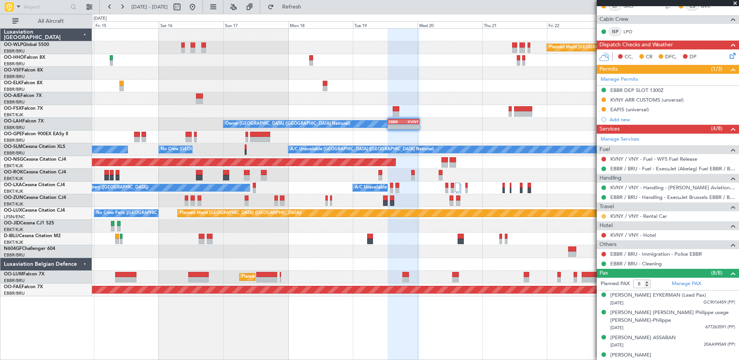
click at [603, 215] on button at bounding box center [604, 216] width 5 height 5
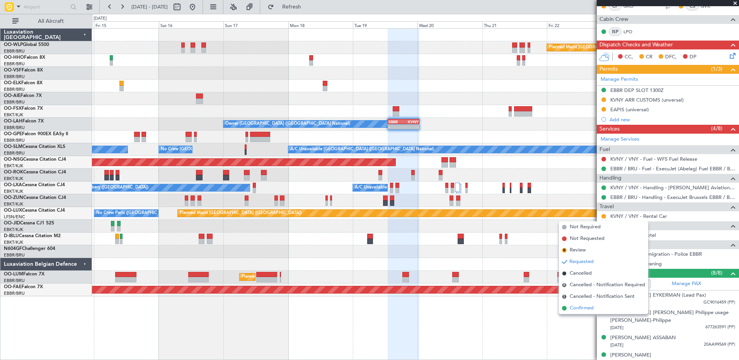
click at [587, 307] on span "Confirmed" at bounding box center [582, 309] width 24 height 8
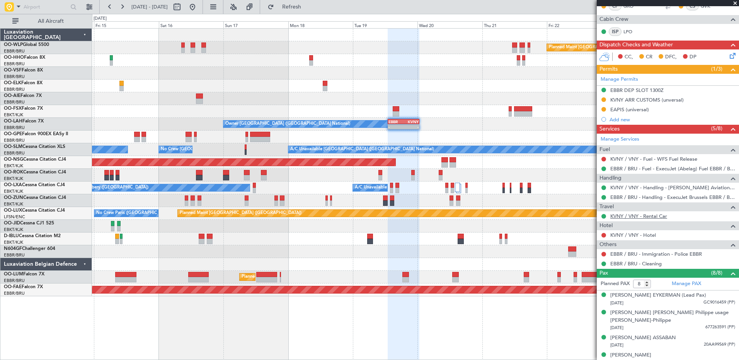
click at [649, 215] on link "KVNY / VNY - Rental Car" at bounding box center [638, 216] width 57 height 7
click at [310, 11] on button "Refresh" at bounding box center [287, 7] width 46 height 12
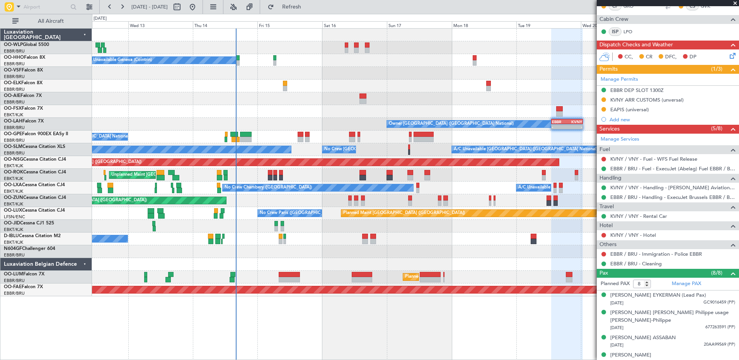
click at [354, 113] on div at bounding box center [415, 111] width 647 height 13
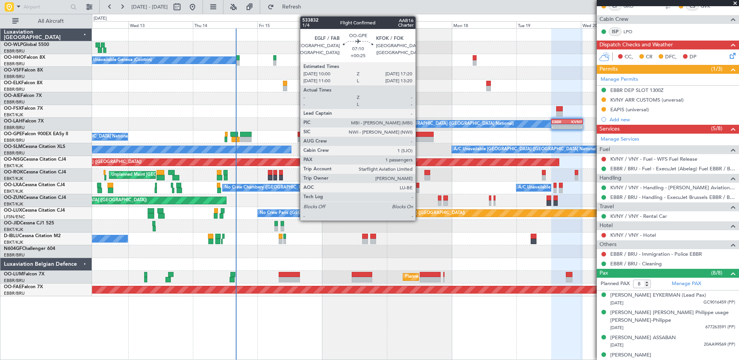
click at [419, 137] on div at bounding box center [424, 139] width 20 height 5
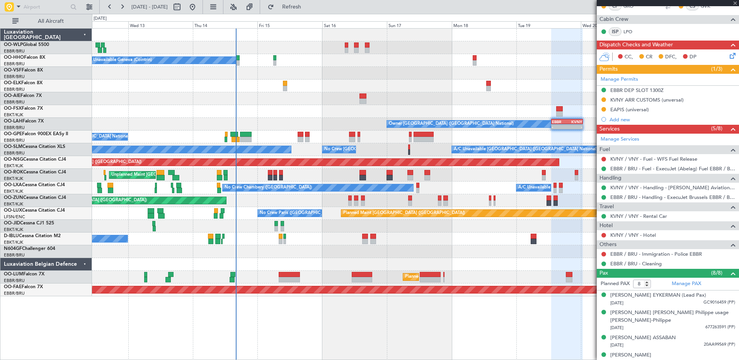
type input "+00:25"
type input "1"
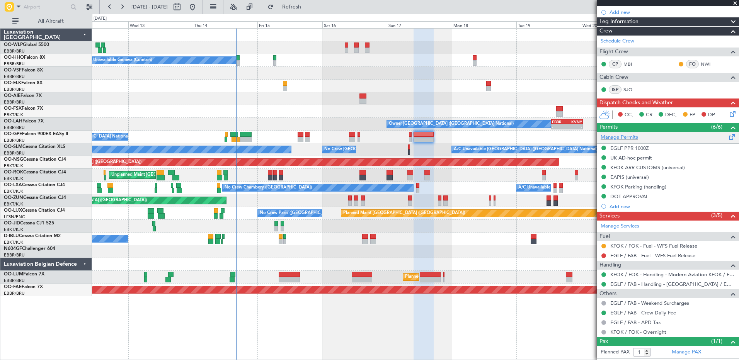
scroll to position [132, 0]
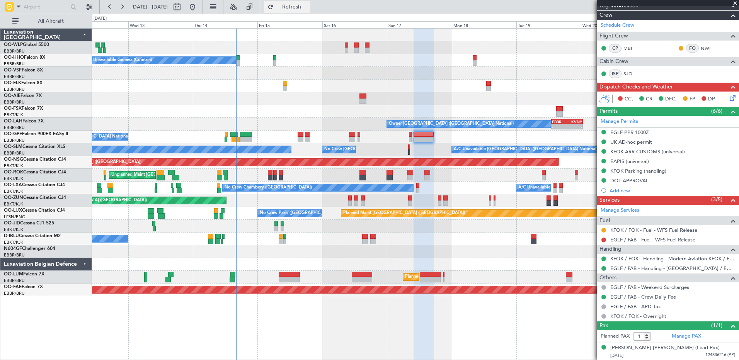
click at [306, 7] on span "Refresh" at bounding box center [292, 6] width 32 height 5
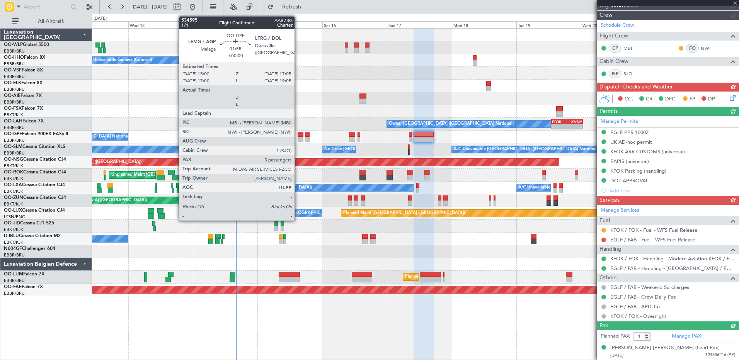
click at [298, 136] on div at bounding box center [301, 134] width 6 height 5
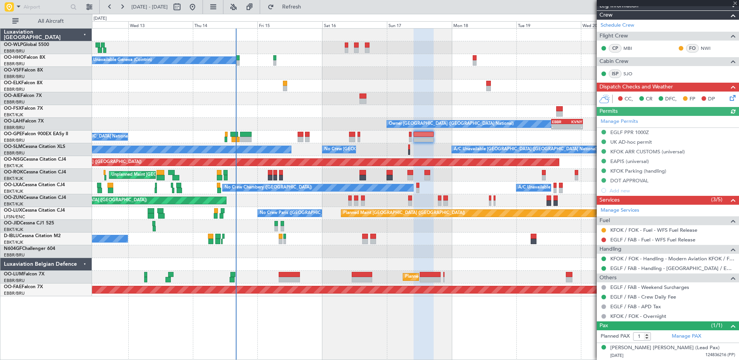
type input "5"
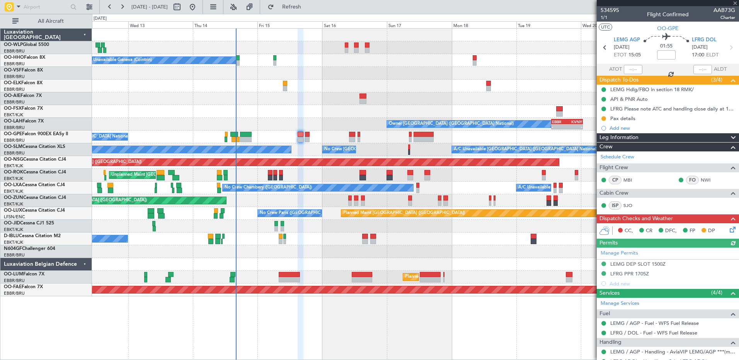
scroll to position [151, 0]
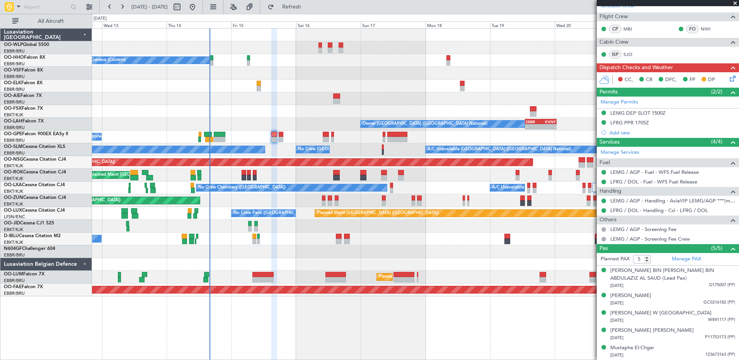
click at [302, 113] on div at bounding box center [415, 111] width 647 height 13
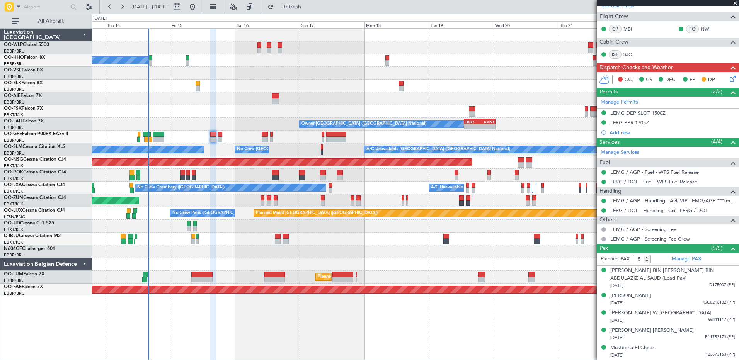
click at [327, 101] on div at bounding box center [415, 98] width 647 height 13
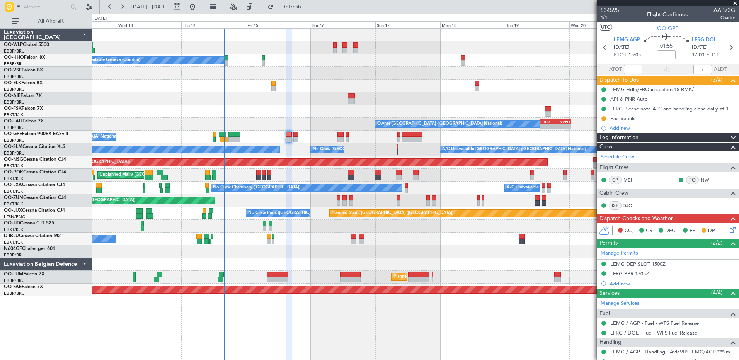
click at [297, 103] on div at bounding box center [415, 98] width 647 height 13
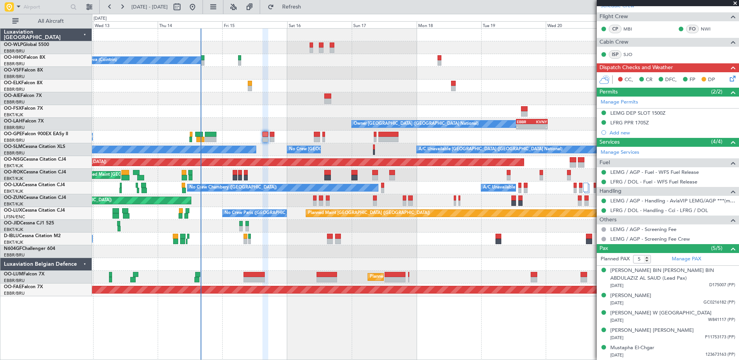
click at [292, 112] on div at bounding box center [415, 111] width 647 height 13
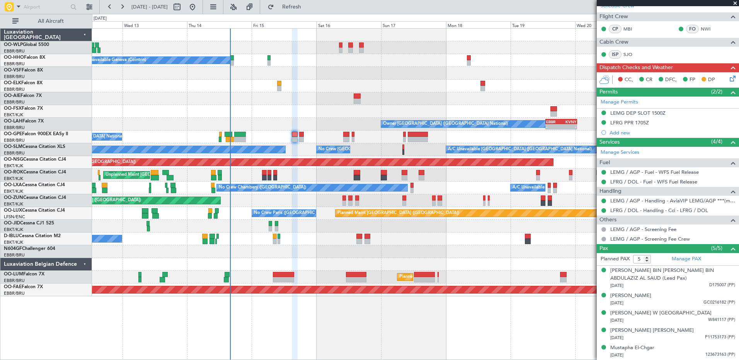
click at [275, 256] on div "Planned Maint Berlin (Brandenburg) A/C Unavailable Geneva (Cointrin) Owner Brus…" at bounding box center [415, 163] width 647 height 268
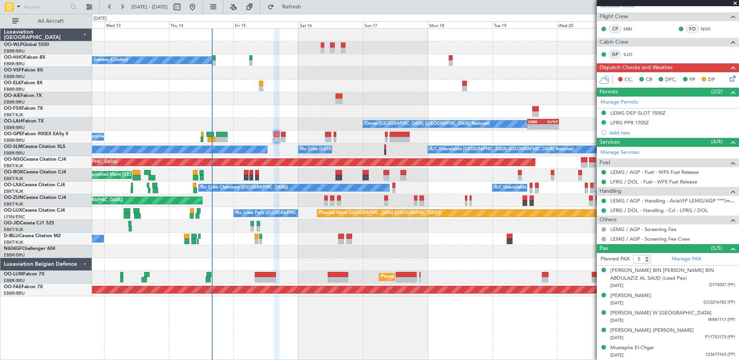
click at [268, 258] on div at bounding box center [415, 252] width 647 height 13
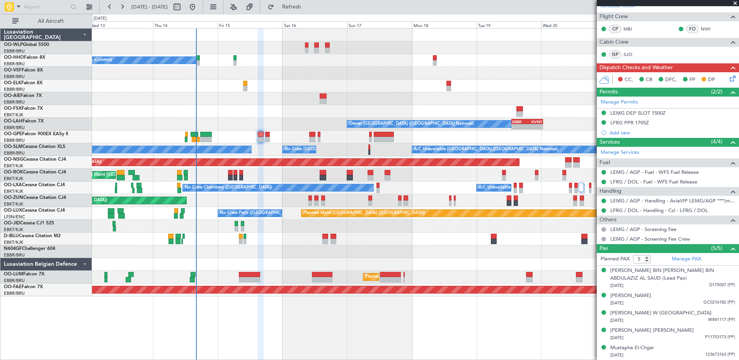
click at [259, 254] on div at bounding box center [415, 252] width 647 height 13
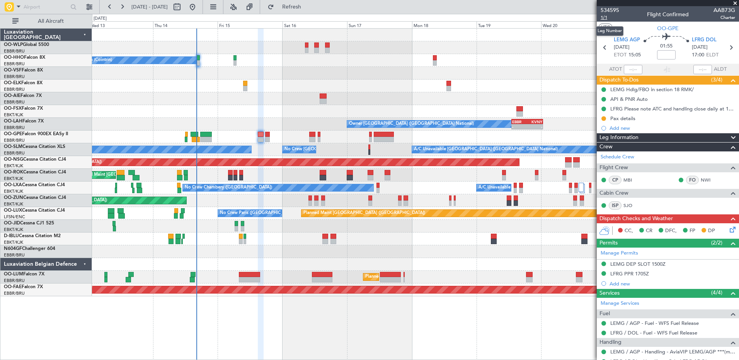
click at [602, 15] on span "1/1" at bounding box center [610, 17] width 19 height 7
click at [728, 230] on icon at bounding box center [731, 228] width 6 height 6
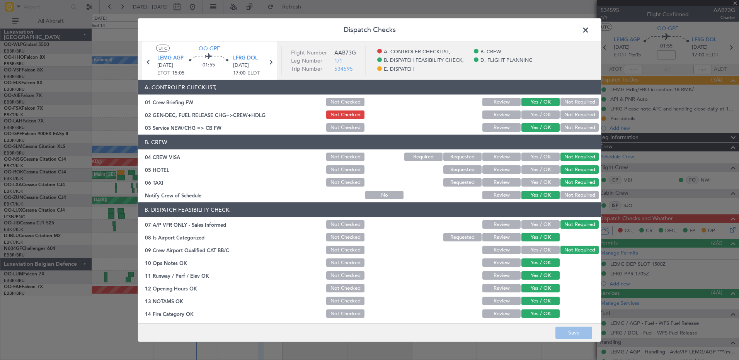
scroll to position [151, 0]
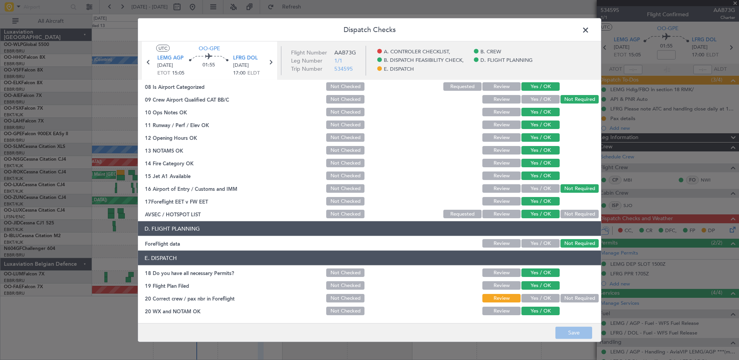
click at [549, 297] on button "Yes / OK" at bounding box center [541, 298] width 38 height 9
drag, startPoint x: 568, startPoint y: 329, endPoint x: 572, endPoint y: 328, distance: 4.3
click at [571, 329] on button "Save" at bounding box center [574, 333] width 37 height 12
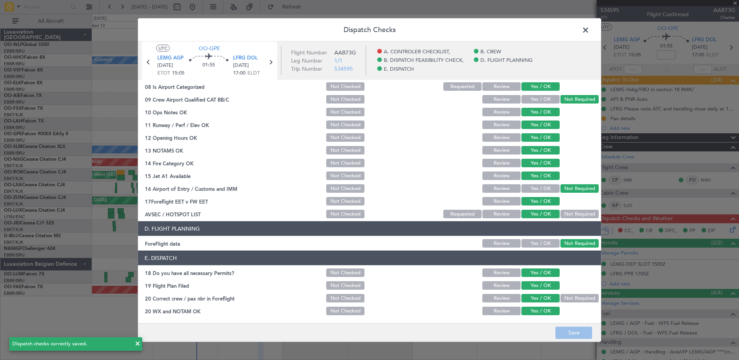
click at [590, 31] on span at bounding box center [590, 31] width 0 height 15
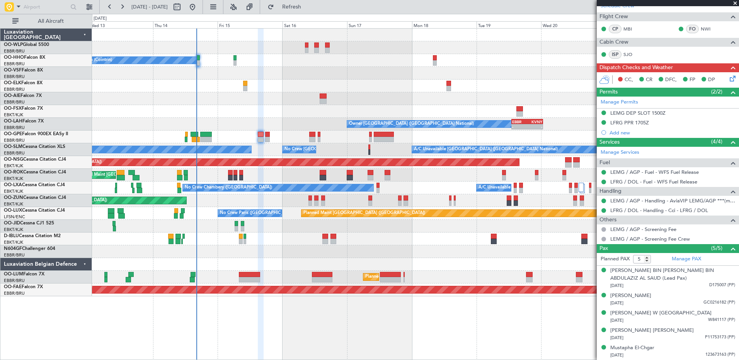
scroll to position [0, 0]
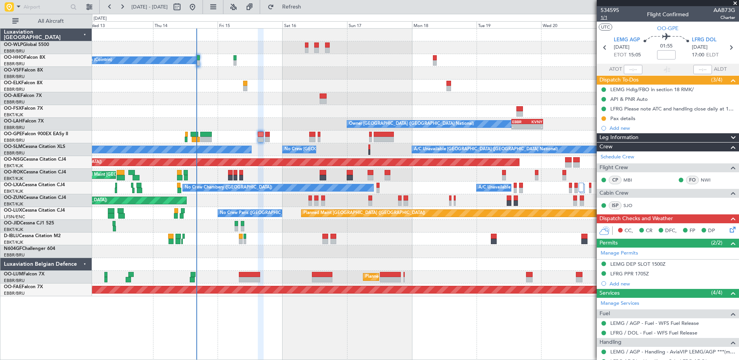
click at [604, 18] on span "1/1" at bounding box center [610, 17] width 19 height 7
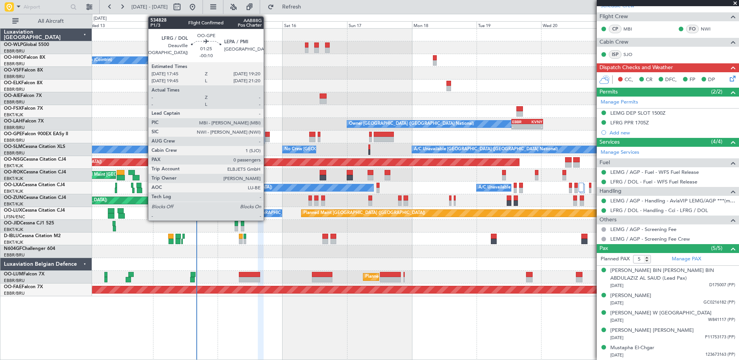
click at [267, 138] on div at bounding box center [267, 139] width 5 height 5
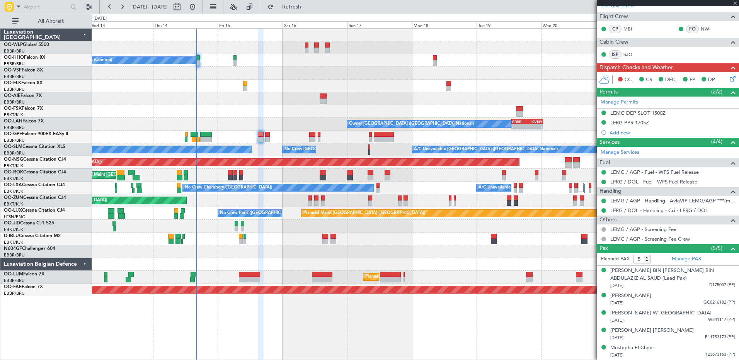
type input "-00:10"
type input "0"
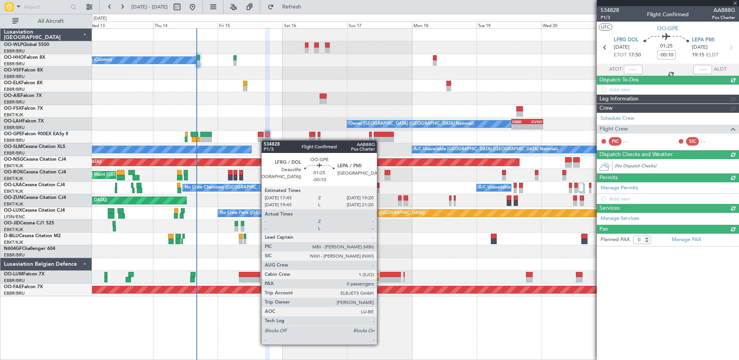
scroll to position [0, 0]
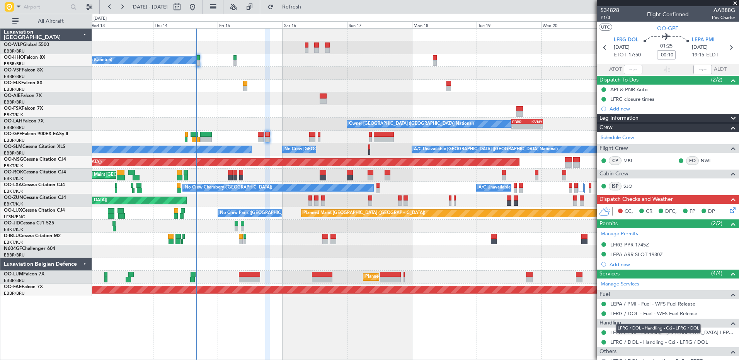
click at [628, 333] on div "LFRG / DOL - Handling - Cci - LFRG / DOL" at bounding box center [658, 329] width 85 height 10
click at [709, 334] on link "LEPA / PMI - Handling - Mallorcair LEPA / PMI" at bounding box center [672, 332] width 125 height 7
click at [728, 212] on icon at bounding box center [731, 209] width 6 height 6
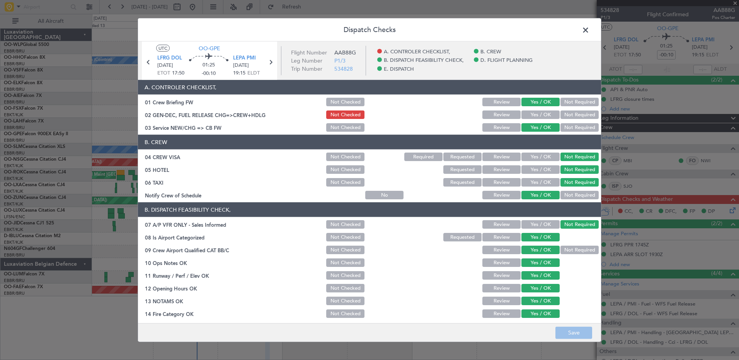
click at [525, 113] on button "Yes / OK" at bounding box center [541, 115] width 38 height 9
click at [584, 332] on button "Save" at bounding box center [574, 333] width 37 height 12
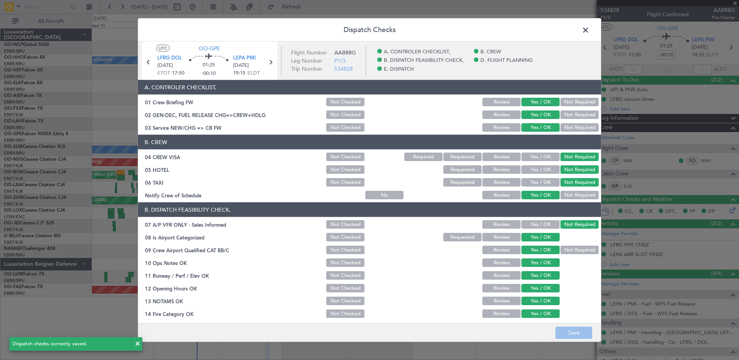
click at [590, 29] on span at bounding box center [590, 31] width 0 height 15
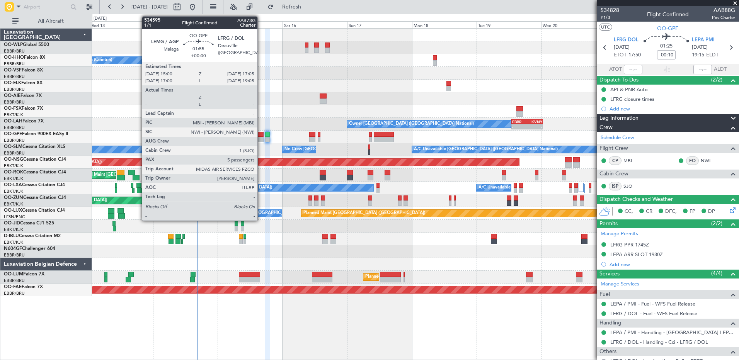
click at [261, 135] on div at bounding box center [261, 134] width 6 height 5
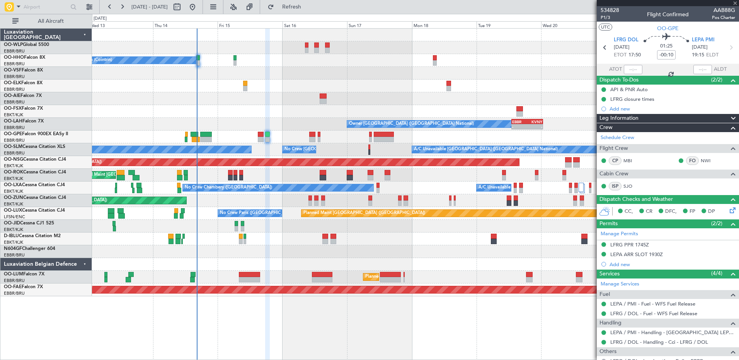
type input "5"
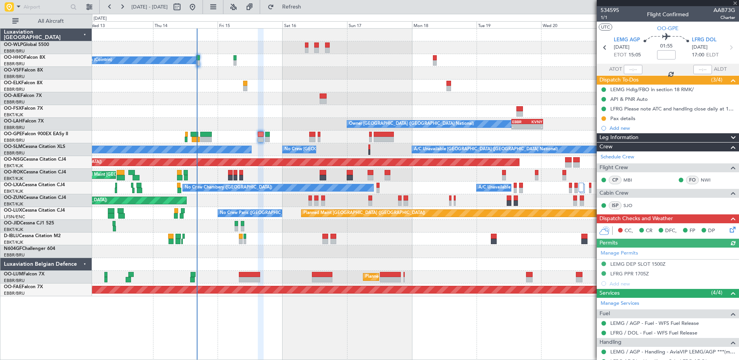
click at [728, 228] on icon at bounding box center [731, 228] width 6 height 6
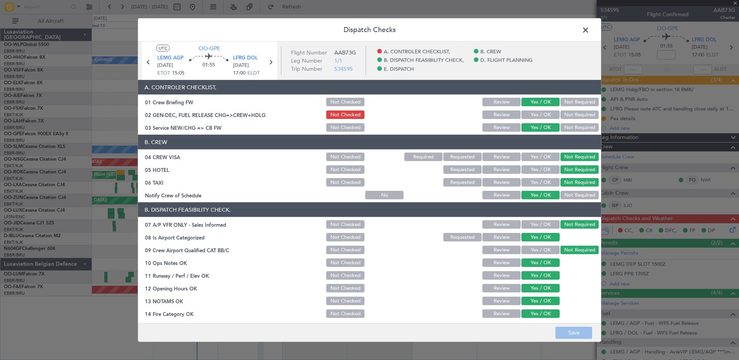
click at [544, 111] on button "Yes / OK" at bounding box center [541, 115] width 38 height 9
click at [584, 334] on button "Save" at bounding box center [574, 333] width 37 height 12
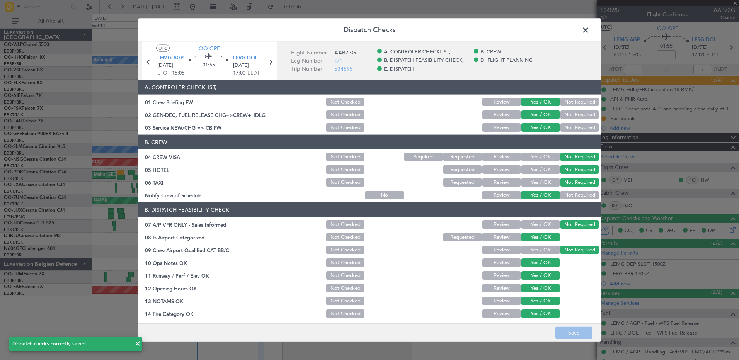
click at [590, 29] on span at bounding box center [590, 31] width 0 height 15
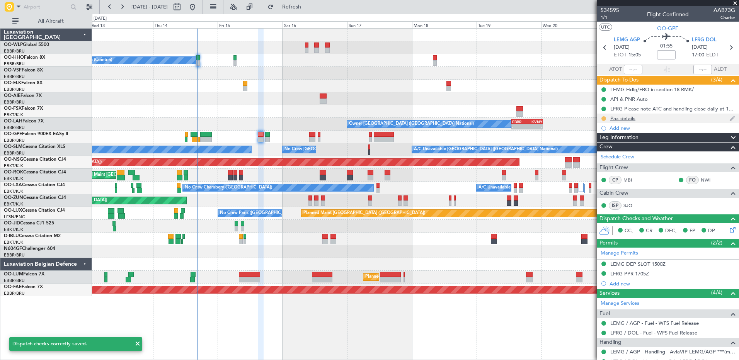
click at [604, 118] on button at bounding box center [604, 118] width 5 height 5
click at [606, 152] on span "Completed" at bounding box center [607, 153] width 26 height 8
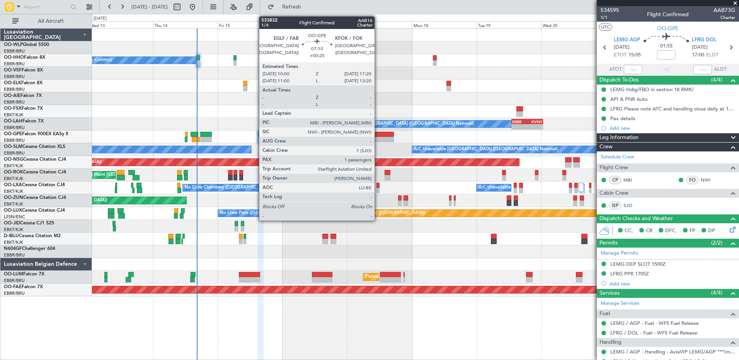
click at [378, 141] on div at bounding box center [384, 139] width 20 height 5
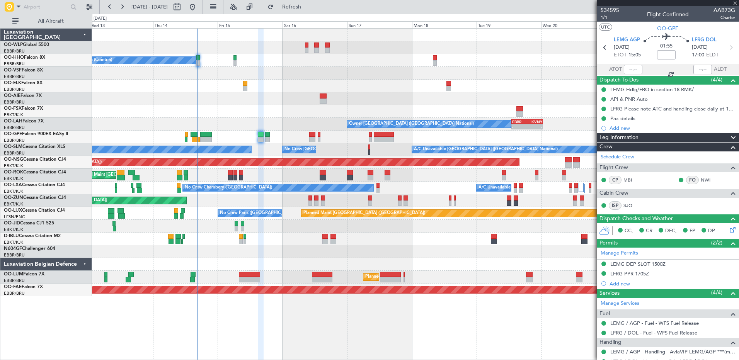
type input "+00:25"
type input "1"
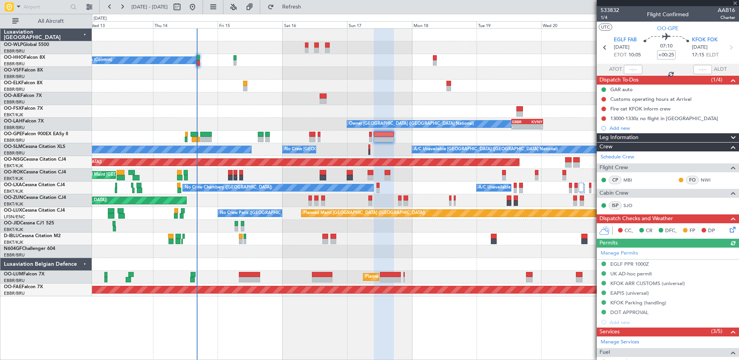
scroll to position [132, 0]
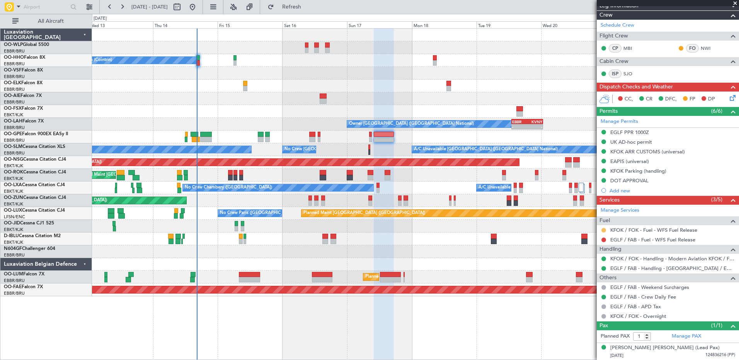
click at [605, 229] on button at bounding box center [604, 230] width 5 height 5
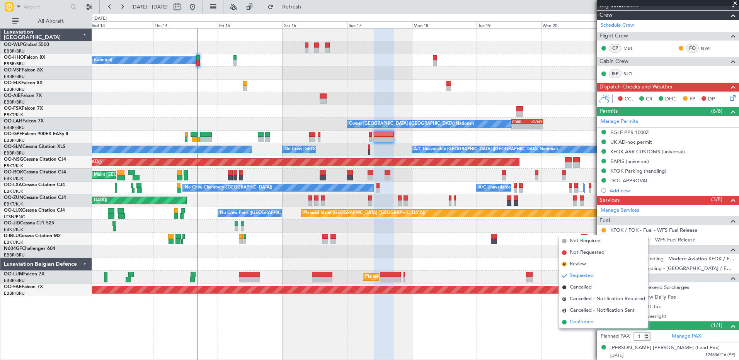
click at [587, 321] on span "Confirmed" at bounding box center [582, 323] width 24 height 8
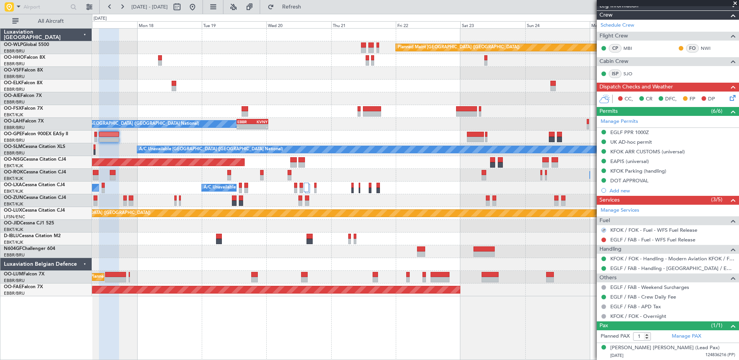
click at [181, 138] on div "No Crew Brussels (Brussels National) Planned Maint Brussels (Brussels National)" at bounding box center [415, 137] width 647 height 13
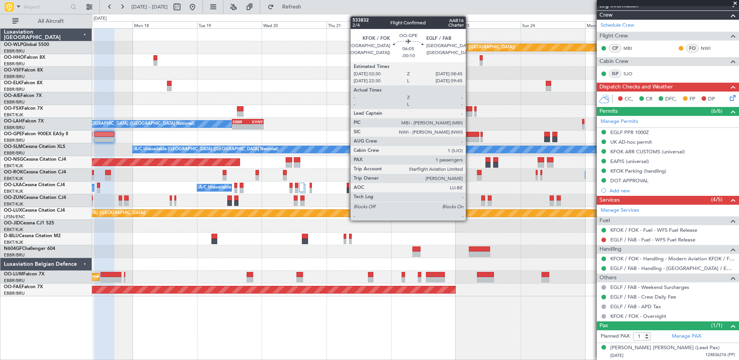
click at [470, 138] on div at bounding box center [470, 139] width 17 height 5
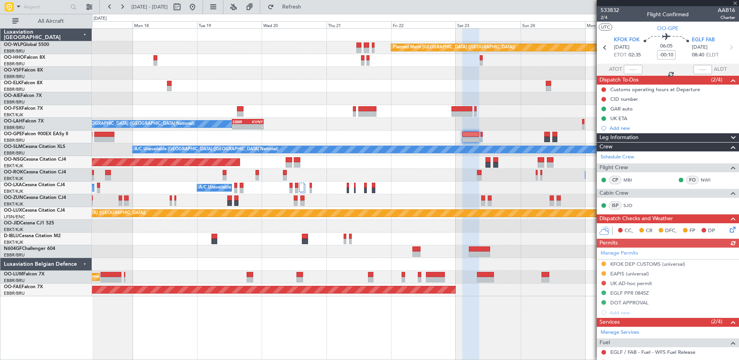
scroll to position [93, 0]
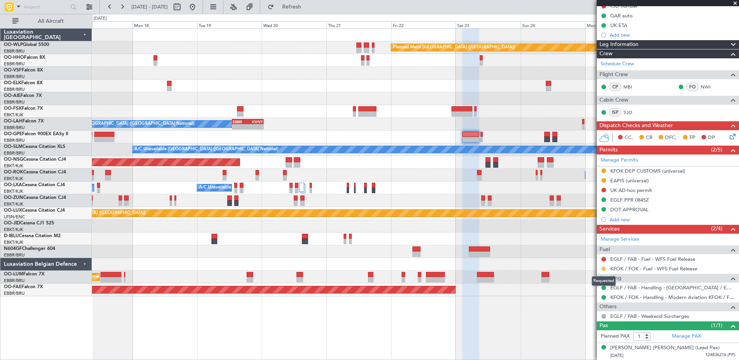
click at [603, 268] on button at bounding box center [604, 269] width 5 height 5
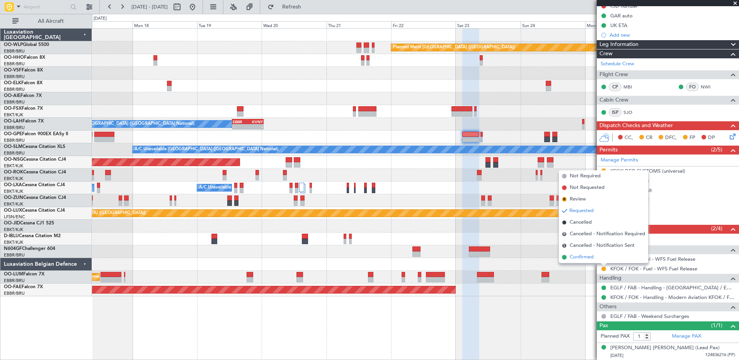
click at [585, 260] on span "Confirmed" at bounding box center [582, 258] width 24 height 8
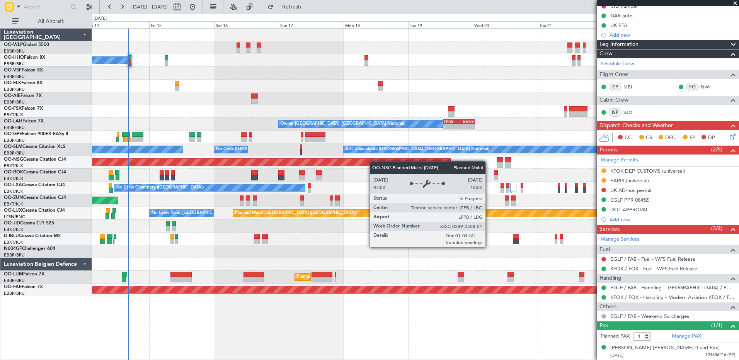
click at [402, 165] on div "Planned Maint Berlin (Brandenburg) A/C Unavailable Geneva (Cointrin) Owner Brus…" at bounding box center [415, 163] width 647 height 268
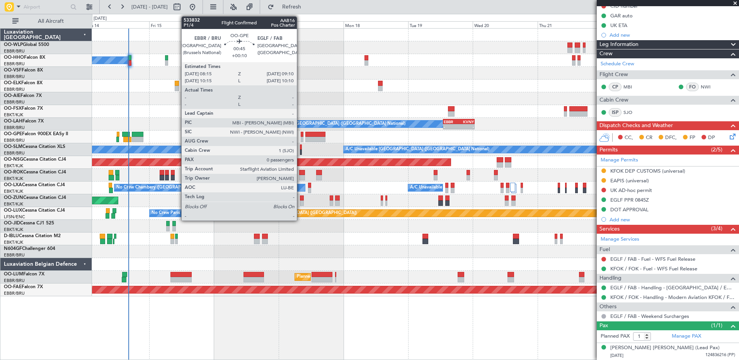
click at [301, 137] on div at bounding box center [302, 139] width 3 height 5
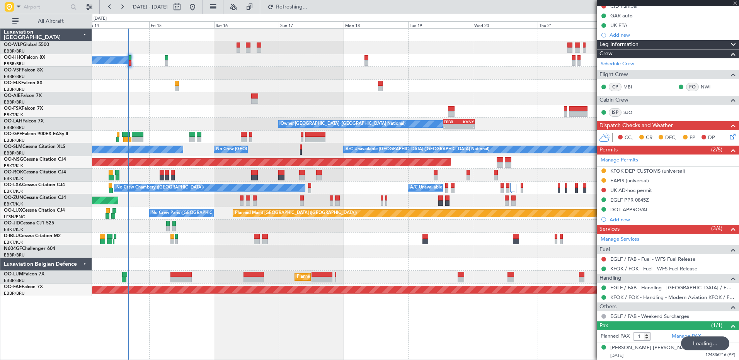
type input "+00:10"
type input "0"
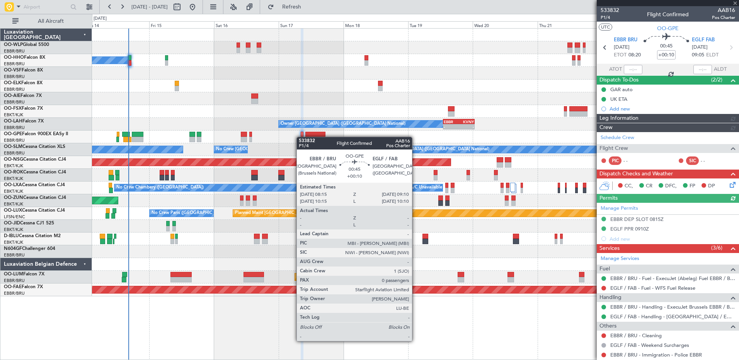
type input "-00:10"
type input "1"
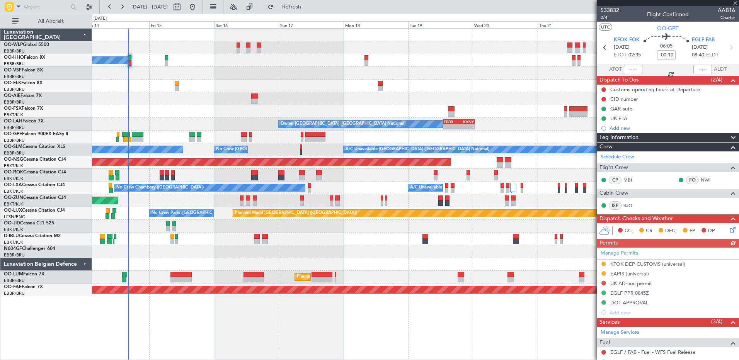
scroll to position [93, 0]
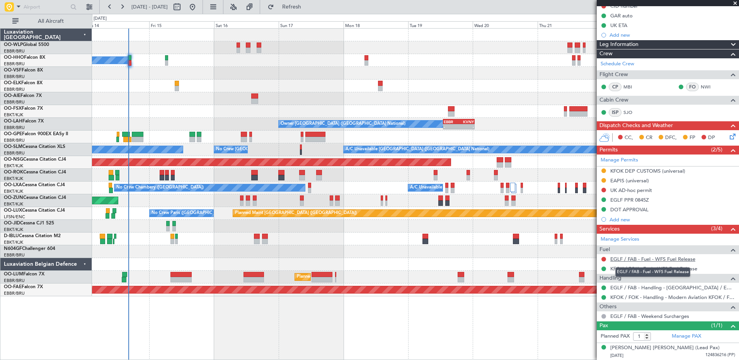
click at [661, 259] on link "EGLF / FAB - Fuel - WFS Fuel Release" at bounding box center [652, 259] width 85 height 7
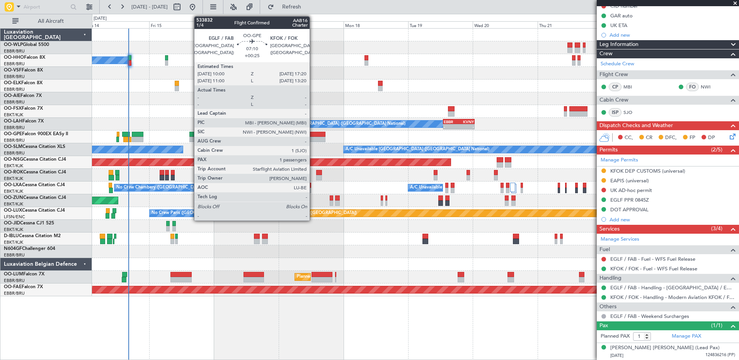
click at [313, 135] on div at bounding box center [315, 134] width 20 height 5
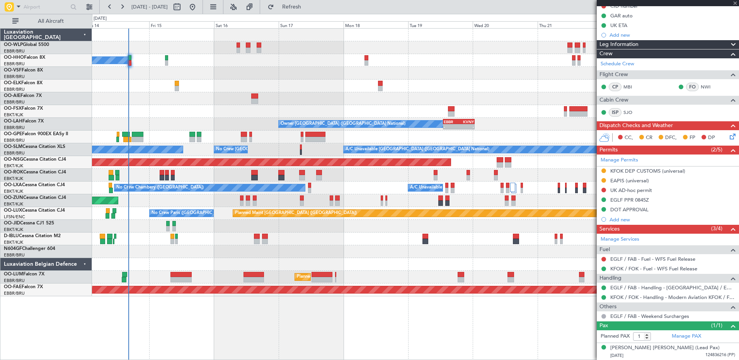
type input "+00:25"
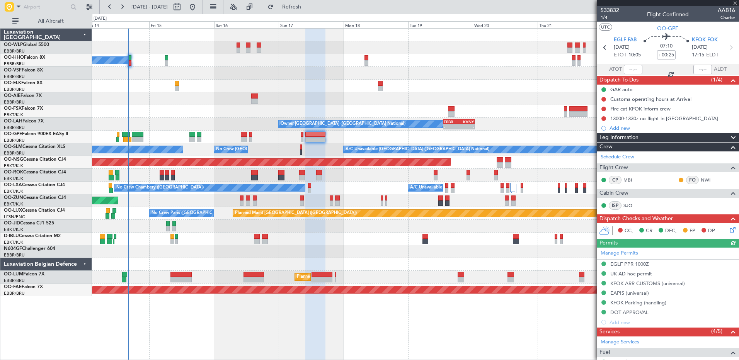
scroll to position [132, 0]
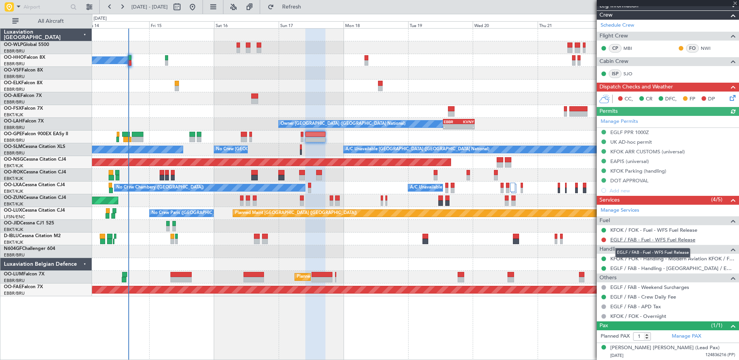
click at [642, 239] on link "EGLF / FAB - Fuel - WFS Fuel Release" at bounding box center [652, 240] width 85 height 7
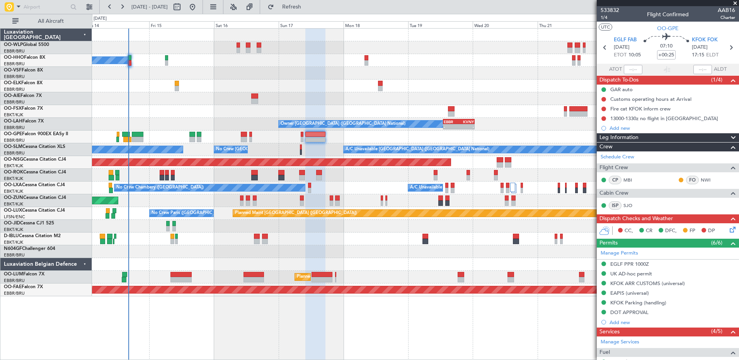
scroll to position [132, 0]
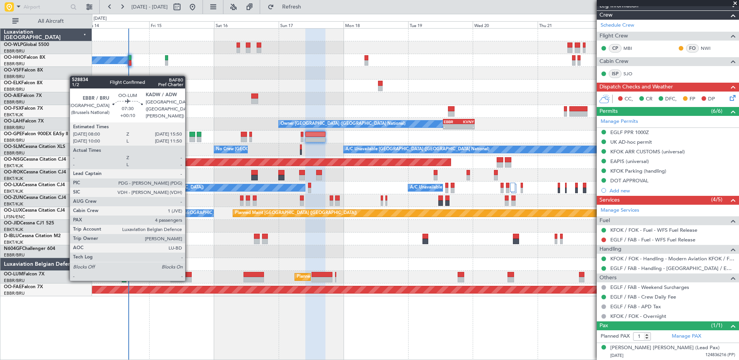
click at [189, 280] on div at bounding box center [181, 279] width 21 height 5
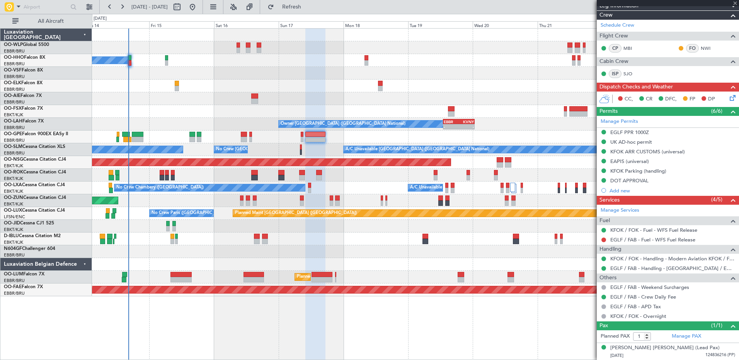
type input "+00:10"
type input "4"
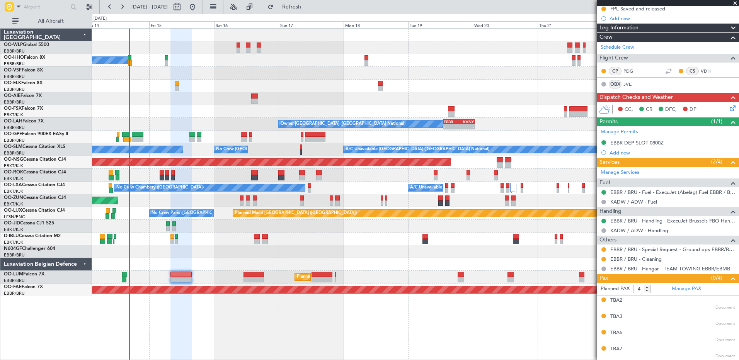
scroll to position [0, 0]
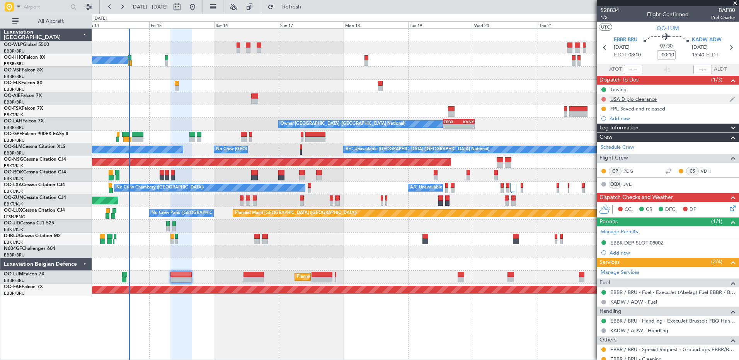
click at [605, 99] on button at bounding box center [604, 99] width 5 height 5
click at [602, 132] on span "Completed" at bounding box center [608, 134] width 26 height 8
click at [632, 113] on mat-tooltip-component "FPL Saved and released" at bounding box center [638, 122] width 61 height 20
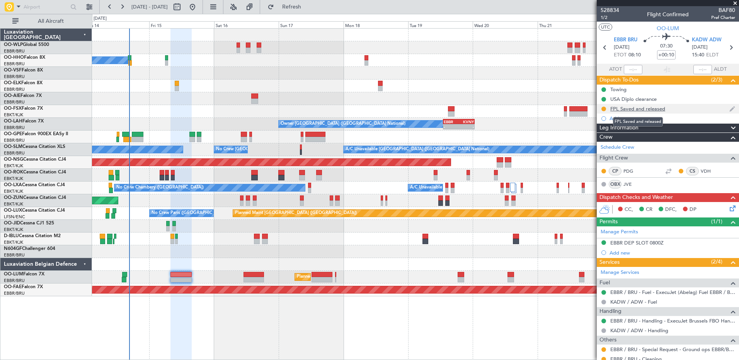
click at [638, 109] on div "FPL Saved and released" at bounding box center [637, 109] width 55 height 7
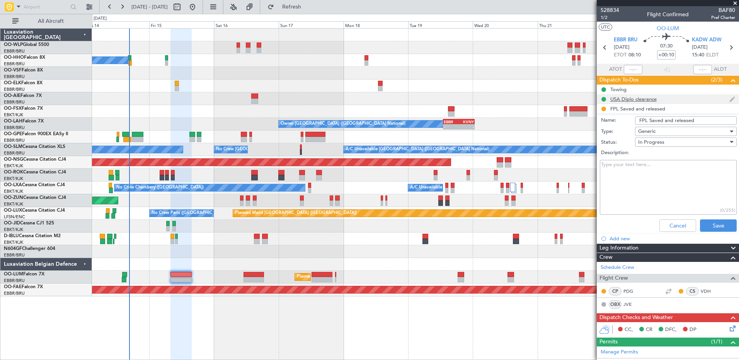
click at [634, 99] on div "USA Diplo clearance" at bounding box center [633, 99] width 46 height 7
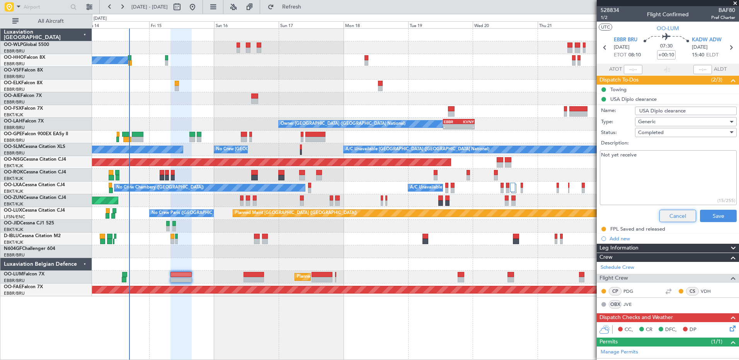
click at [675, 216] on button "Cancel" at bounding box center [678, 216] width 37 height 12
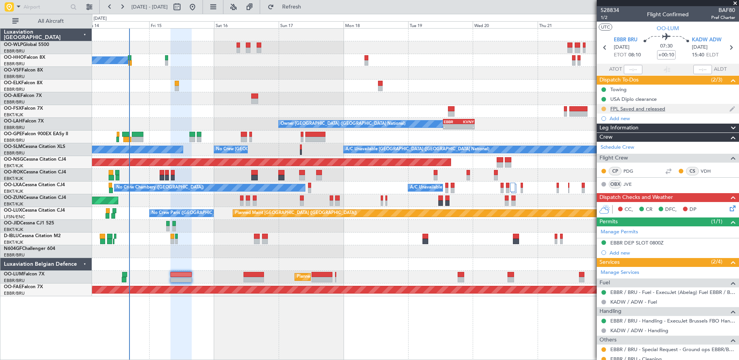
click at [605, 110] on button at bounding box center [604, 109] width 5 height 5
click at [610, 144] on span "Completed" at bounding box center [607, 143] width 26 height 8
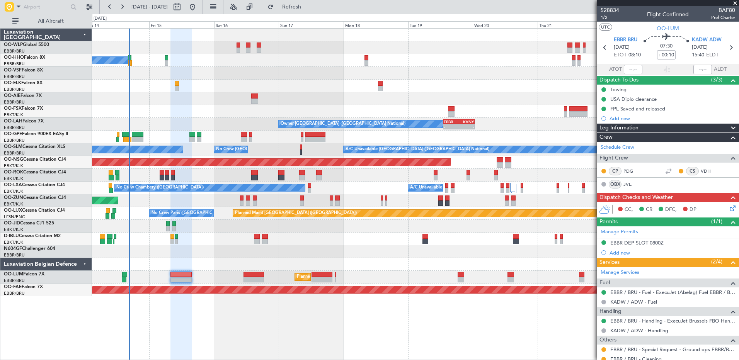
click at [728, 209] on icon at bounding box center [731, 207] width 6 height 6
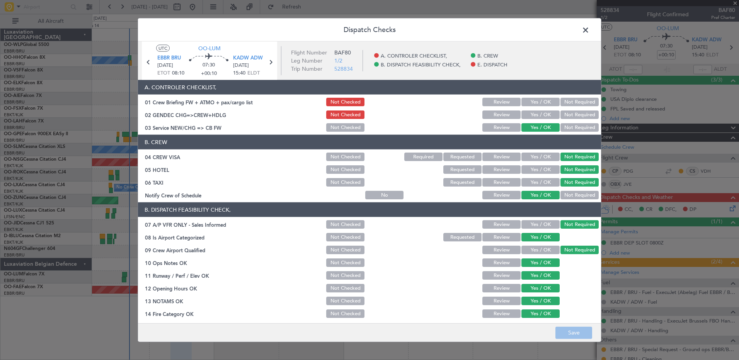
scroll to position [121, 0]
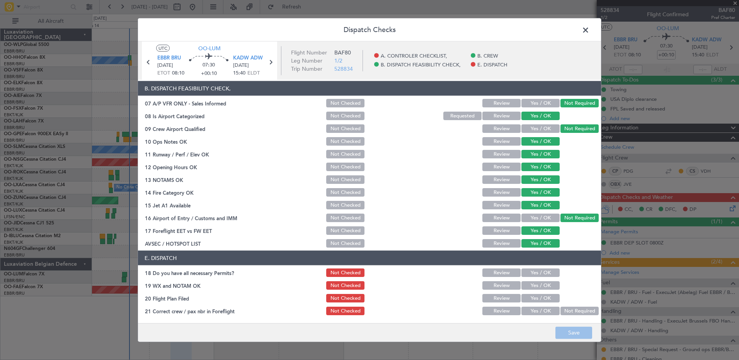
click at [542, 276] on button "Yes / OK" at bounding box center [541, 273] width 38 height 9
drag, startPoint x: 541, startPoint y: 286, endPoint x: 541, endPoint y: 294, distance: 7.7
click at [541, 286] on button "Yes / OK" at bounding box center [541, 285] width 38 height 9
click at [542, 298] on button "Yes / OK" at bounding box center [541, 298] width 38 height 9
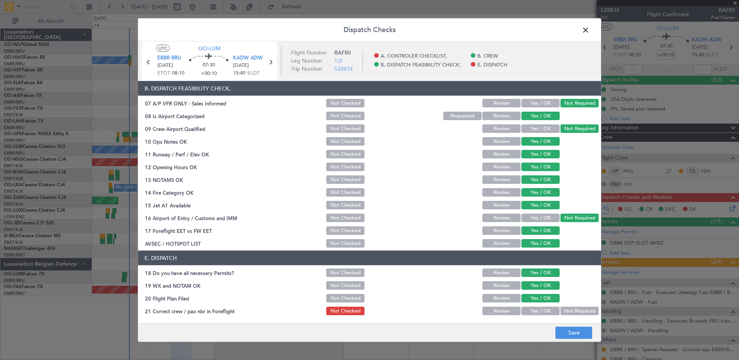
click at [543, 313] on button "Yes / OK" at bounding box center [541, 311] width 38 height 9
click at [579, 330] on button "Save" at bounding box center [574, 333] width 37 height 12
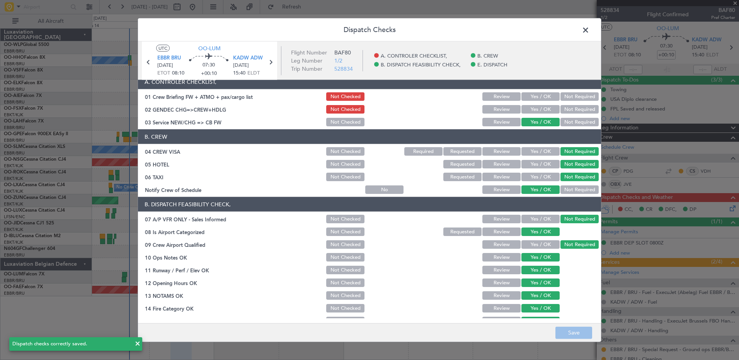
scroll to position [0, 0]
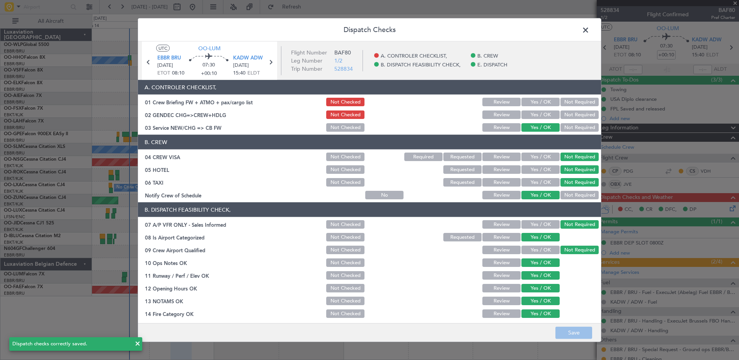
click at [566, 113] on button "Not Required" at bounding box center [580, 115] width 38 height 9
click at [583, 339] on button "Save" at bounding box center [574, 333] width 37 height 12
click at [590, 31] on span at bounding box center [590, 31] width 0 height 15
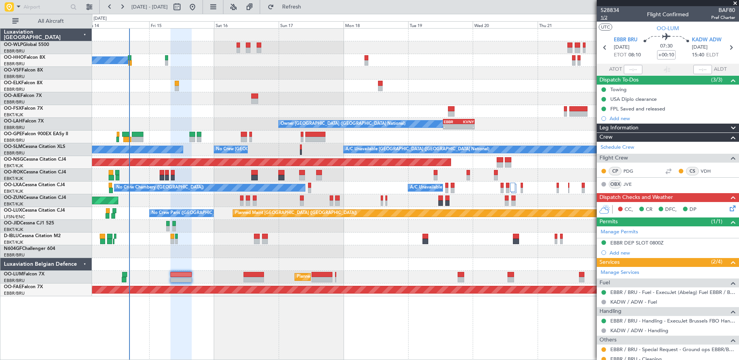
click at [607, 18] on span "1/2" at bounding box center [610, 17] width 19 height 7
click at [728, 209] on icon at bounding box center [731, 207] width 6 height 6
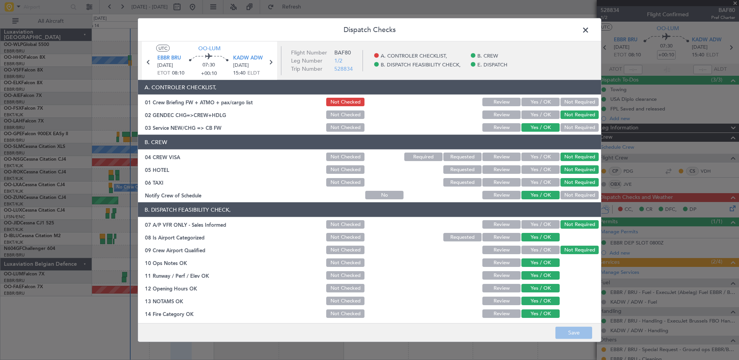
click at [528, 101] on button "Yes / OK" at bounding box center [541, 102] width 38 height 9
click at [571, 333] on button "Save" at bounding box center [574, 333] width 37 height 12
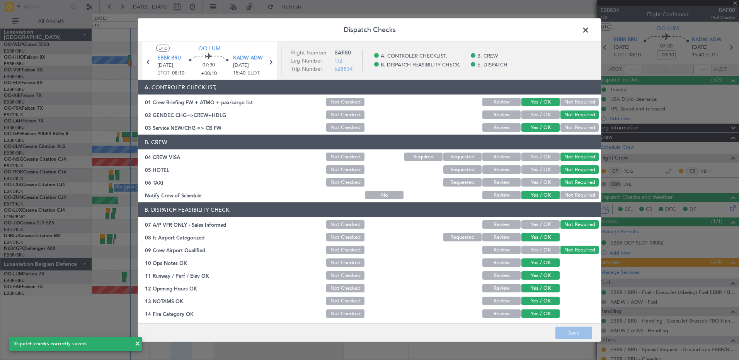
click at [590, 28] on span at bounding box center [590, 31] width 0 height 15
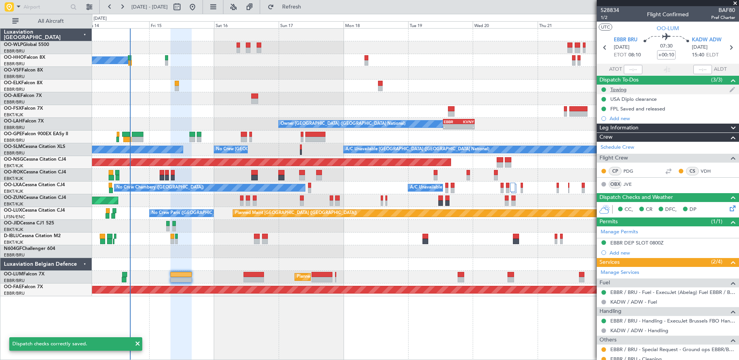
click at [621, 89] on div "Towing" at bounding box center [618, 89] width 16 height 7
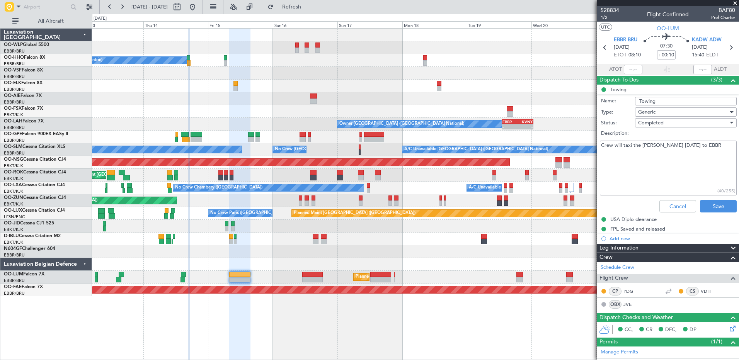
click at [253, 334] on div "Planned Maint [GEOGRAPHIC_DATA] ([GEOGRAPHIC_DATA]) A/C Unavailable Geneva (Coi…" at bounding box center [415, 194] width 647 height 332
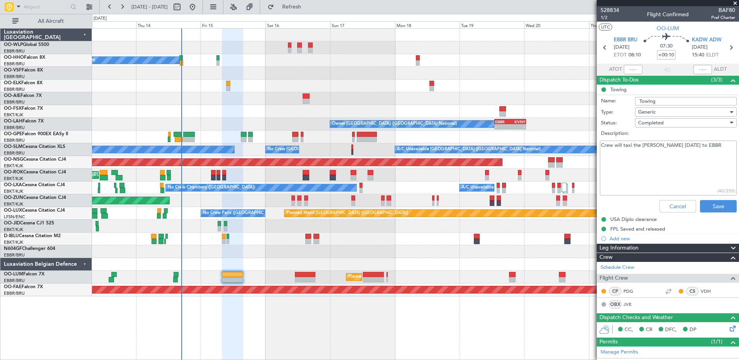
click at [240, 340] on div at bounding box center [232, 195] width 21 height 332
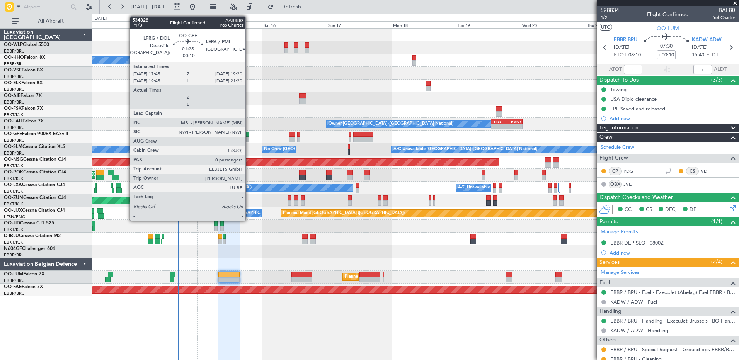
click at [249, 136] on div at bounding box center [247, 134] width 5 height 5
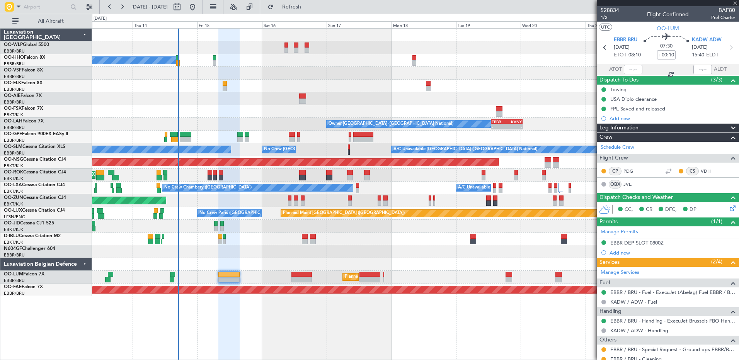
type input "-00:10"
type input "0"
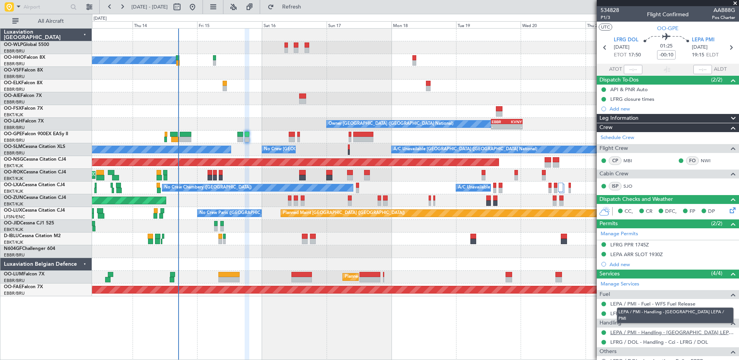
click at [639, 332] on link "LEPA / PMI - Handling - [GEOGRAPHIC_DATA] LEPA / PMI" at bounding box center [672, 332] width 125 height 7
click at [602, 17] on span "P1/3" at bounding box center [610, 17] width 19 height 7
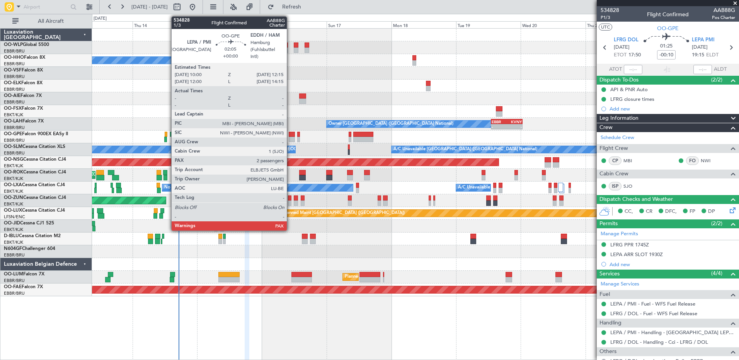
click at [290, 138] on div at bounding box center [292, 139] width 6 height 5
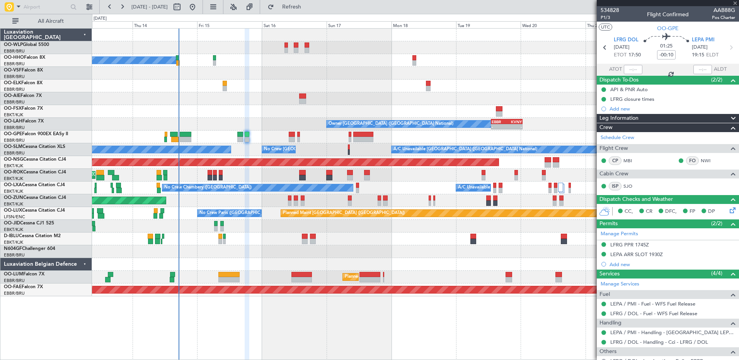
type input "7"
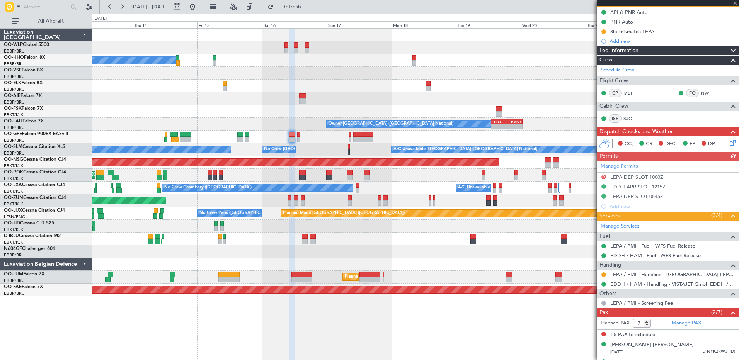
scroll to position [92, 0]
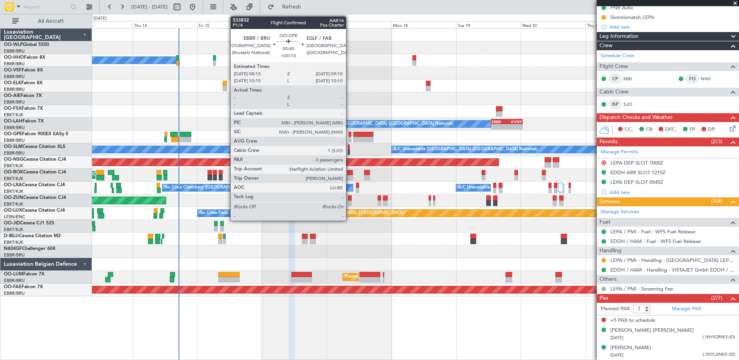
click at [350, 140] on div at bounding box center [350, 139] width 3 height 5
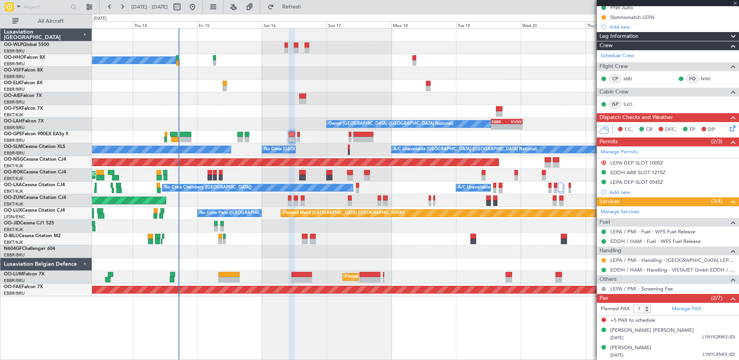
type input "+00:10"
type input "0"
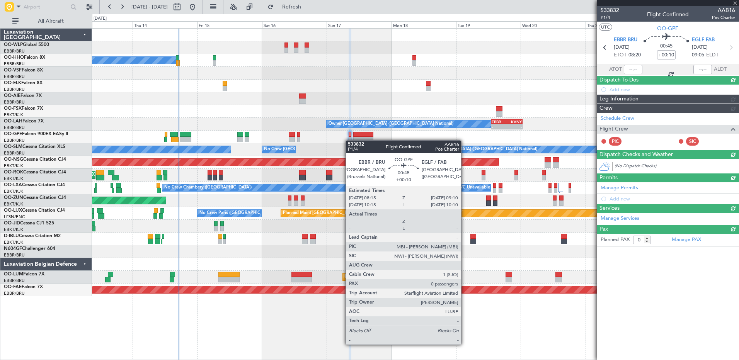
scroll to position [0, 0]
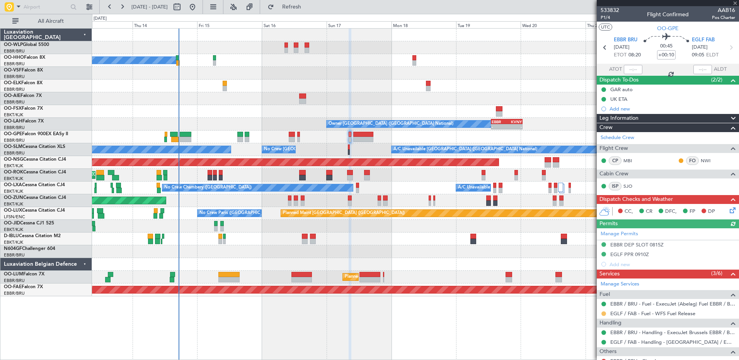
click at [602, 314] on button at bounding box center [604, 314] width 5 height 5
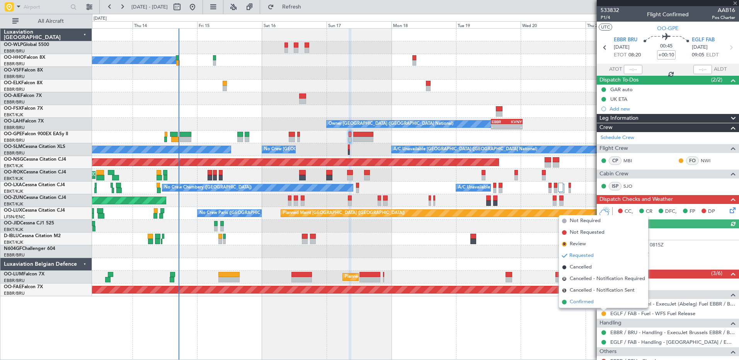
click at [587, 303] on span "Confirmed" at bounding box center [582, 302] width 24 height 8
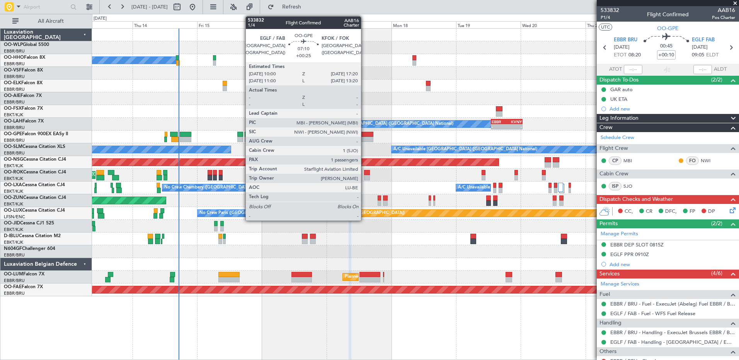
click at [365, 138] on div at bounding box center [363, 139] width 20 height 5
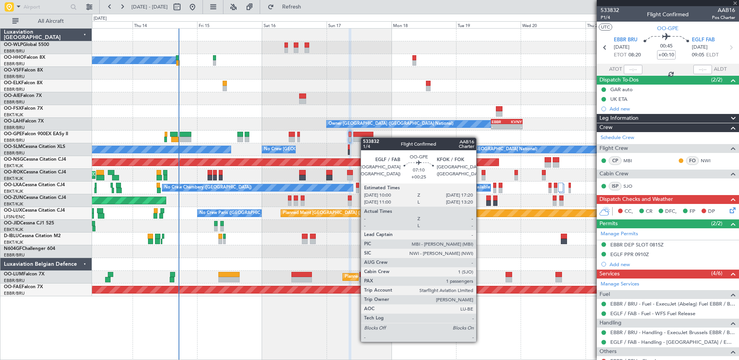
type input "+00:25"
type input "1"
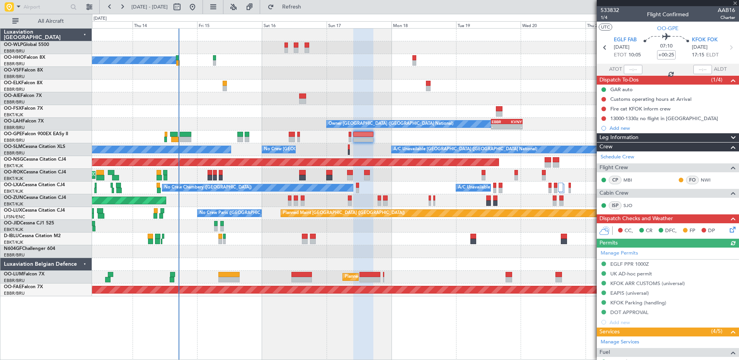
scroll to position [132, 0]
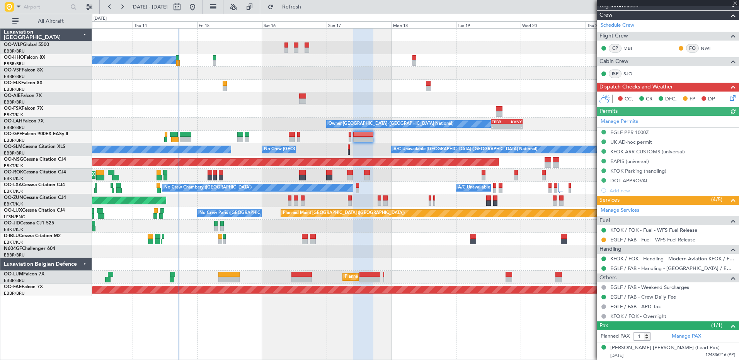
click at [601, 240] on div at bounding box center [604, 240] width 6 height 6
click at [604, 238] on button at bounding box center [604, 240] width 5 height 5
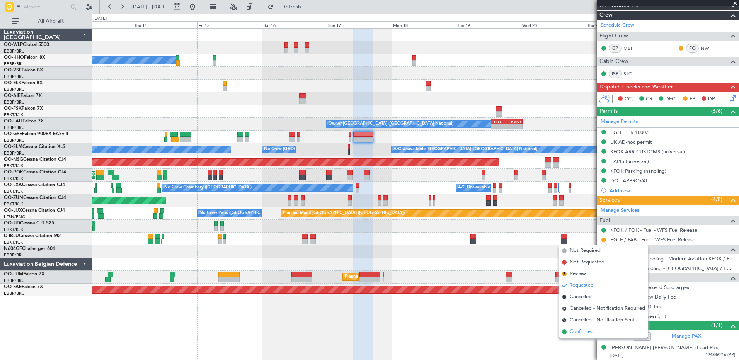
click at [590, 331] on span "Confirmed" at bounding box center [582, 332] width 24 height 8
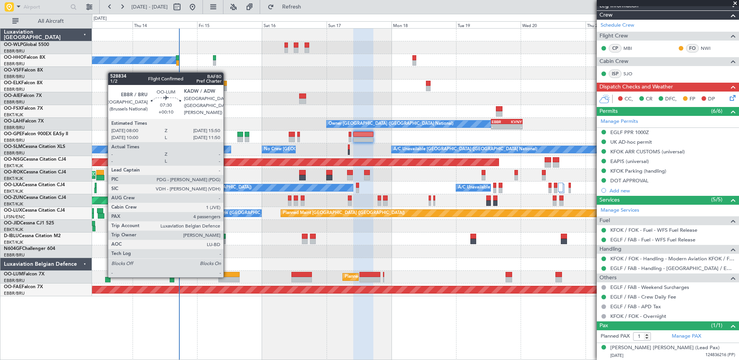
click at [227, 277] on div at bounding box center [228, 274] width 21 height 5
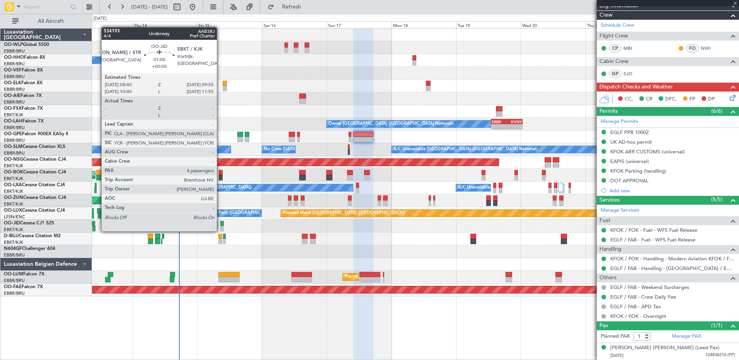
type input "+00:10"
type input "4"
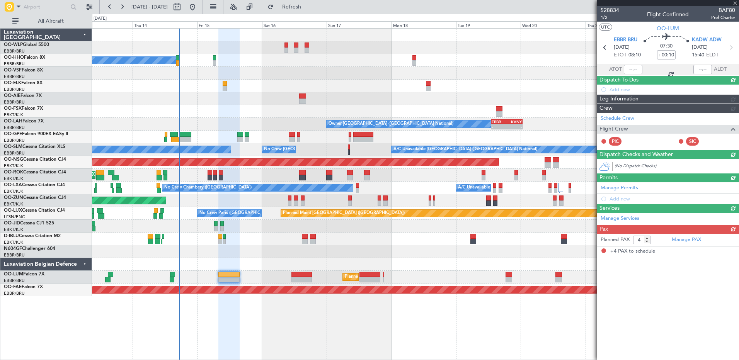
scroll to position [0, 0]
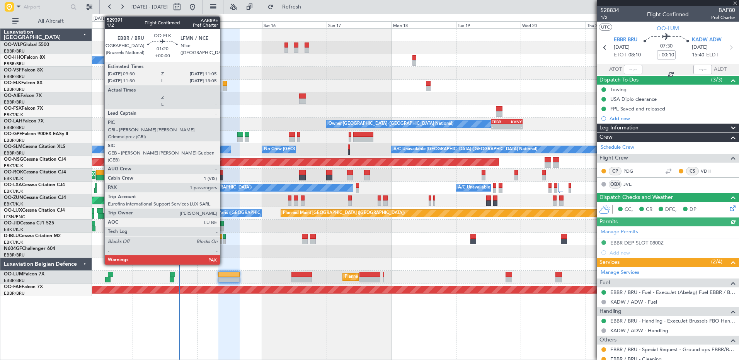
click at [223, 90] on div at bounding box center [225, 88] width 5 height 5
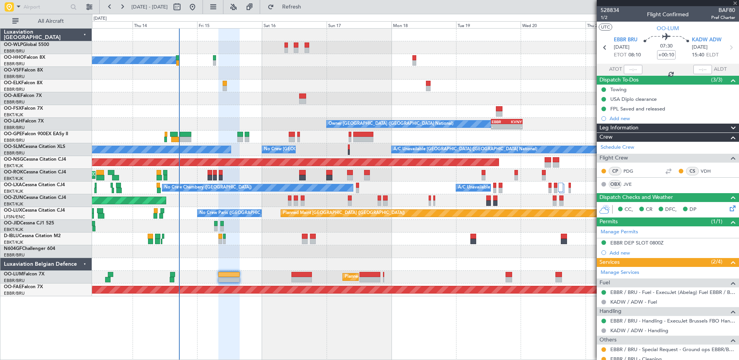
type input "1"
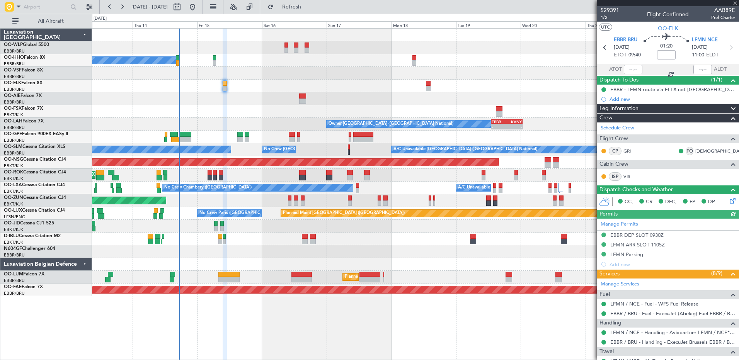
scroll to position [102, 0]
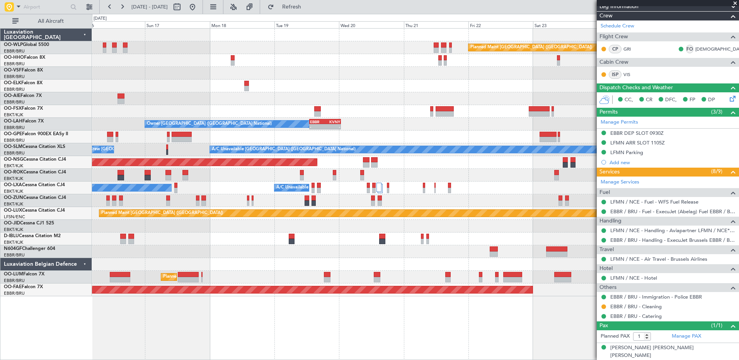
click at [342, 262] on div "Planned Maint [GEOGRAPHIC_DATA] ([GEOGRAPHIC_DATA]) A/C Unavailable Geneva (Coi…" at bounding box center [415, 163] width 647 height 268
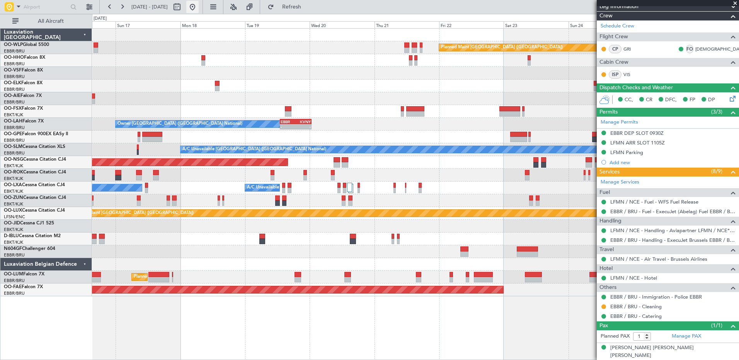
click at [199, 10] on button at bounding box center [192, 7] width 12 height 12
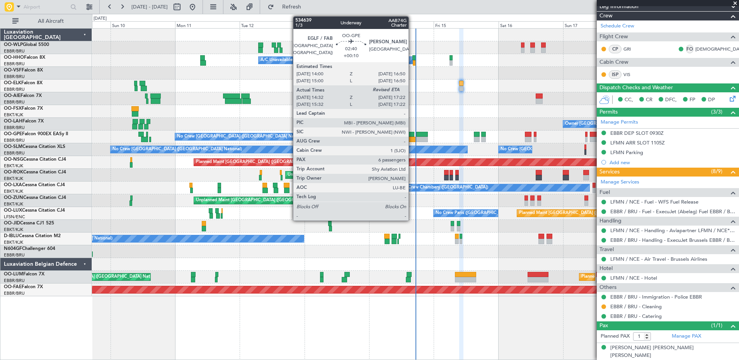
click at [412, 140] on div at bounding box center [412, 139] width 8 height 5
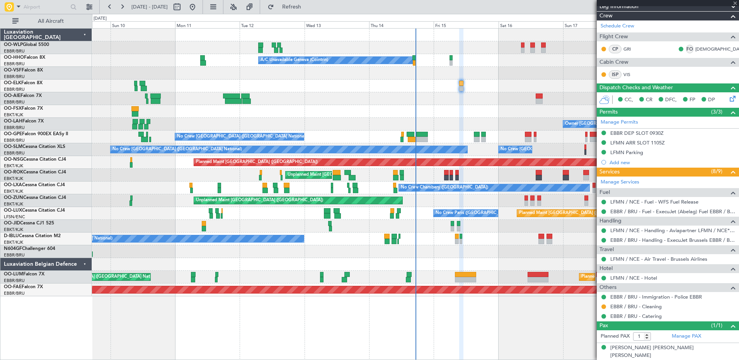
type input "+00:10"
type input "14:37"
type input "6"
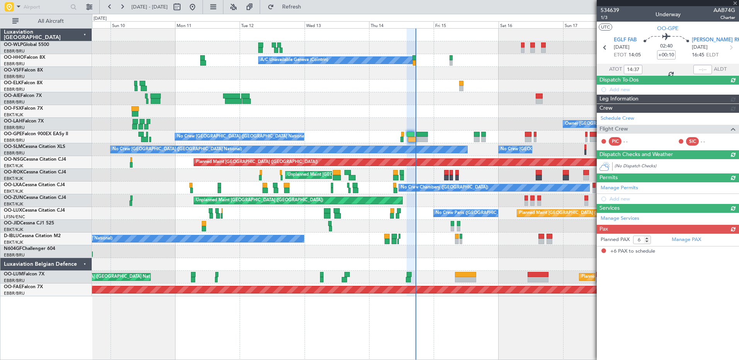
scroll to position [0, 0]
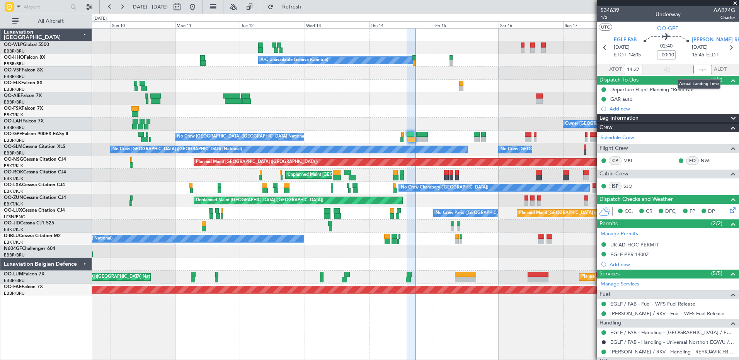
click at [700, 71] on input "text" at bounding box center [703, 69] width 19 height 9
type input "17:19"
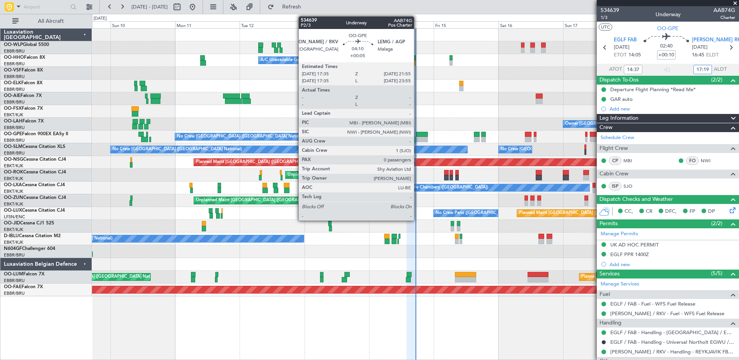
click at [418, 136] on div at bounding box center [422, 134] width 12 height 5
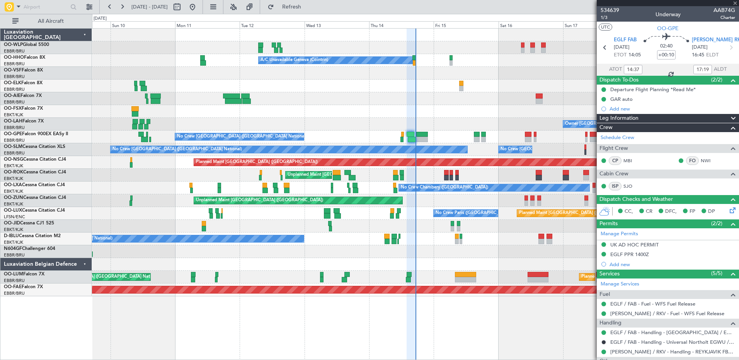
type input "+00:05"
type input "0"
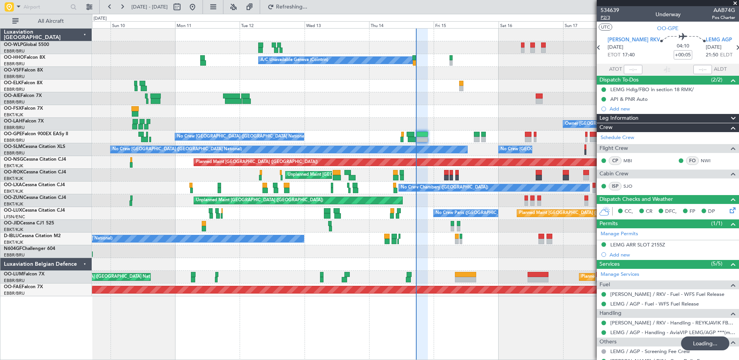
click at [608, 18] on span "P2/3" at bounding box center [610, 17] width 19 height 7
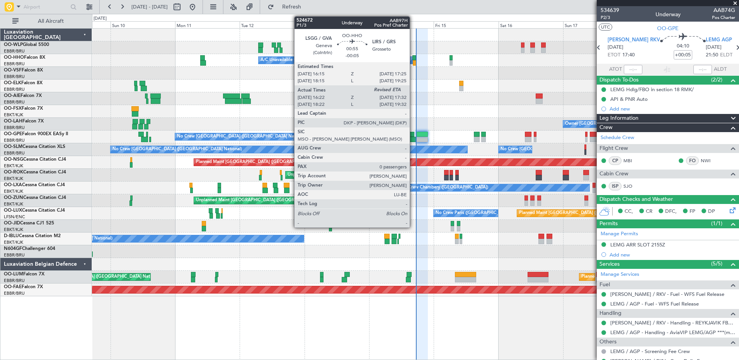
click at [414, 60] on div at bounding box center [414, 62] width 3 height 5
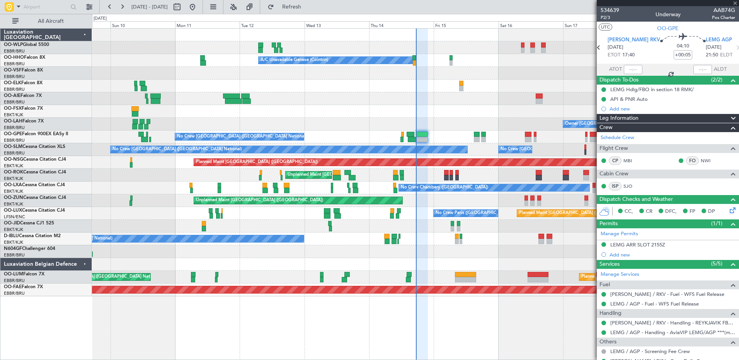
type input "-00:05"
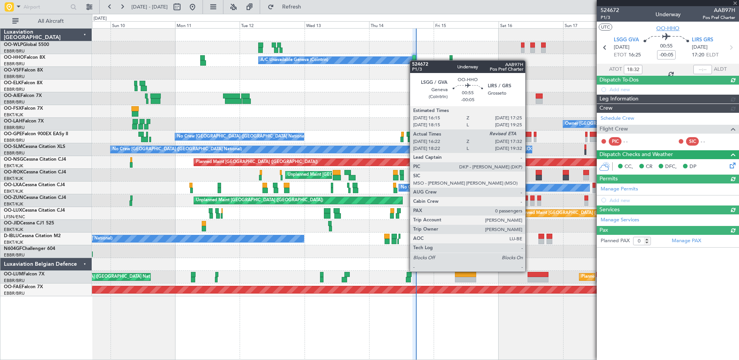
type input "16:32"
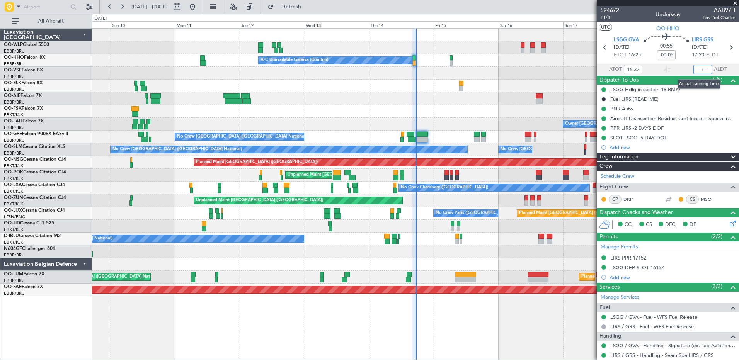
click at [695, 65] on input "text" at bounding box center [703, 69] width 19 height 9
type input "17:26"
type input "18:32"
type input "19:26"
type input "16:32"
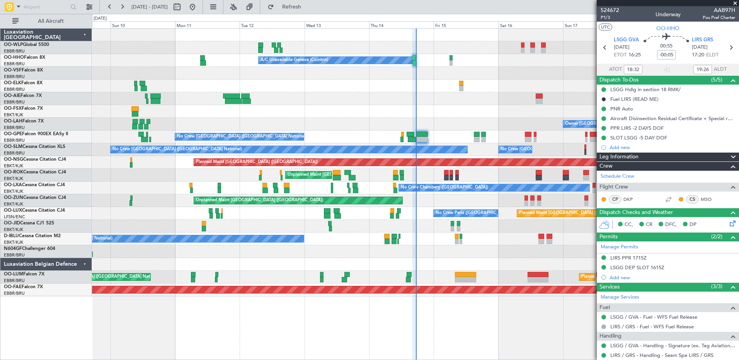
type input "17:26"
click at [302, 12] on button "Refresh" at bounding box center [287, 7] width 46 height 12
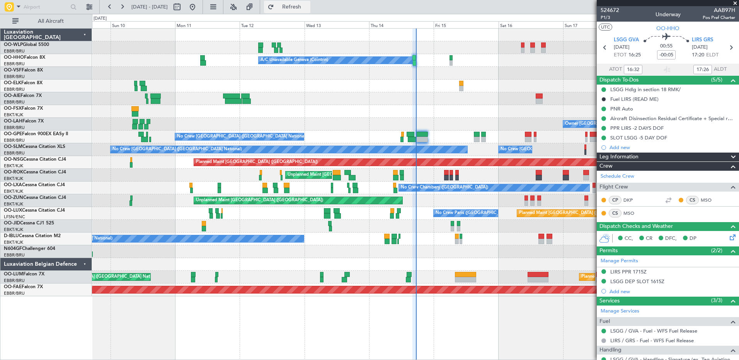
click at [308, 10] on span "Refresh" at bounding box center [292, 6] width 32 height 5
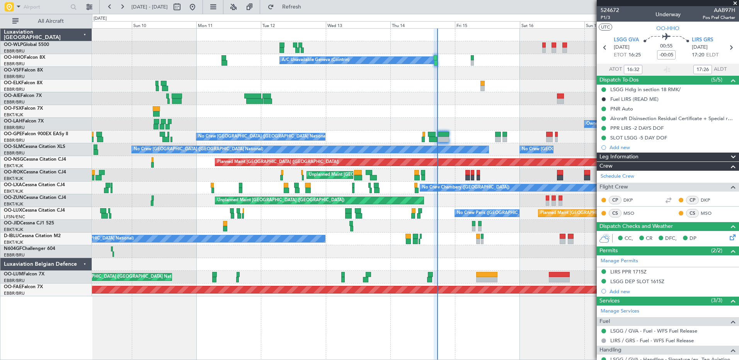
click at [447, 83] on div at bounding box center [415, 86] width 647 height 13
click at [106, 68] on div at bounding box center [415, 73] width 647 height 13
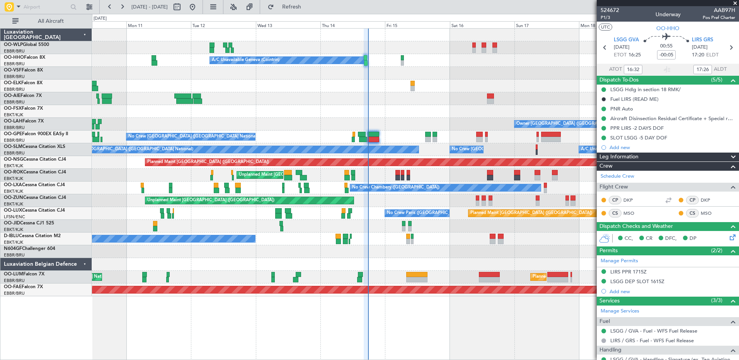
click at [474, 261] on div at bounding box center [415, 264] width 647 height 13
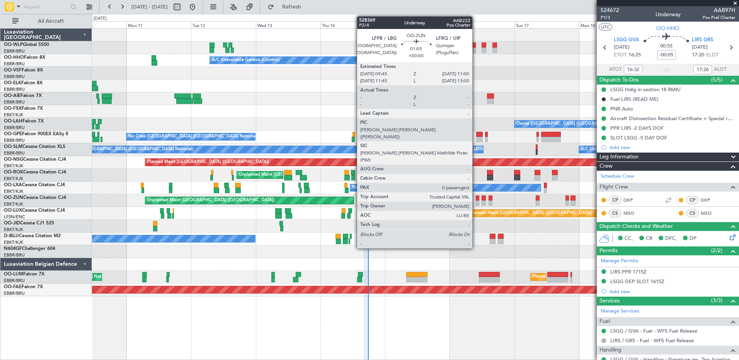
click at [476, 204] on div at bounding box center [477, 203] width 3 height 5
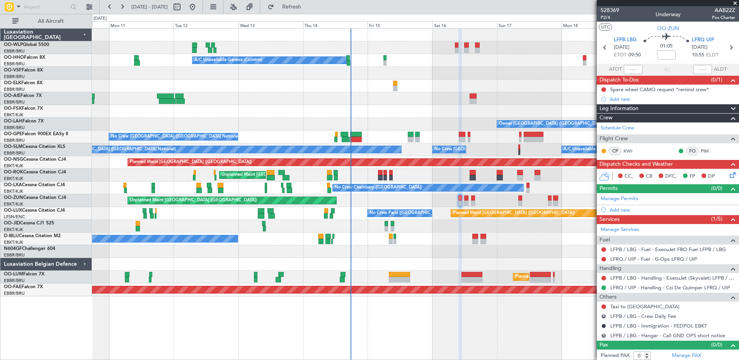
click at [452, 229] on div at bounding box center [415, 226] width 647 height 13
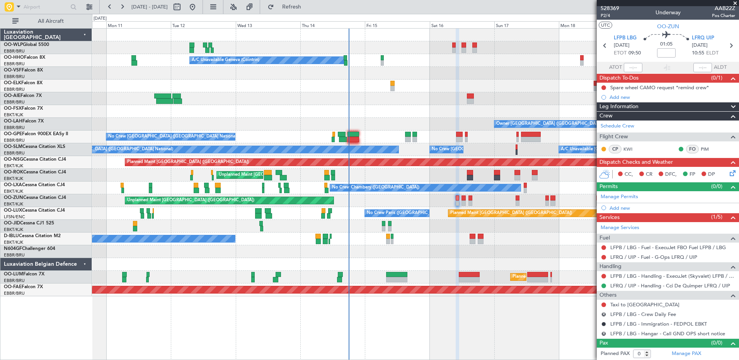
click at [343, 210] on div "Planned Maint [GEOGRAPHIC_DATA] ([GEOGRAPHIC_DATA]) A/C Unavailable Geneva (Coi…" at bounding box center [415, 163] width 647 height 268
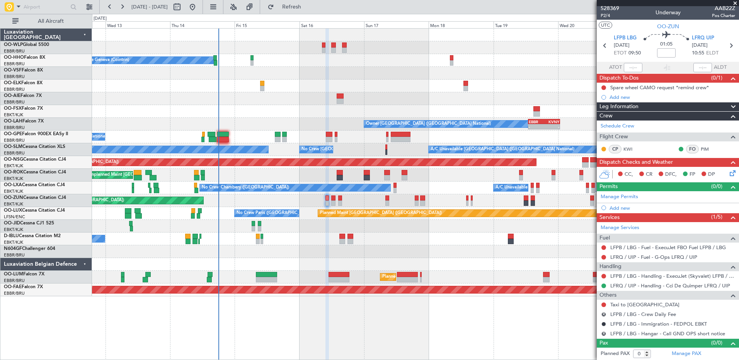
click at [396, 255] on div at bounding box center [415, 252] width 647 height 13
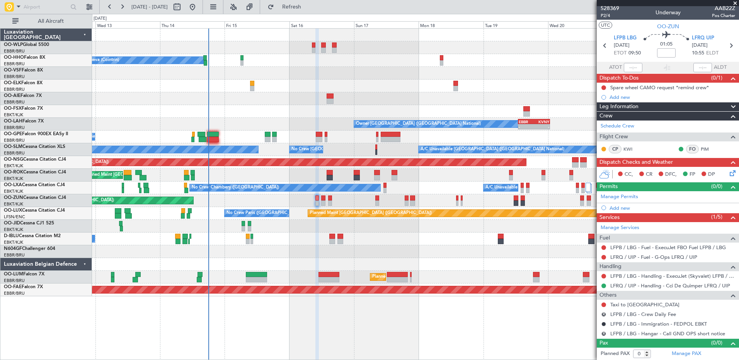
click at [470, 205] on div "Unplanned Maint [GEOGRAPHIC_DATA] ([GEOGRAPHIC_DATA])" at bounding box center [415, 200] width 647 height 13
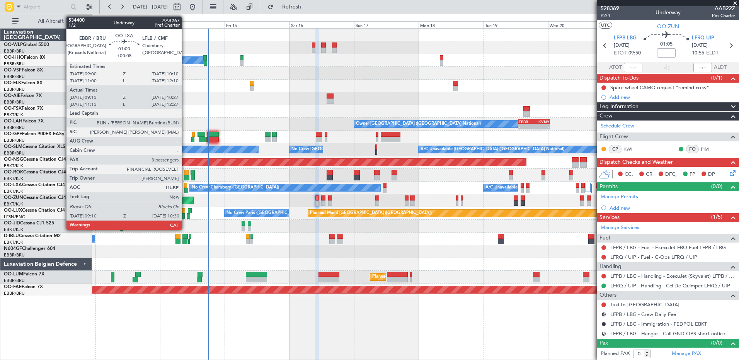
click at [186, 189] on div at bounding box center [186, 190] width 4 height 5
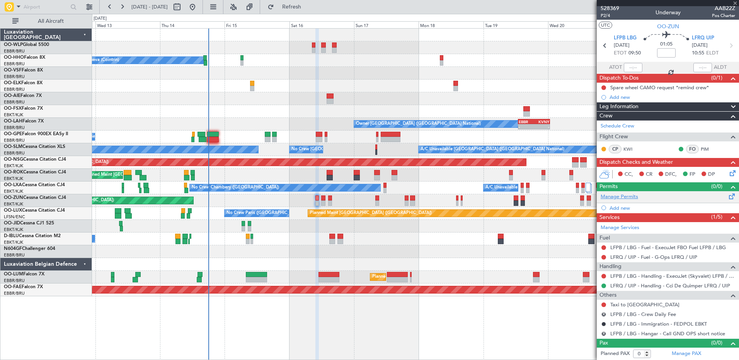
type input "+00:05"
type input "09:18"
type input "10:22"
type input "3"
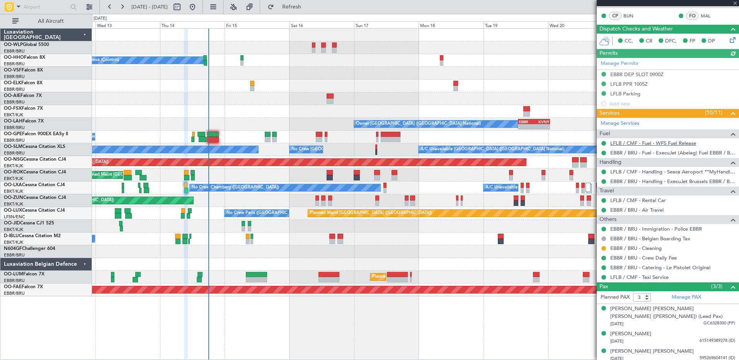
scroll to position [158, 0]
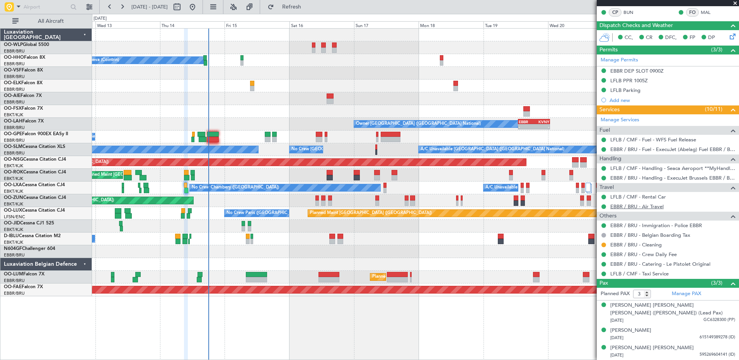
click at [647, 208] on link "EBBR / BRU - Air Travel" at bounding box center [636, 206] width 53 height 7
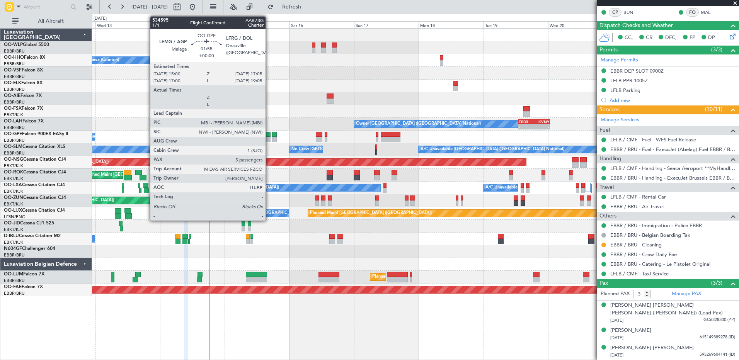
click at [269, 136] on div at bounding box center [268, 134] width 6 height 5
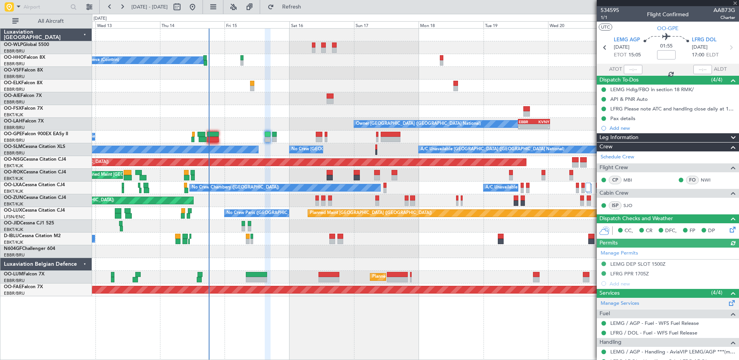
scroll to position [151, 0]
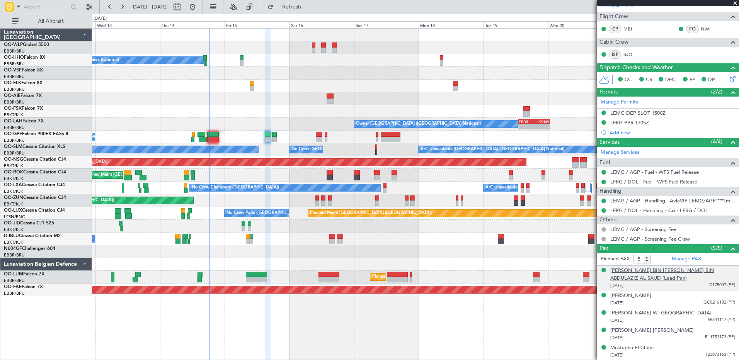
click at [659, 274] on div "[PERSON_NAME] BIN [PERSON_NAME] BIN ABDULAZIZ AL SAUD (Lead Pax)" at bounding box center [672, 274] width 125 height 15
click at [308, 9] on span "Refresh" at bounding box center [292, 6] width 32 height 5
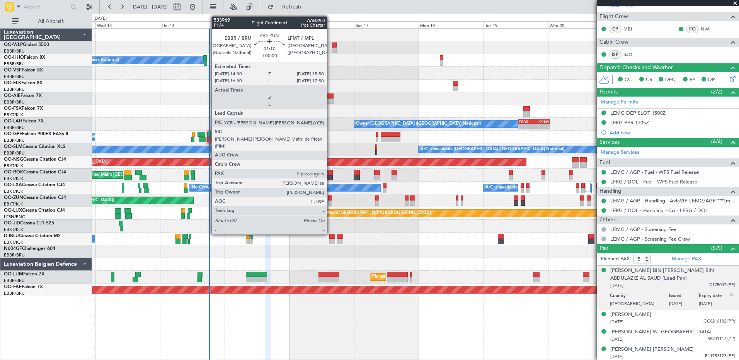
click at [331, 201] on div at bounding box center [330, 203] width 4 height 5
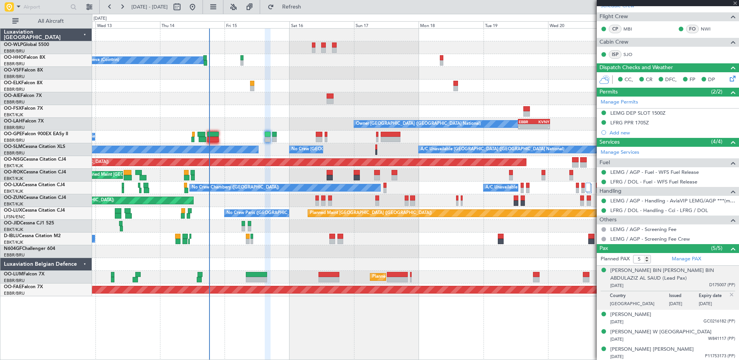
type input "0"
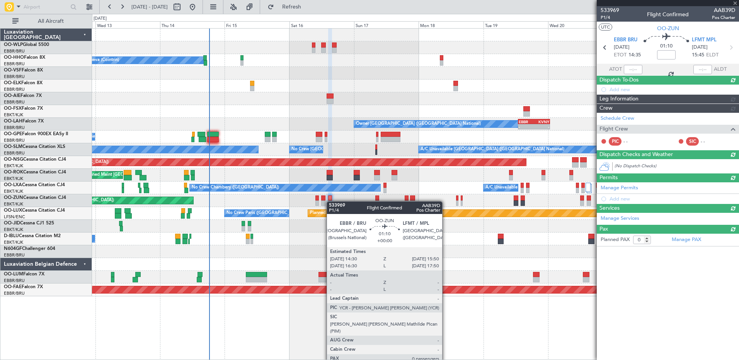
scroll to position [0, 0]
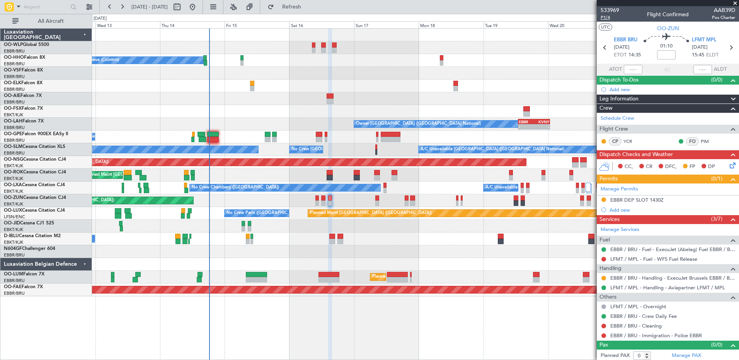
click at [609, 18] on span "P1/4" at bounding box center [610, 17] width 19 height 7
click at [269, 102] on div at bounding box center [415, 98] width 647 height 13
click at [452, 33] on div at bounding box center [415, 35] width 647 height 13
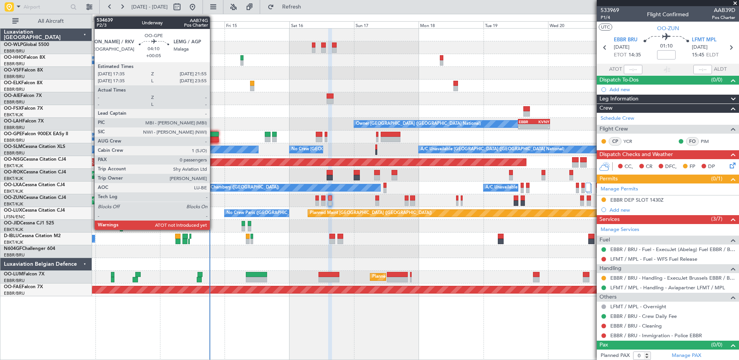
click at [213, 138] on div at bounding box center [213, 139] width 12 height 5
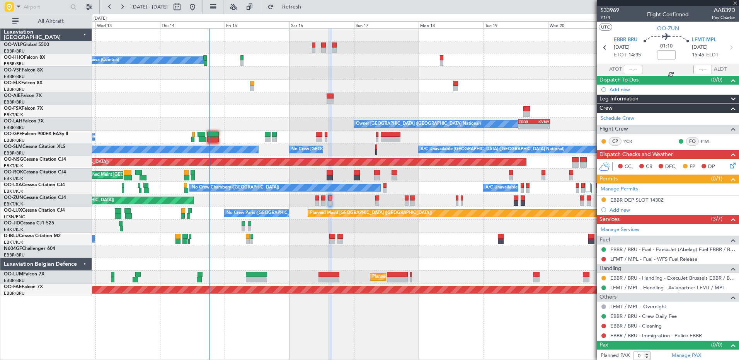
type input "+00:05"
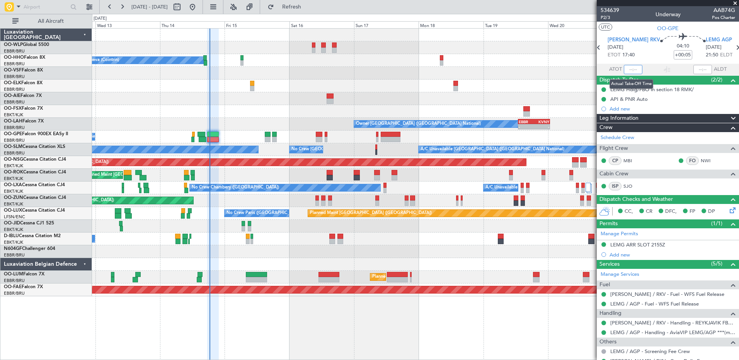
click at [628, 70] on input "text" at bounding box center [633, 69] width 19 height 9
click at [291, 121] on div "Owner [GEOGRAPHIC_DATA] ([GEOGRAPHIC_DATA] National) - - EBBR 13:00 Z KVNY 00:4…" at bounding box center [415, 124] width 647 height 13
type input "18:20"
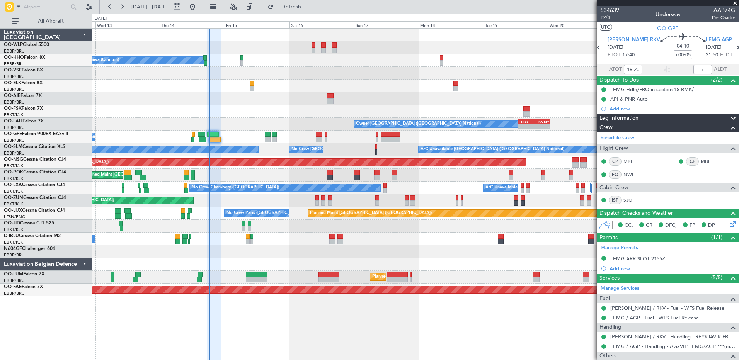
click at [419, 244] on div "No Crew [GEOGRAPHIC_DATA] ([GEOGRAPHIC_DATA] National)" at bounding box center [415, 239] width 647 height 13
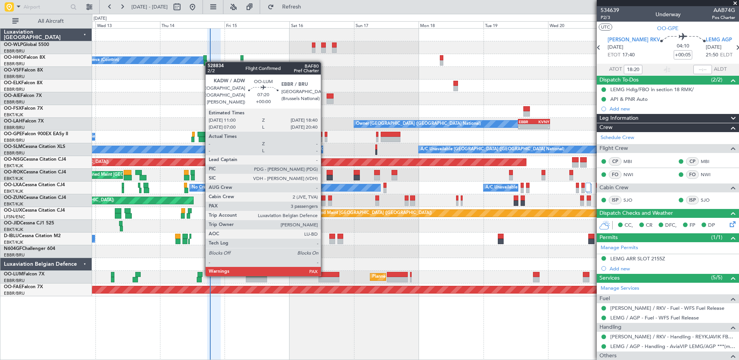
click at [324, 276] on div at bounding box center [329, 274] width 21 height 5
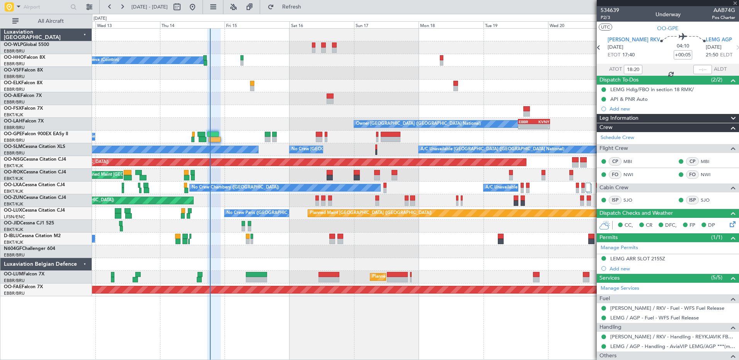
type input "4"
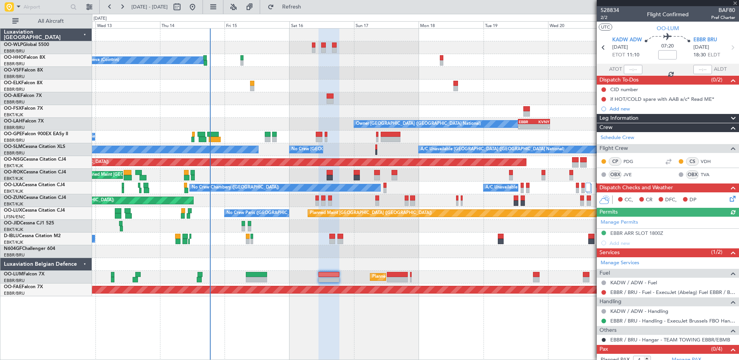
scroll to position [65, 0]
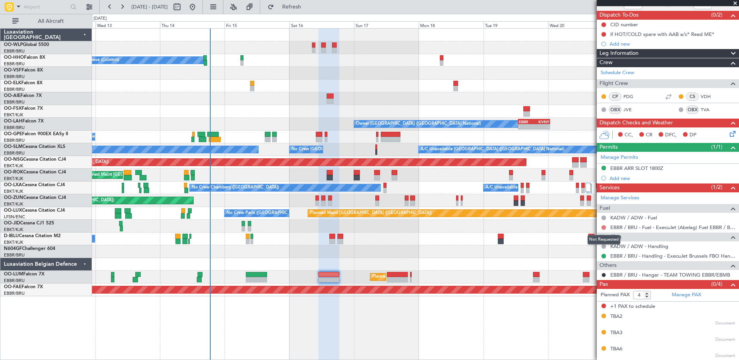
click at [602, 227] on button at bounding box center [604, 227] width 5 height 5
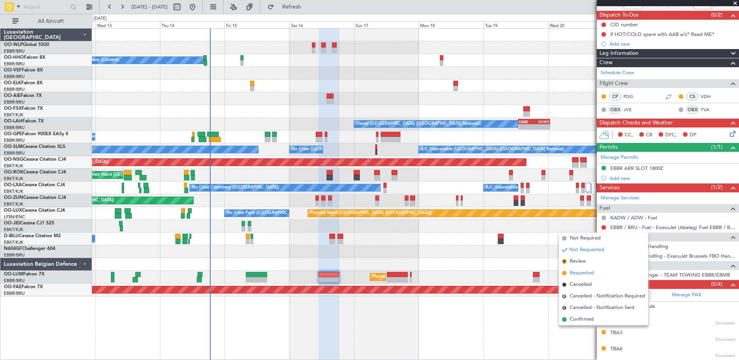
click at [580, 273] on span "Requested" at bounding box center [582, 273] width 24 height 8
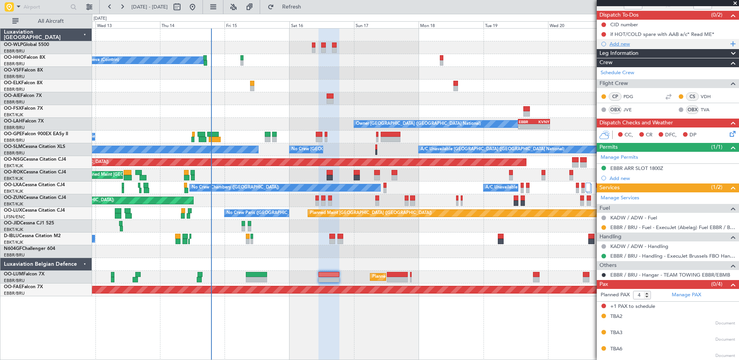
click at [632, 46] on div "Add new" at bounding box center [669, 44] width 119 height 7
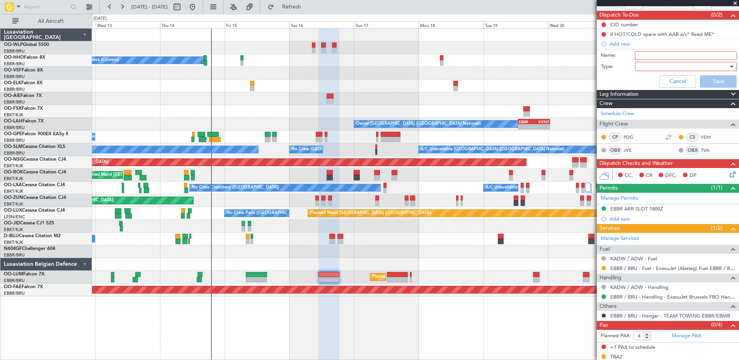
click at [662, 57] on input "Name:" at bounding box center [686, 55] width 102 height 9
type input "FPL in FF and release to the crew"
click at [667, 70] on div at bounding box center [683, 67] width 90 height 12
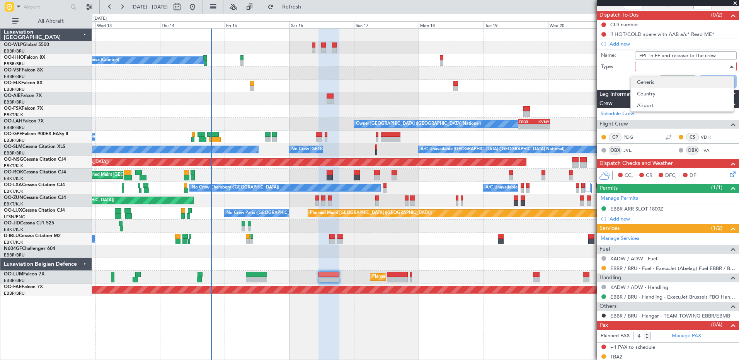
click at [660, 84] on span "Generic" at bounding box center [682, 83] width 90 height 12
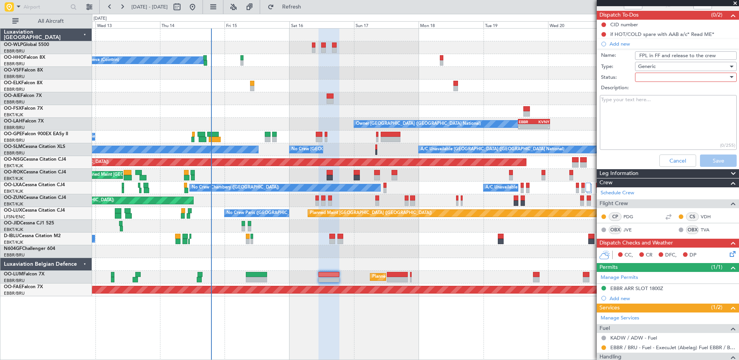
click at [658, 74] on div at bounding box center [683, 78] width 90 height 12
click at [660, 93] on span "Not Started" at bounding box center [682, 93] width 90 height 12
click at [702, 156] on button "Save" at bounding box center [718, 161] width 37 height 12
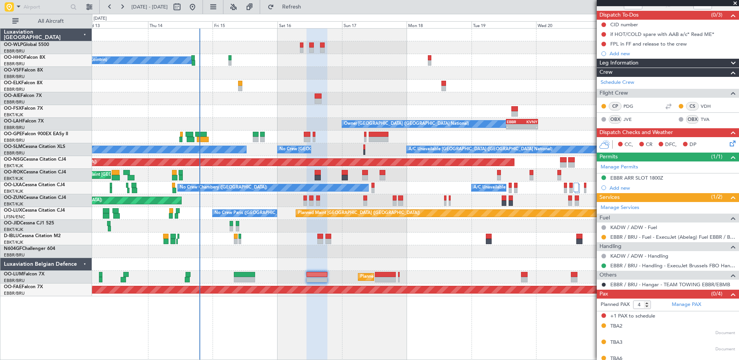
click at [295, 258] on div at bounding box center [415, 252] width 647 height 13
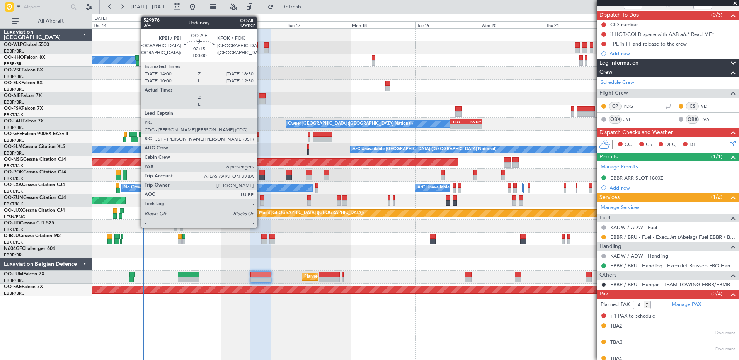
click at [260, 101] on div at bounding box center [262, 101] width 7 height 5
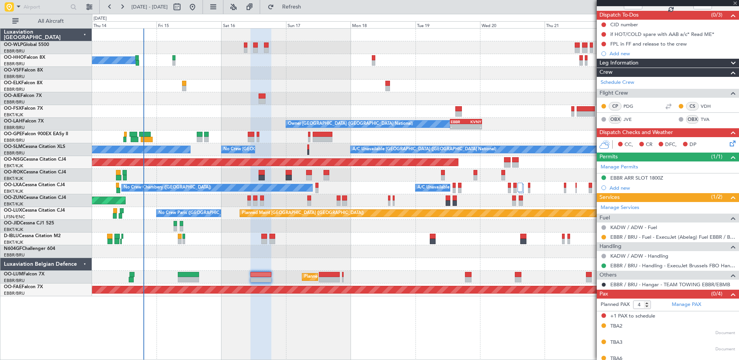
type input "6"
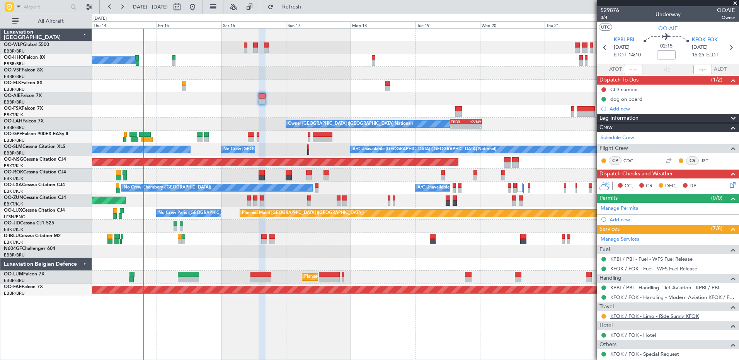
click at [637, 316] on link "KFOK / FOK - Limo - Ride Sunny KFOK" at bounding box center [654, 316] width 89 height 7
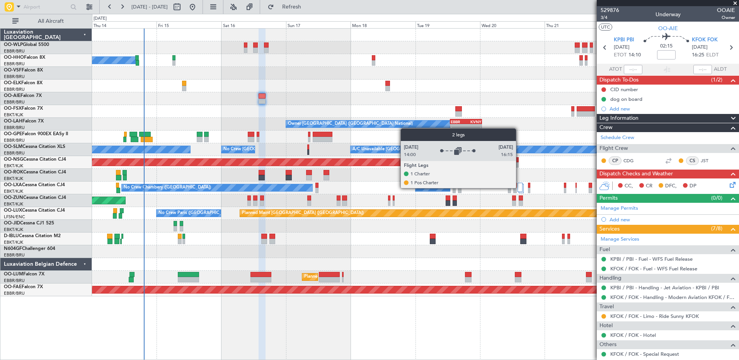
click at [520, 188] on div at bounding box center [520, 187] width 5 height 9
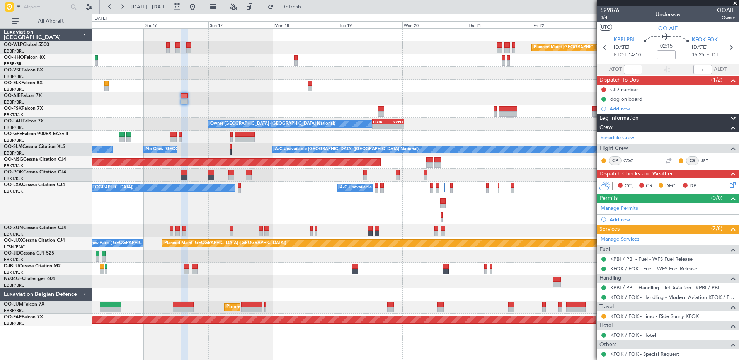
click at [390, 245] on div "Planned Maint [GEOGRAPHIC_DATA] ([GEOGRAPHIC_DATA]) A/C Unavailable Geneva (Coi…" at bounding box center [415, 178] width 647 height 298
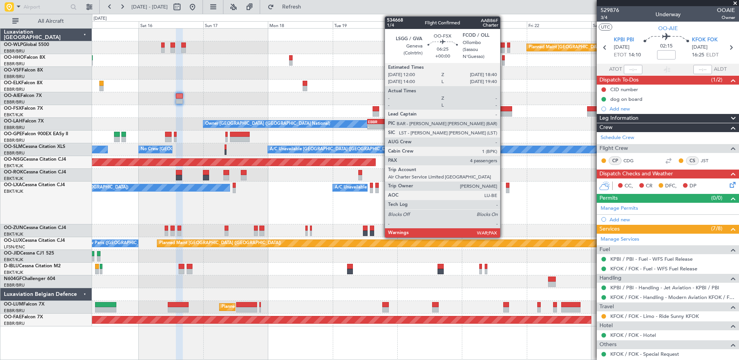
click at [504, 111] on div at bounding box center [503, 108] width 18 height 5
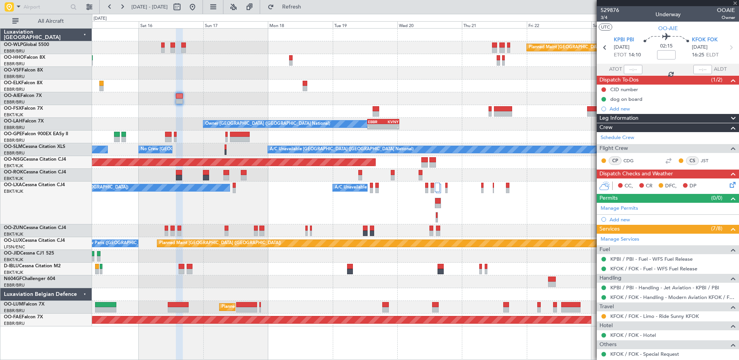
type input "4"
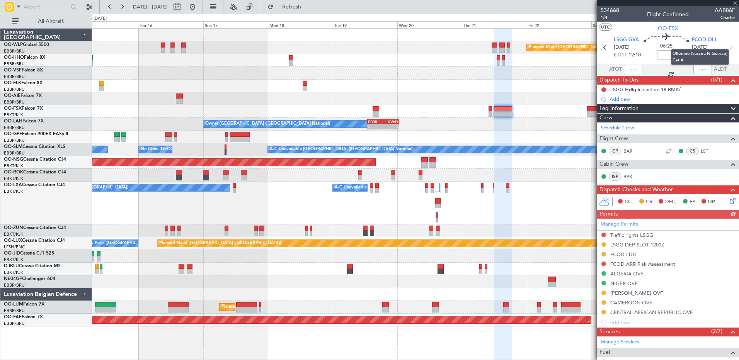
click at [705, 39] on span "FCOD OLL" at bounding box center [705, 40] width 26 height 8
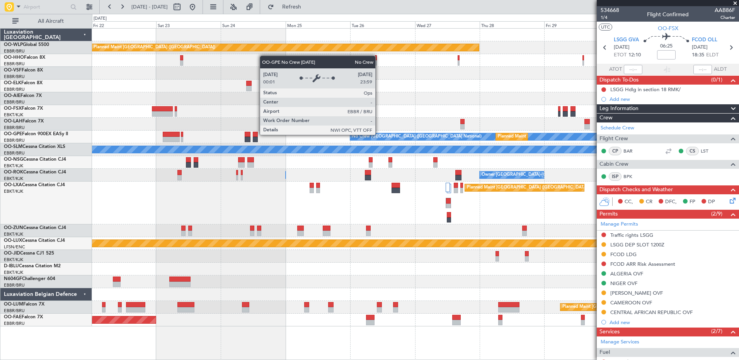
click at [379, 135] on div "No Crew [GEOGRAPHIC_DATA] ([GEOGRAPHIC_DATA] National)" at bounding box center [417, 137] width 130 height 12
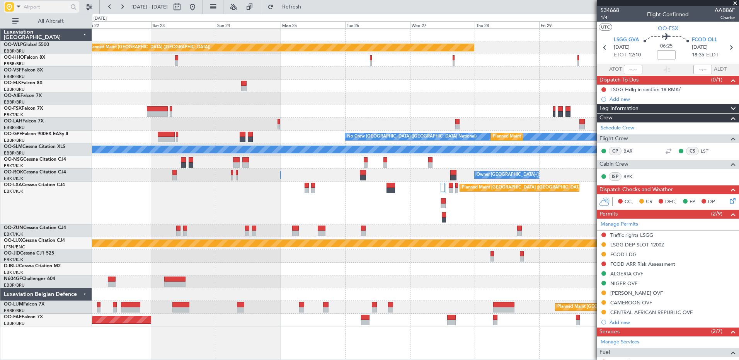
click at [30, 7] on input "text" at bounding box center [46, 7] width 44 height 12
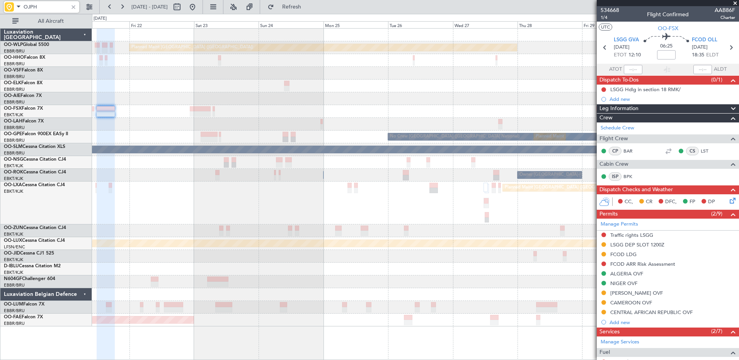
click at [382, 94] on div "Planned Maint [GEOGRAPHIC_DATA] ([GEOGRAPHIC_DATA])" at bounding box center [415, 98] width 647 height 13
type input "OJka"
click at [73, 7] on div at bounding box center [73, 7] width 9 height 9
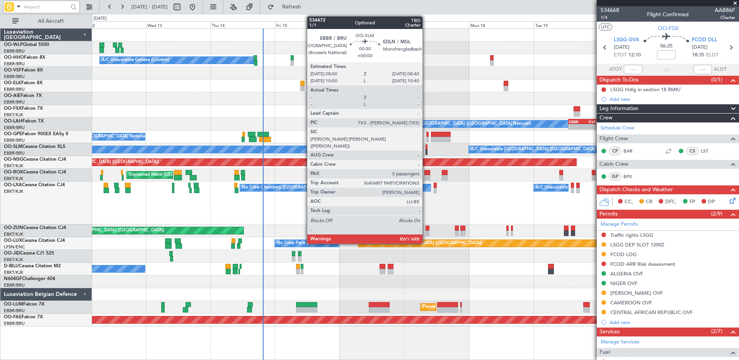
click at [426, 149] on div at bounding box center [427, 147] width 2 height 5
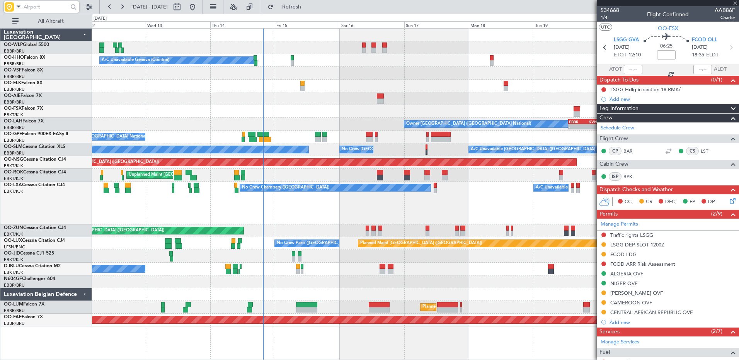
type input "0"
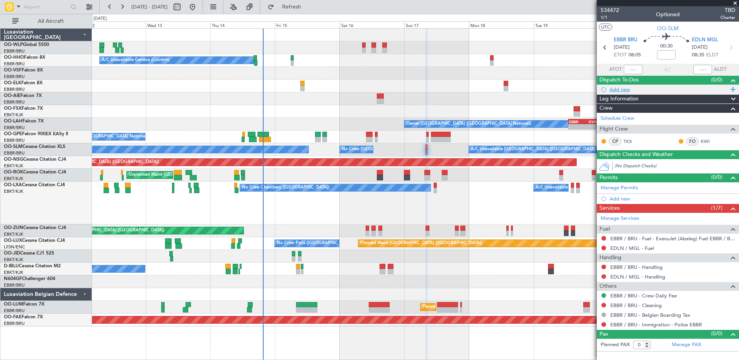
click at [624, 89] on div "Add new" at bounding box center [669, 89] width 119 height 7
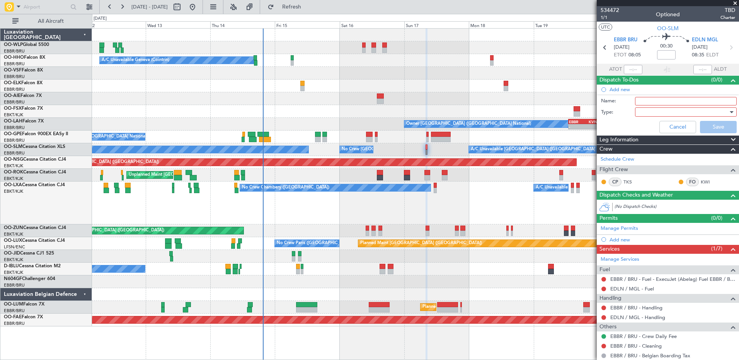
click at [640, 100] on input "Name:" at bounding box center [686, 101] width 102 height 9
type input "t"
type input "Arranged taxi for EDLN to EBBR"
click at [647, 113] on div at bounding box center [683, 112] width 90 height 12
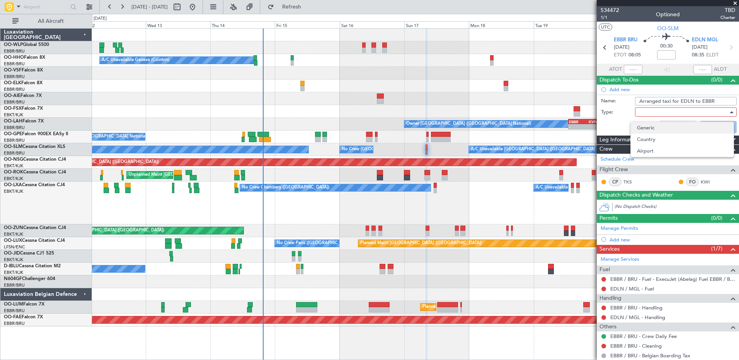
click at [660, 132] on span "Generic" at bounding box center [682, 128] width 90 height 12
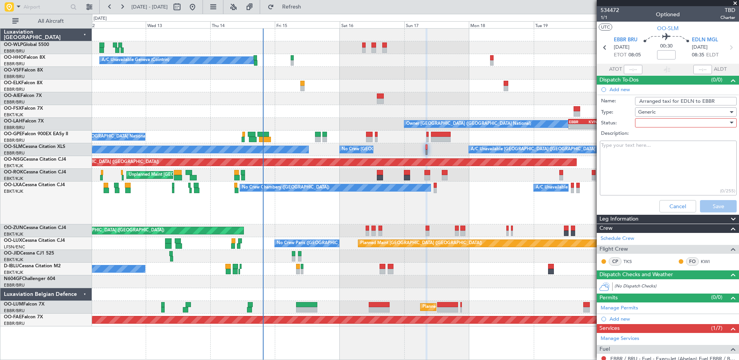
click at [652, 123] on div at bounding box center [683, 123] width 90 height 12
click at [662, 139] on span "Not Started" at bounding box center [682, 139] width 90 height 12
click at [628, 147] on textarea "Description:" at bounding box center [668, 168] width 137 height 55
type textarea "No flight between EDLN and EBBR and train is too complicated"
click at [717, 209] on button "Save" at bounding box center [718, 206] width 37 height 12
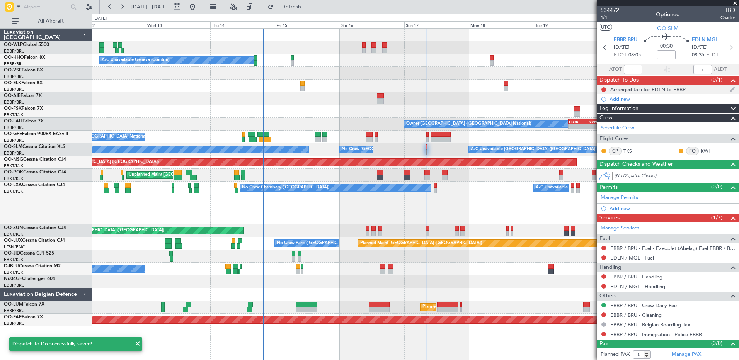
click at [667, 88] on div "Arranged taxi for EDLN to EBBR" at bounding box center [647, 89] width 75 height 7
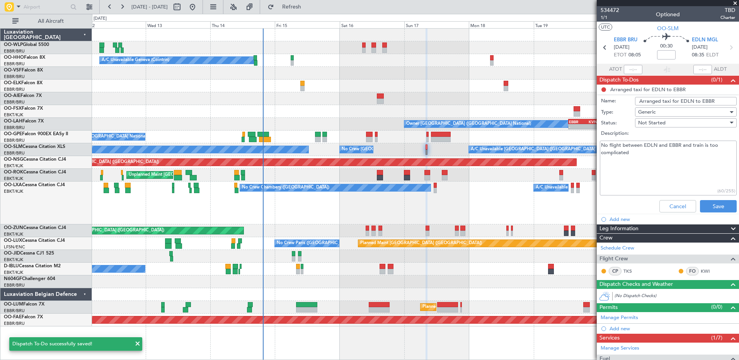
drag, startPoint x: 636, startPoint y: 155, endPoint x: 595, endPoint y: 155, distance: 40.2
click at [595, 155] on fb-app "[DATE] - [DATE] Refresh Quick Links All Aircraft Planned Maint [GEOGRAPHIC_DATA…" at bounding box center [369, 183] width 739 height 355
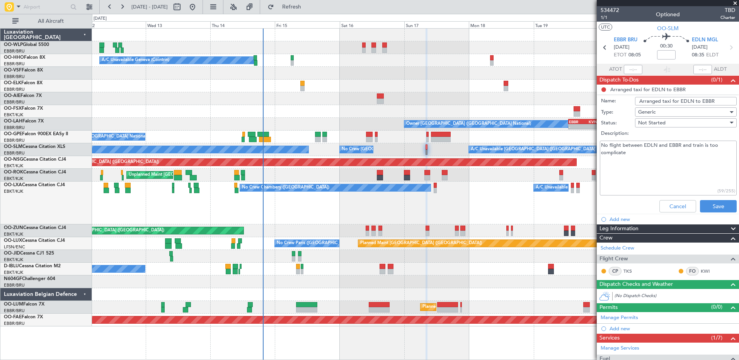
type textarea "No flight between EDLN and EBBR and train is too complicate"
click at [676, 203] on button "Cancel" at bounding box center [678, 206] width 37 height 12
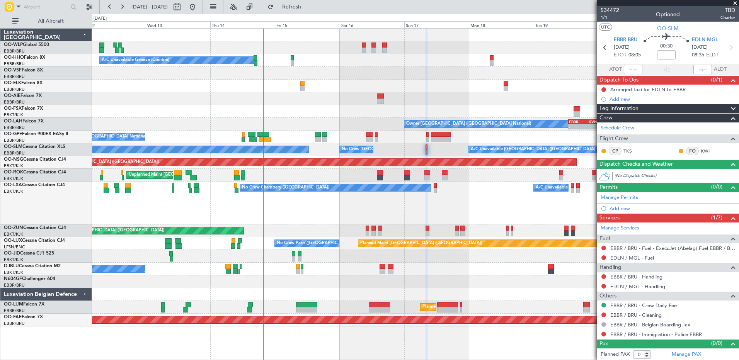
scroll to position [1, 0]
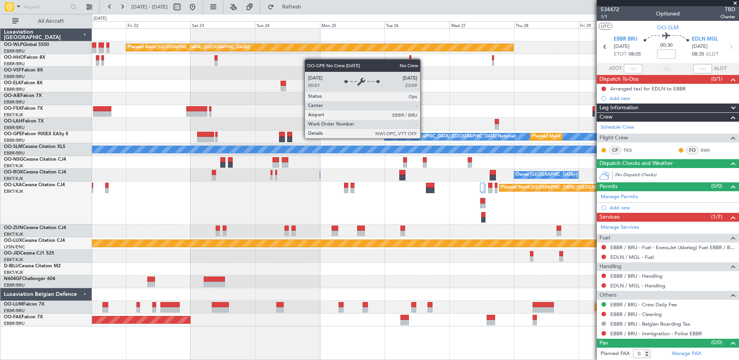
click at [424, 138] on div "No Crew [GEOGRAPHIC_DATA] ([GEOGRAPHIC_DATA] National)" at bounding box center [452, 137] width 130 height 12
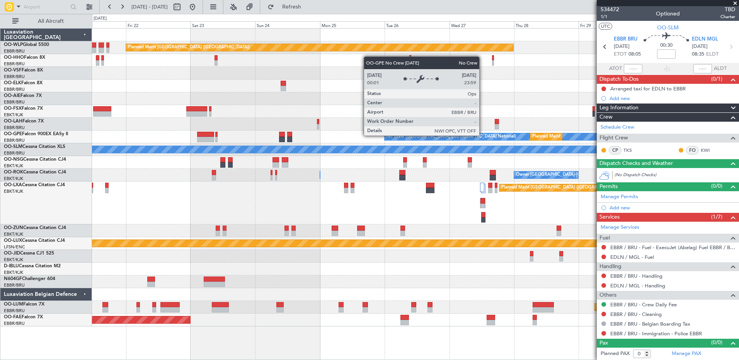
click at [481, 137] on div "No Crew [GEOGRAPHIC_DATA] ([GEOGRAPHIC_DATA] National)" at bounding box center [514, 136] width 258 height 7
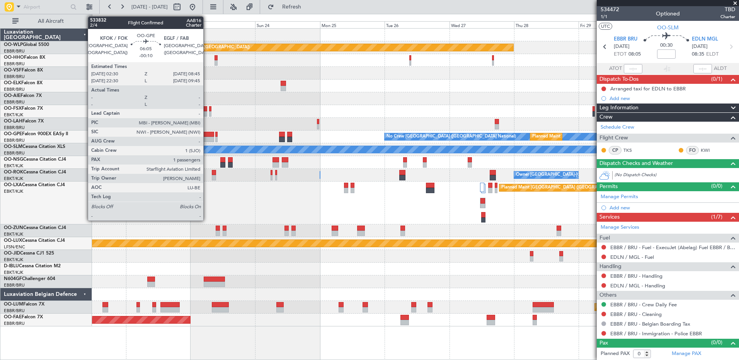
click at [207, 135] on div at bounding box center [205, 134] width 17 height 5
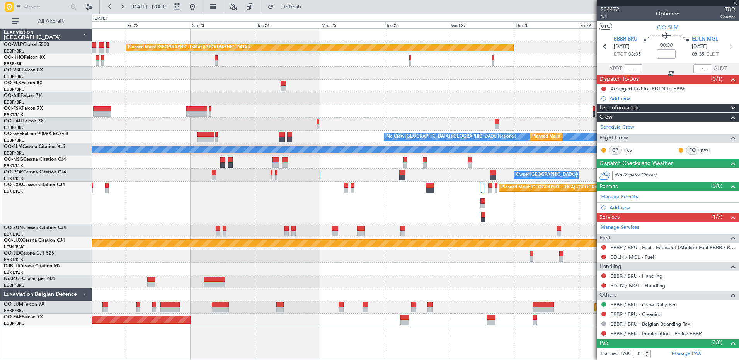
type input "-00:10"
type input "1"
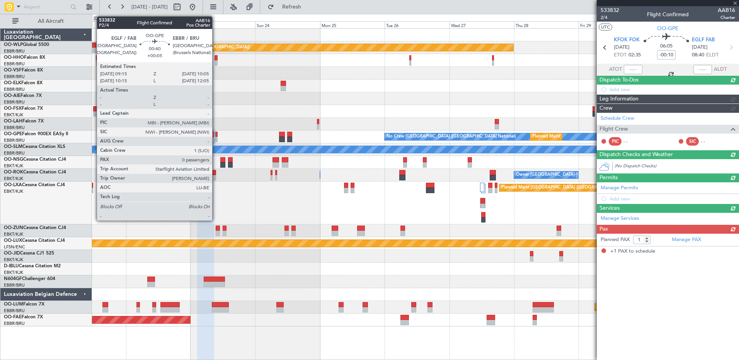
scroll to position [0, 0]
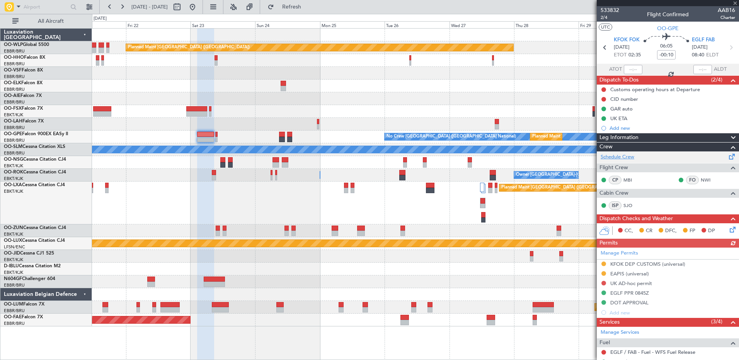
click at [628, 157] on link "Schedule Crew" at bounding box center [618, 157] width 34 height 8
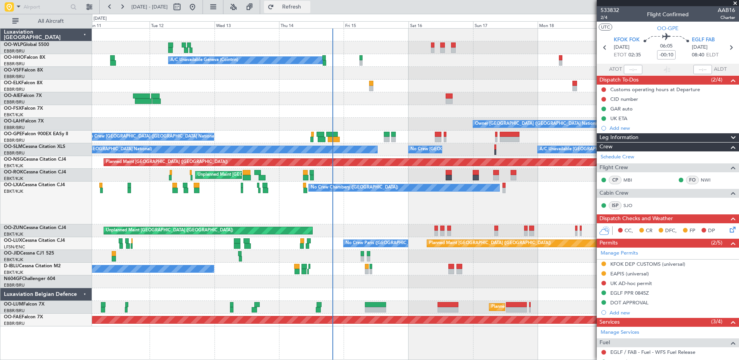
click at [306, 4] on span "Refresh" at bounding box center [292, 6] width 32 height 5
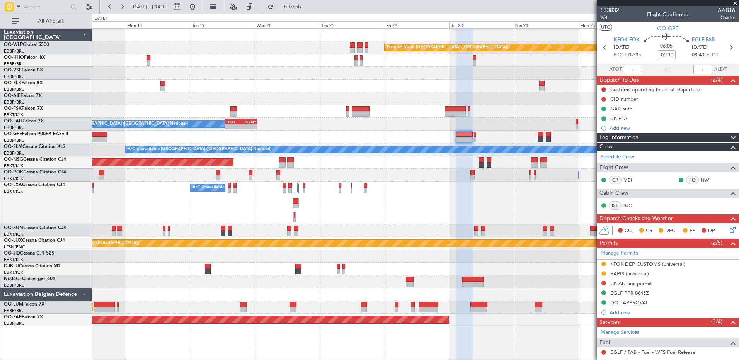
click at [128, 205] on div "Planned Maint [GEOGRAPHIC_DATA] ([GEOGRAPHIC_DATA]) Owner [GEOGRAPHIC_DATA] (Br…" at bounding box center [415, 178] width 647 height 298
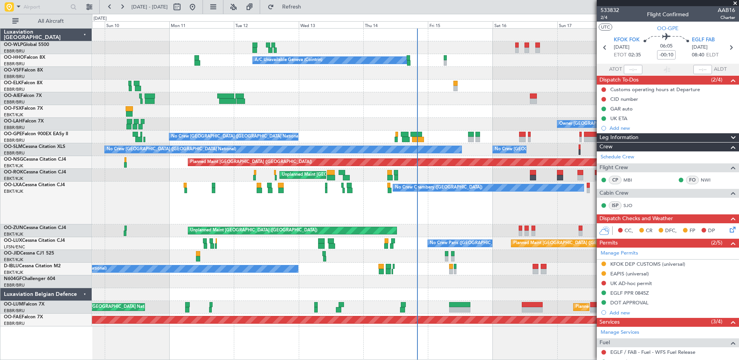
click at [683, 293] on fb-app "[DATE] - [DATE] Refresh Quick Links All Aircraft Planned Maint [GEOGRAPHIC_DATA…" at bounding box center [369, 183] width 739 height 355
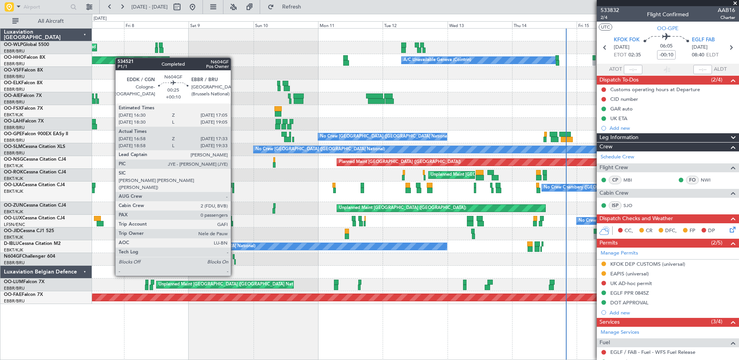
click at [234, 262] on div at bounding box center [235, 261] width 2 height 5
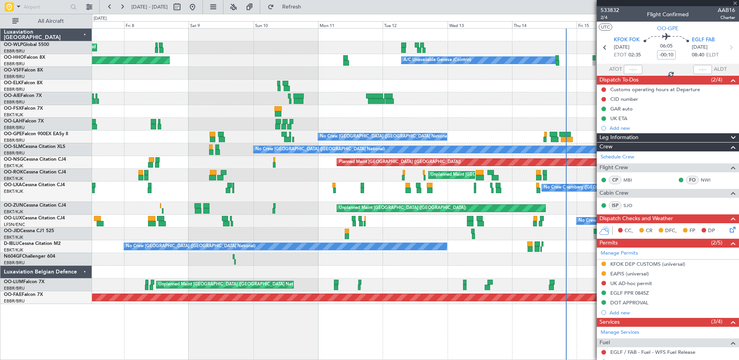
type input "+00:10"
type input "17:03"
type input "17:28"
type input "0"
